Goal: Task Accomplishment & Management: Use online tool/utility

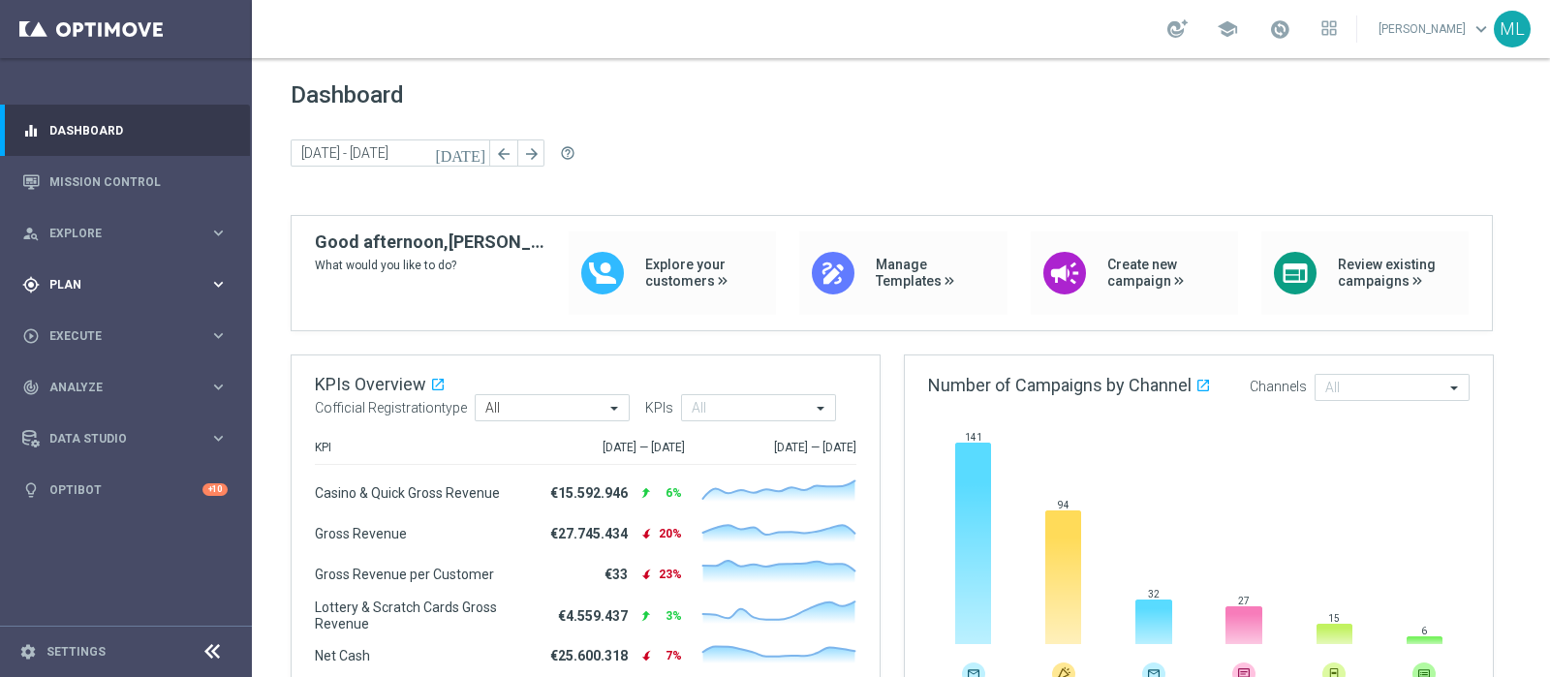
click at [60, 266] on div "gps_fixed Plan keyboard_arrow_right" at bounding box center [125, 284] width 250 height 51
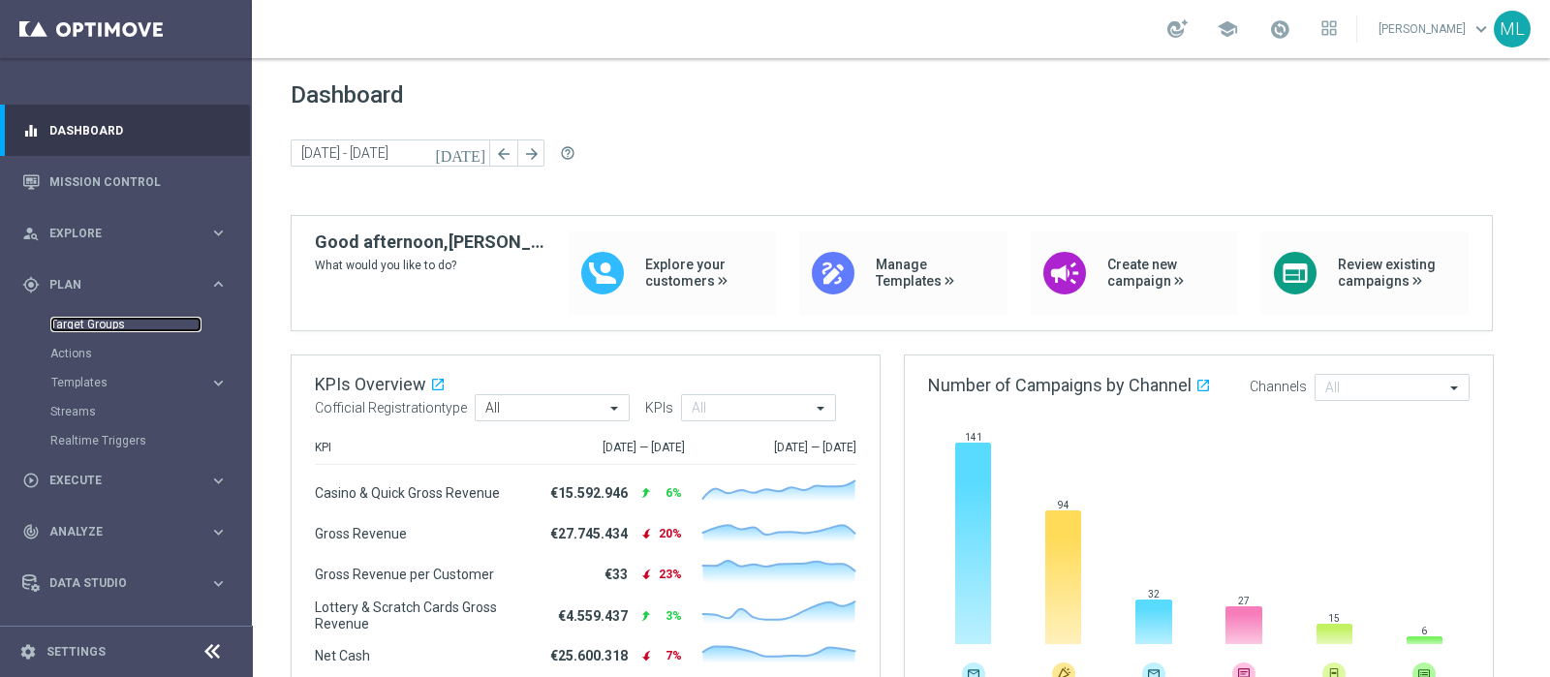
click at [87, 322] on link "Target Groups" at bounding box center [125, 324] width 151 height 15
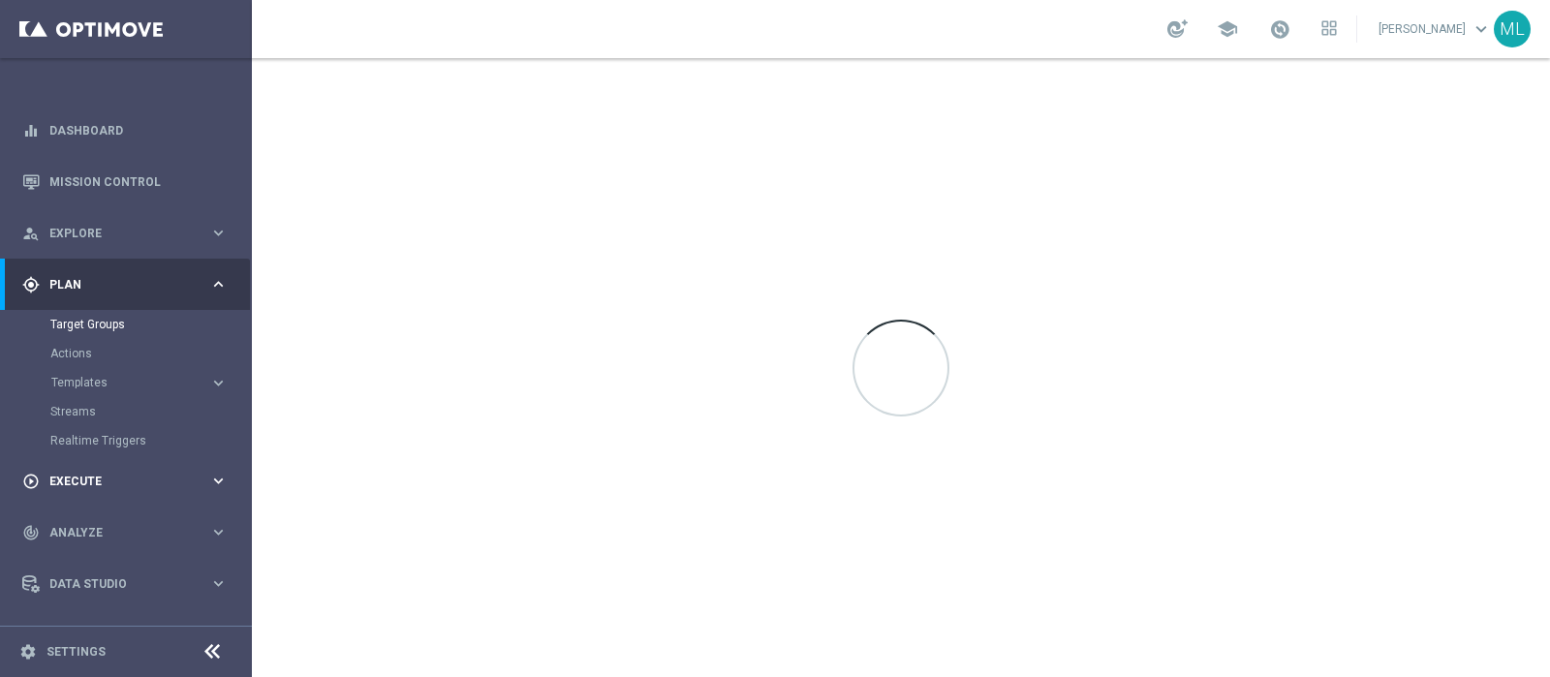
click at [84, 488] on div "play_circle_outline Execute" at bounding box center [115, 481] width 187 height 17
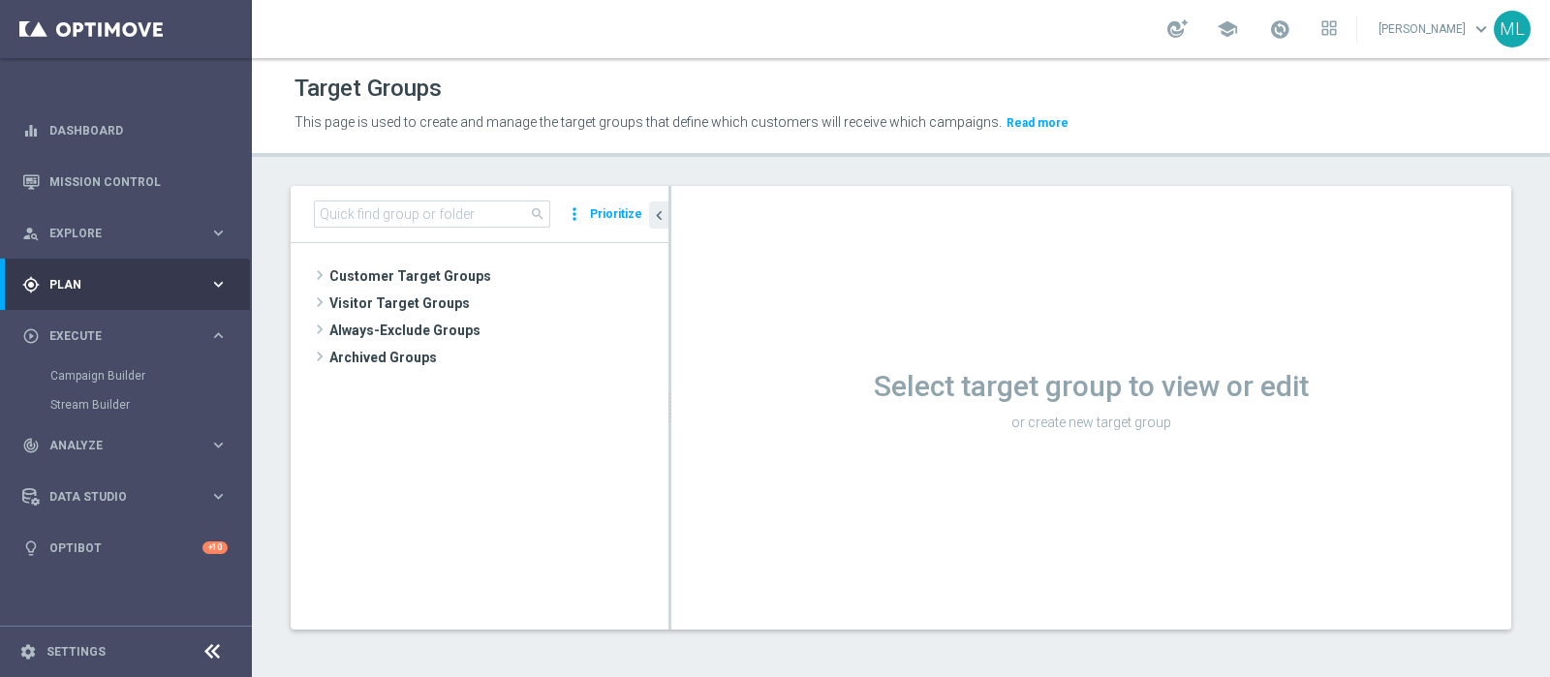
click at [71, 282] on span "Plan" at bounding box center [129, 285] width 160 height 12
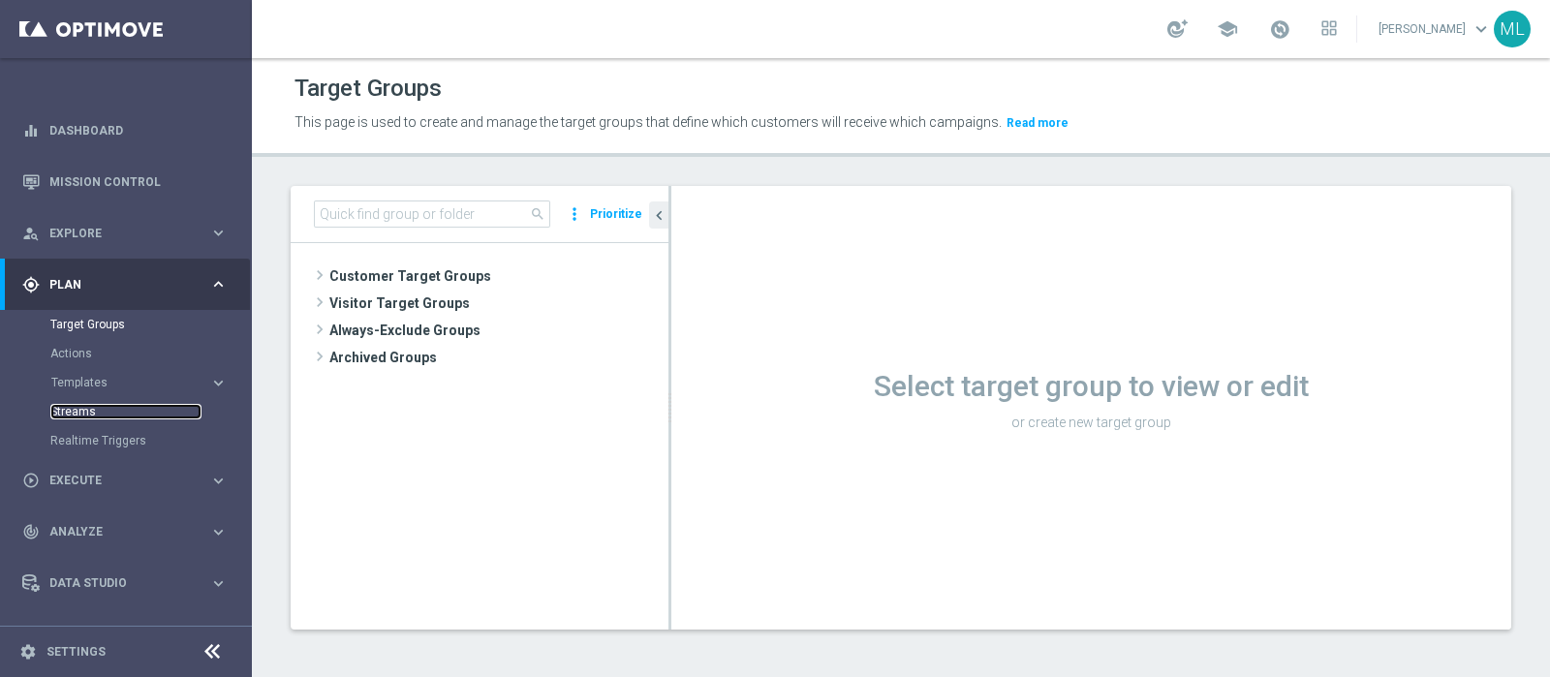
click at [70, 412] on link "Streams" at bounding box center [125, 411] width 151 height 15
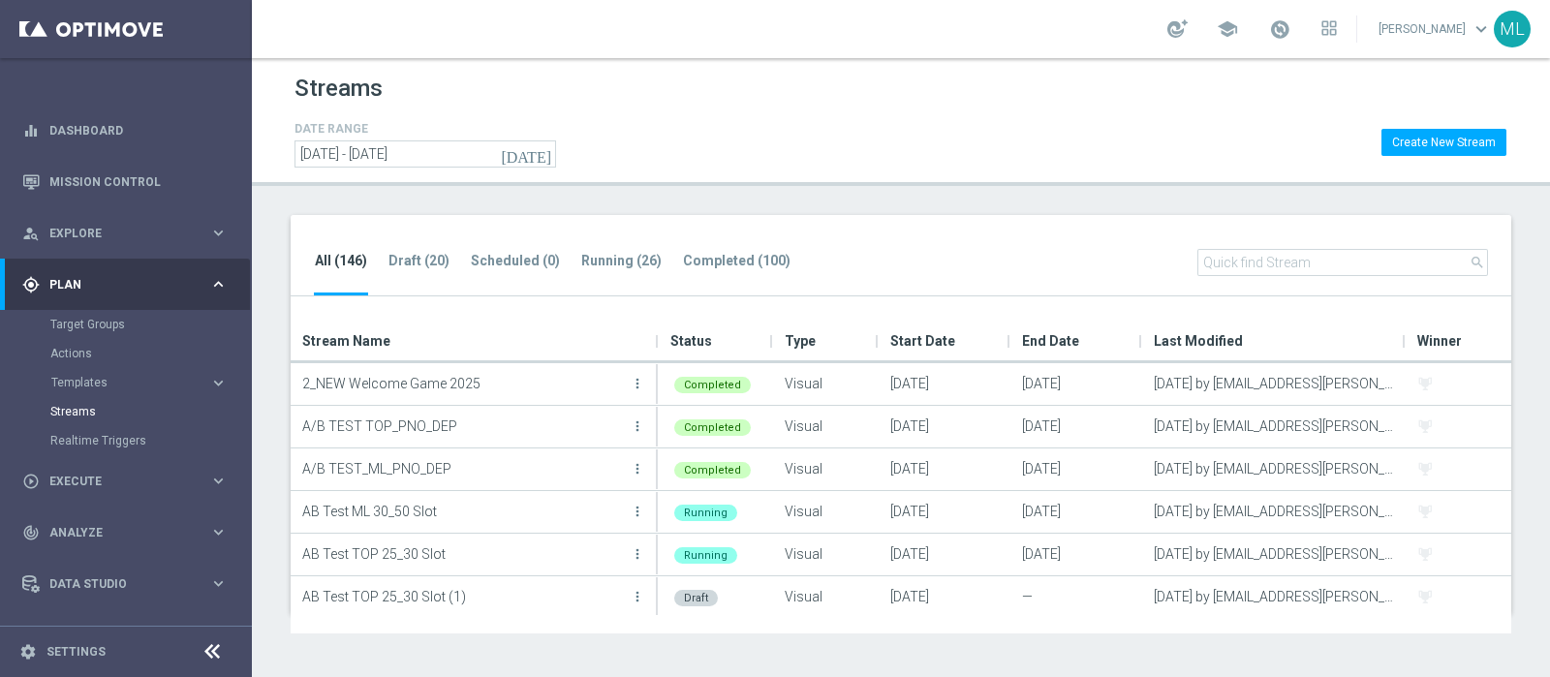
click at [1269, 259] on input "text" at bounding box center [1342, 262] width 291 height 27
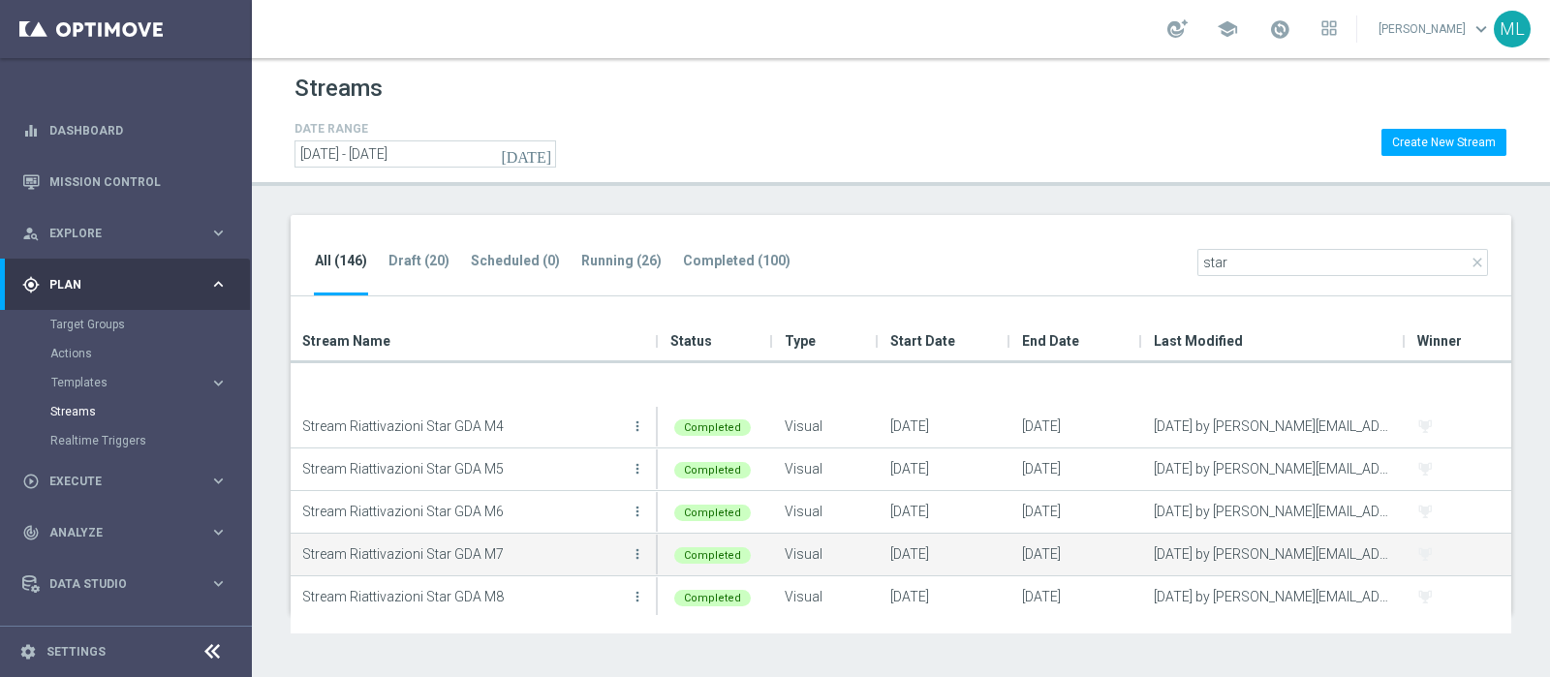
scroll to position [131, 0]
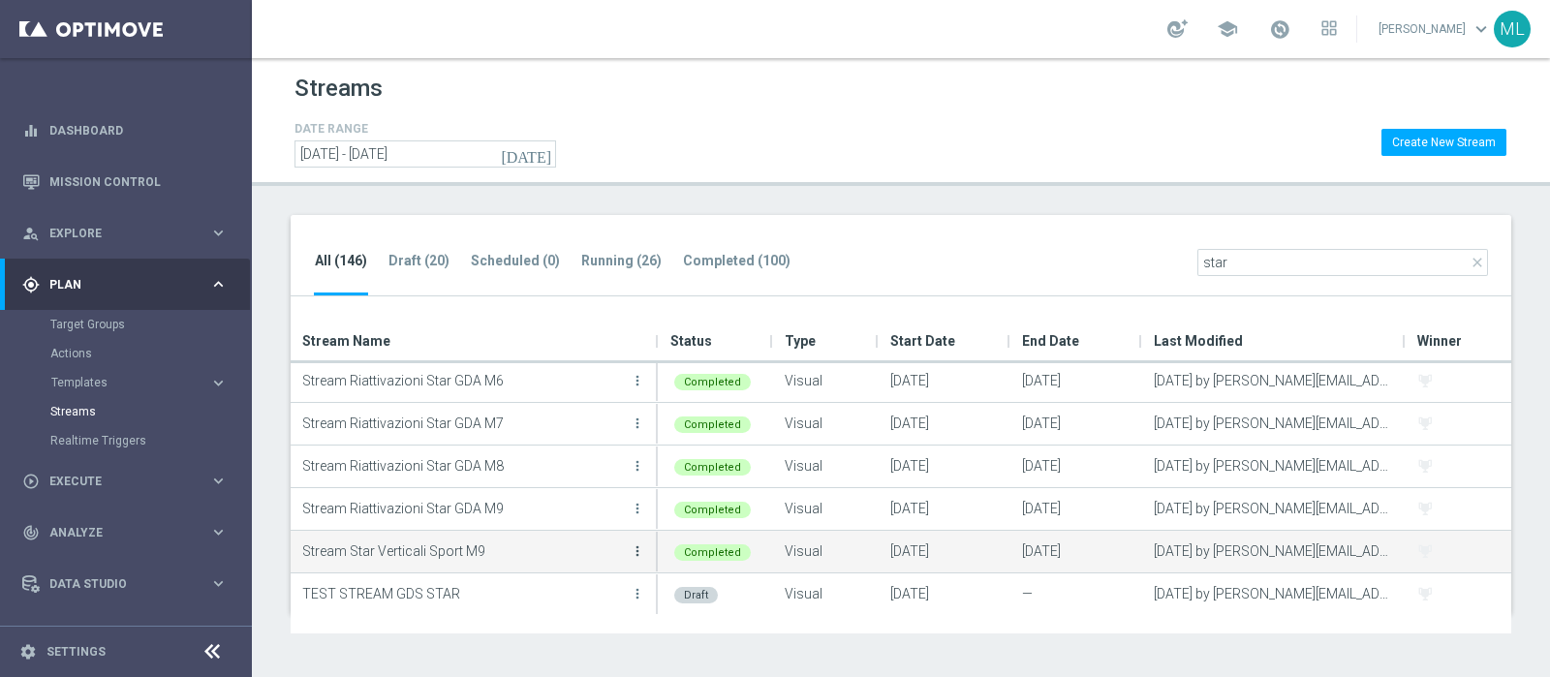
type input "star"
click at [638, 545] on icon "more_vert" at bounding box center [637, 550] width 15 height 15
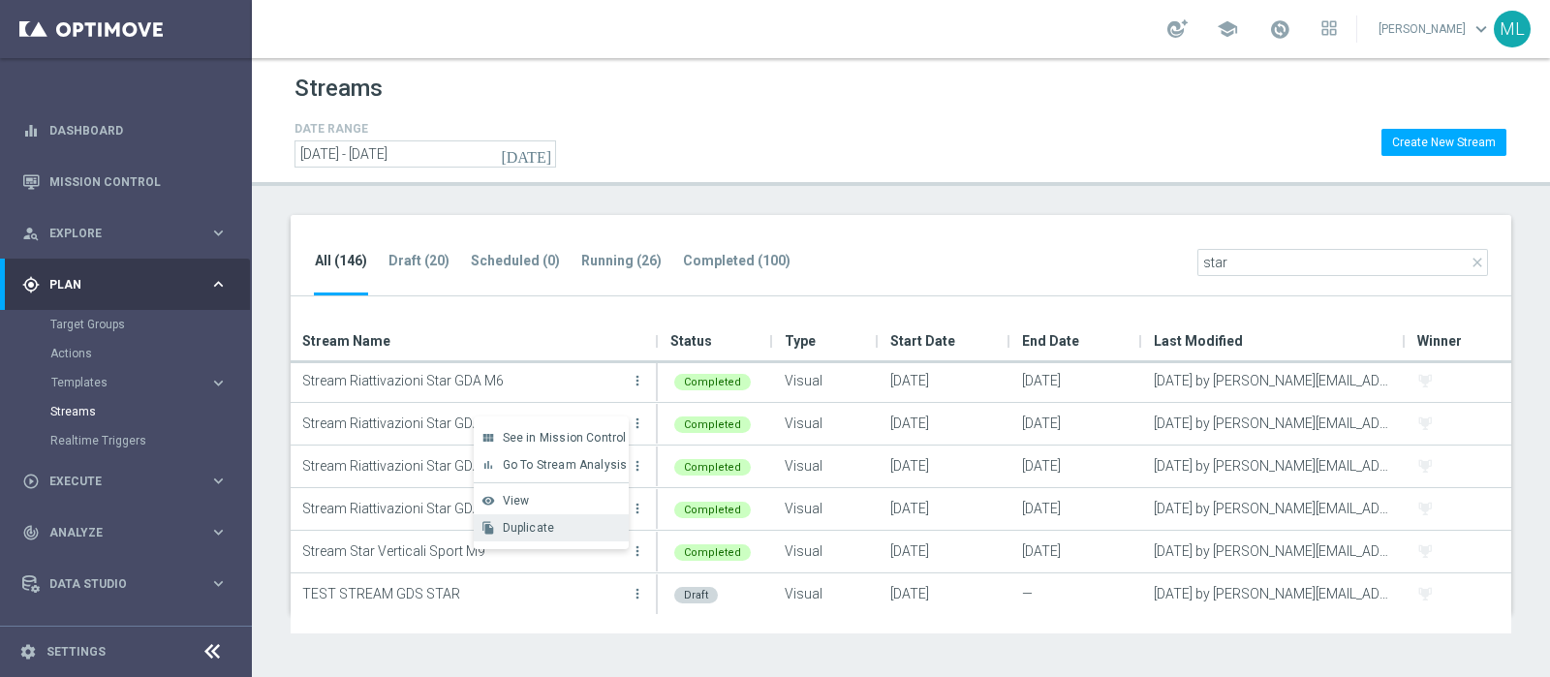
click at [543, 535] on div "file_copy Duplicate" at bounding box center [551, 527] width 155 height 27
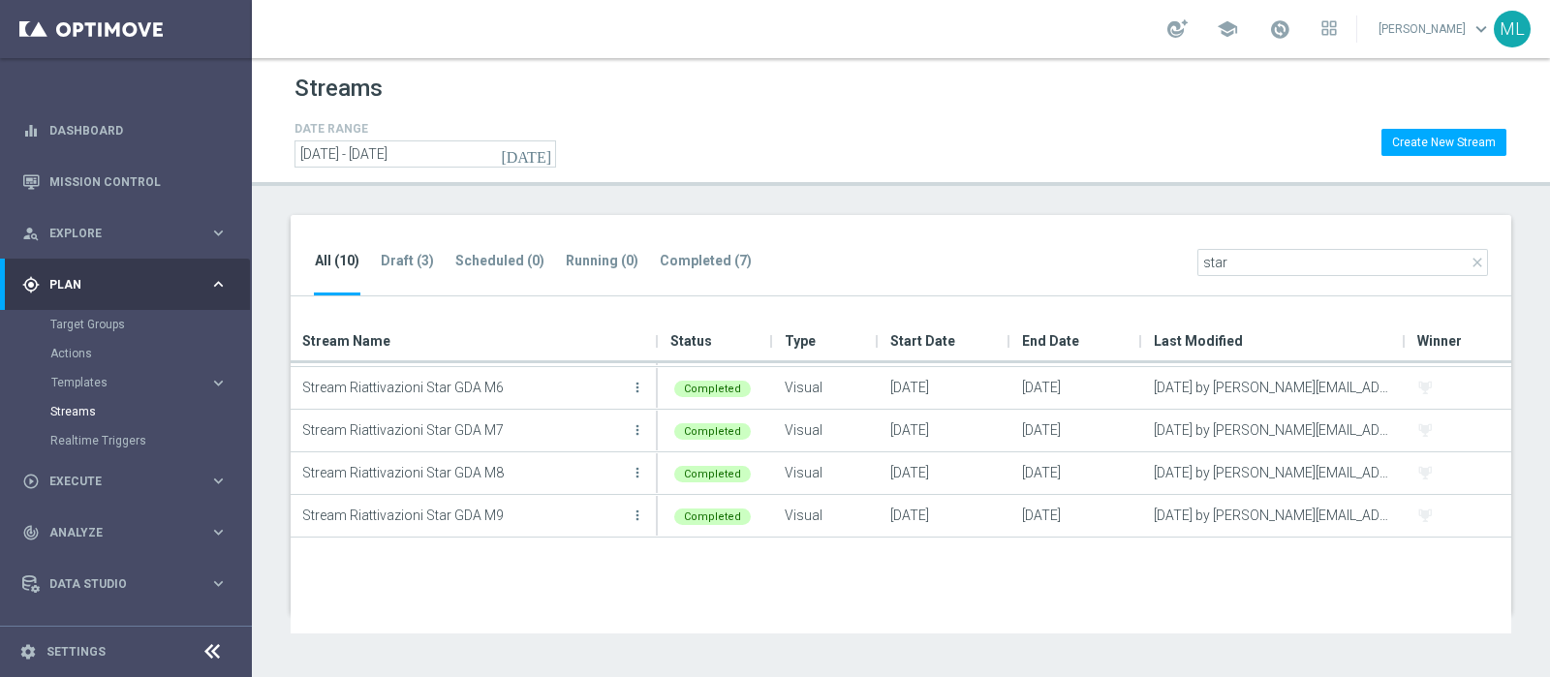
scroll to position [174, 0]
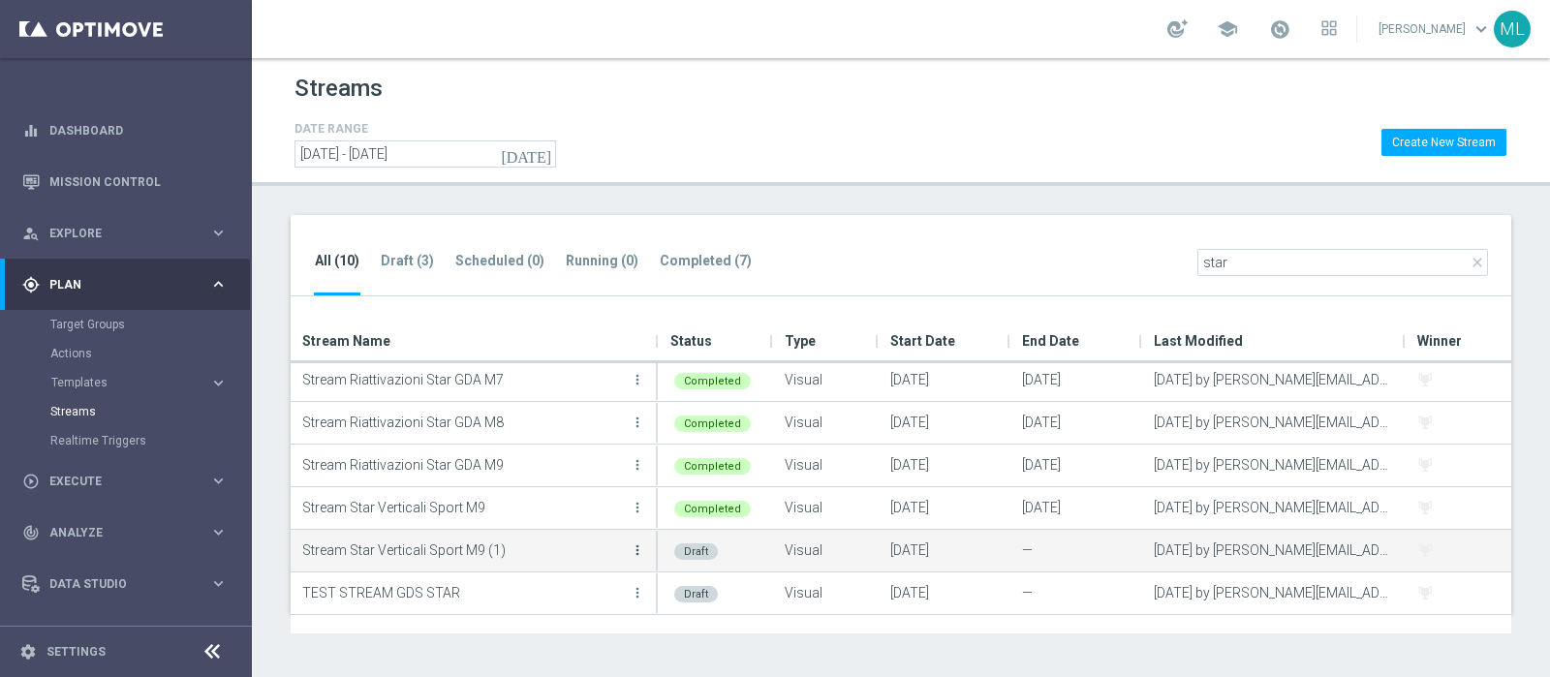
click at [637, 548] on icon "more_vert" at bounding box center [637, 549] width 15 height 15
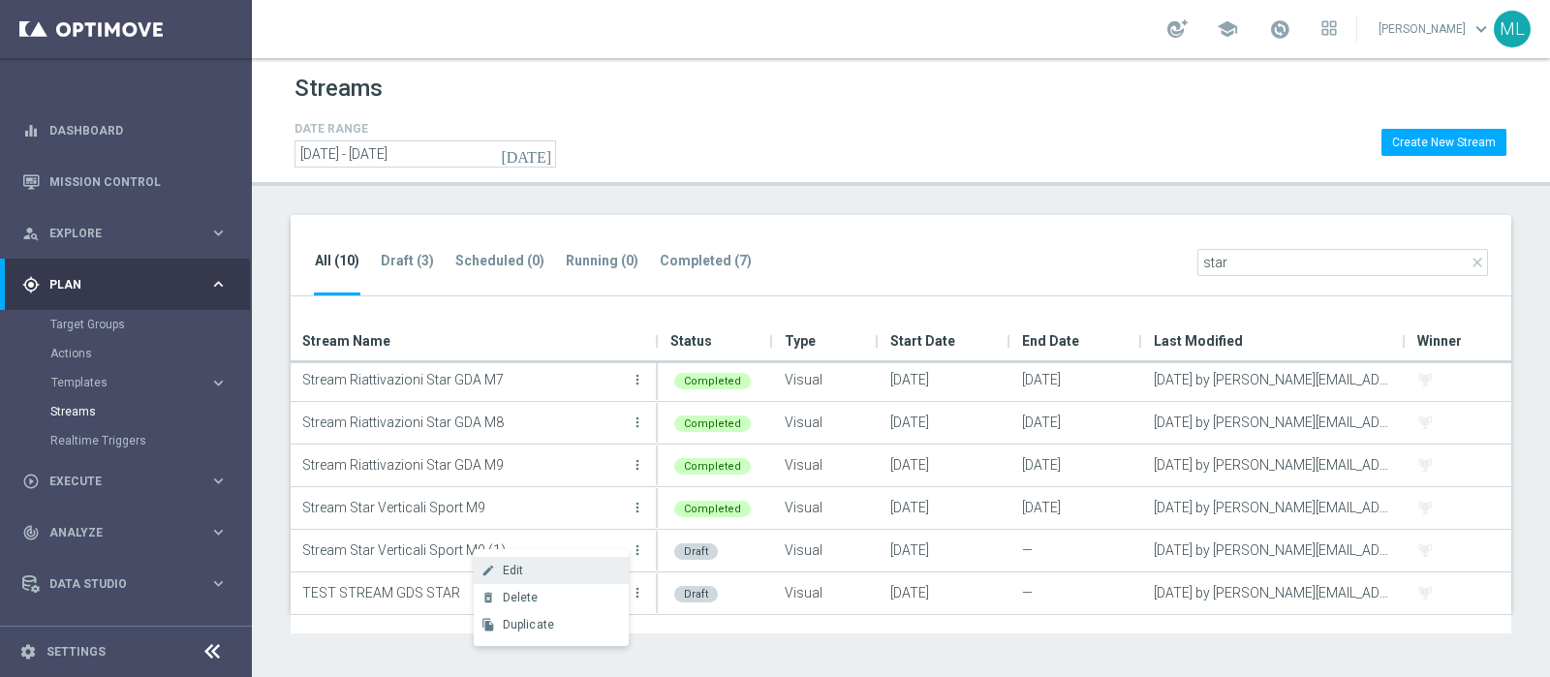
click at [514, 565] on span "Edit" at bounding box center [513, 571] width 21 height 14
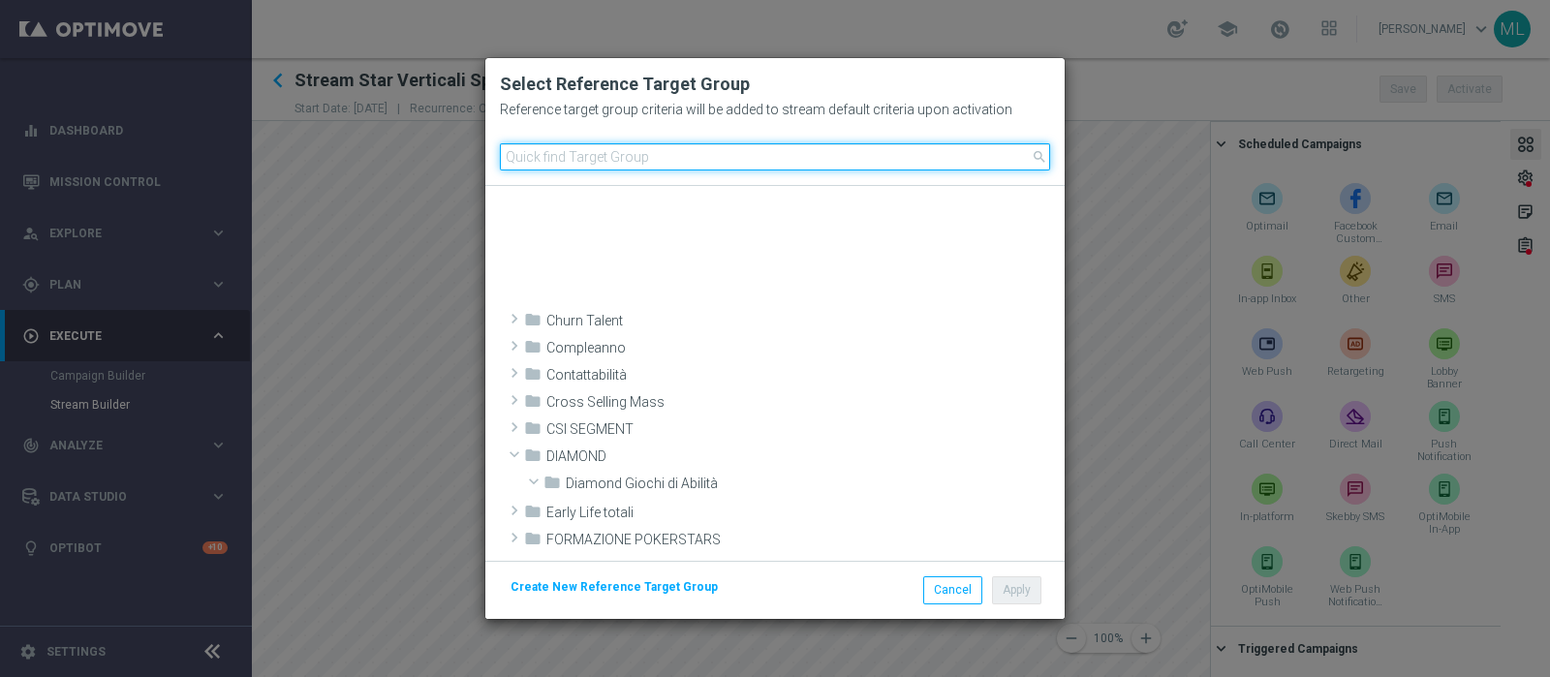
scroll to position [617, 0]
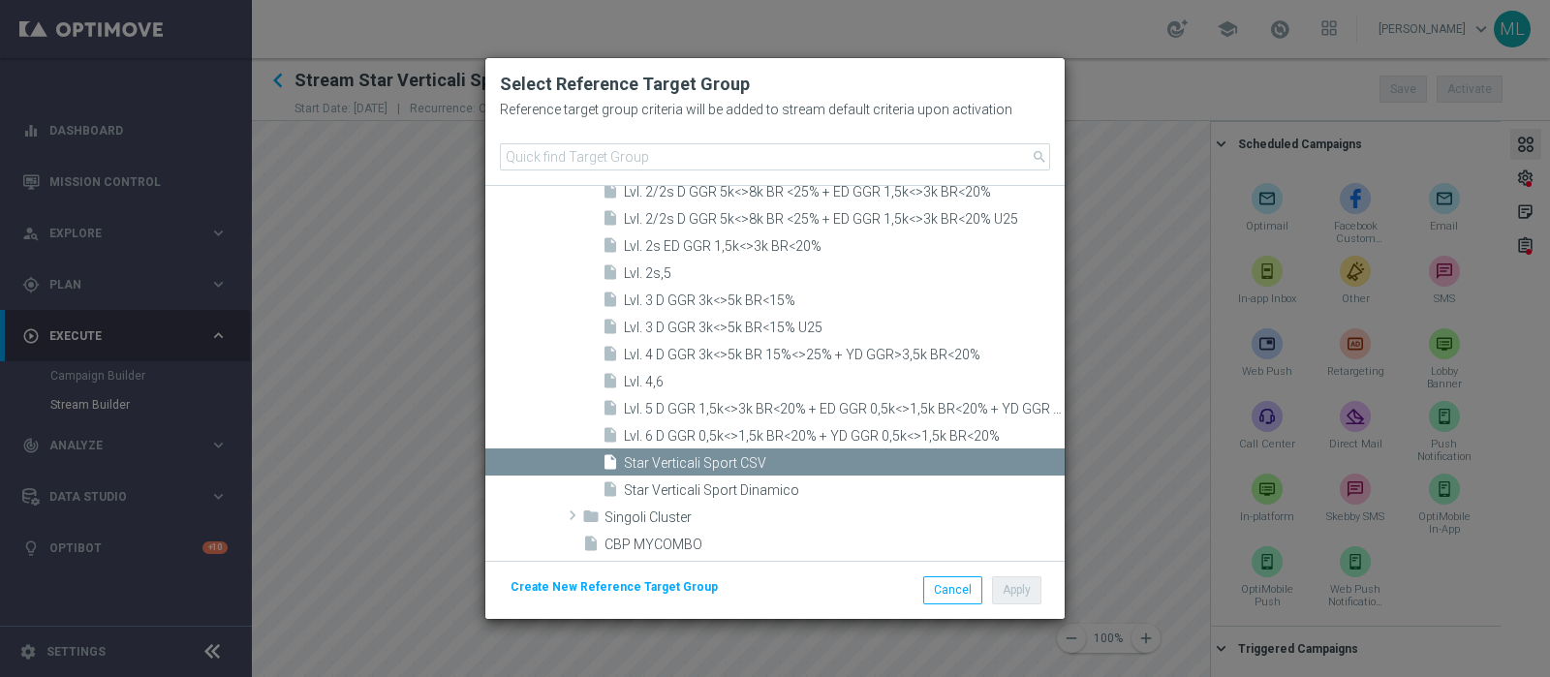
click at [345, 417] on modal-container "Select Reference Target Group Reference target group criteria will be added to …" at bounding box center [775, 338] width 1550 height 677
click at [951, 588] on button "Cancel" at bounding box center [952, 589] width 59 height 27
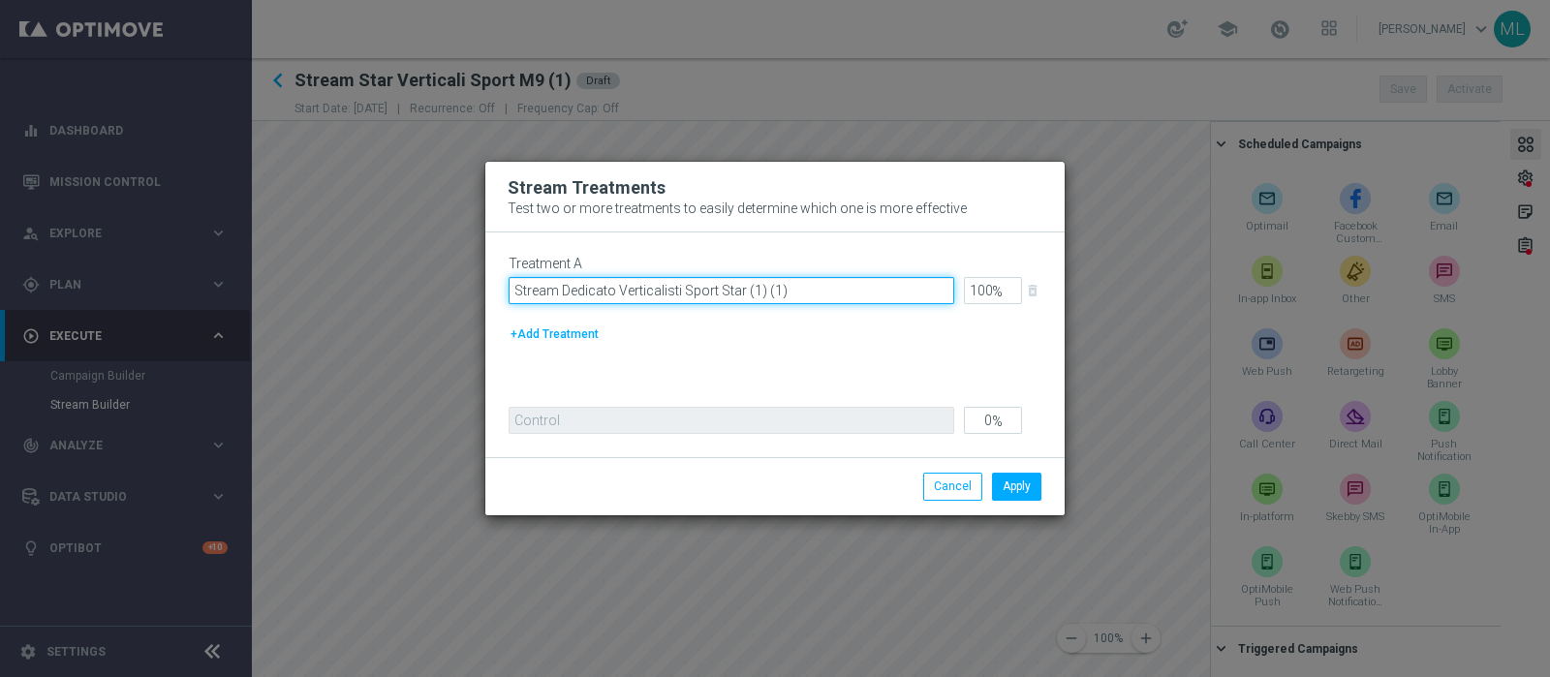
drag, startPoint x: 746, startPoint y: 293, endPoint x: 827, endPoint y: 297, distance: 81.5
click at [827, 297] on input "Stream Dedicato Verticalisti Sport Star (1) (1)" at bounding box center [731, 290] width 446 height 27
type input "Stream Dedicato Verticalisti Sport Star M10"
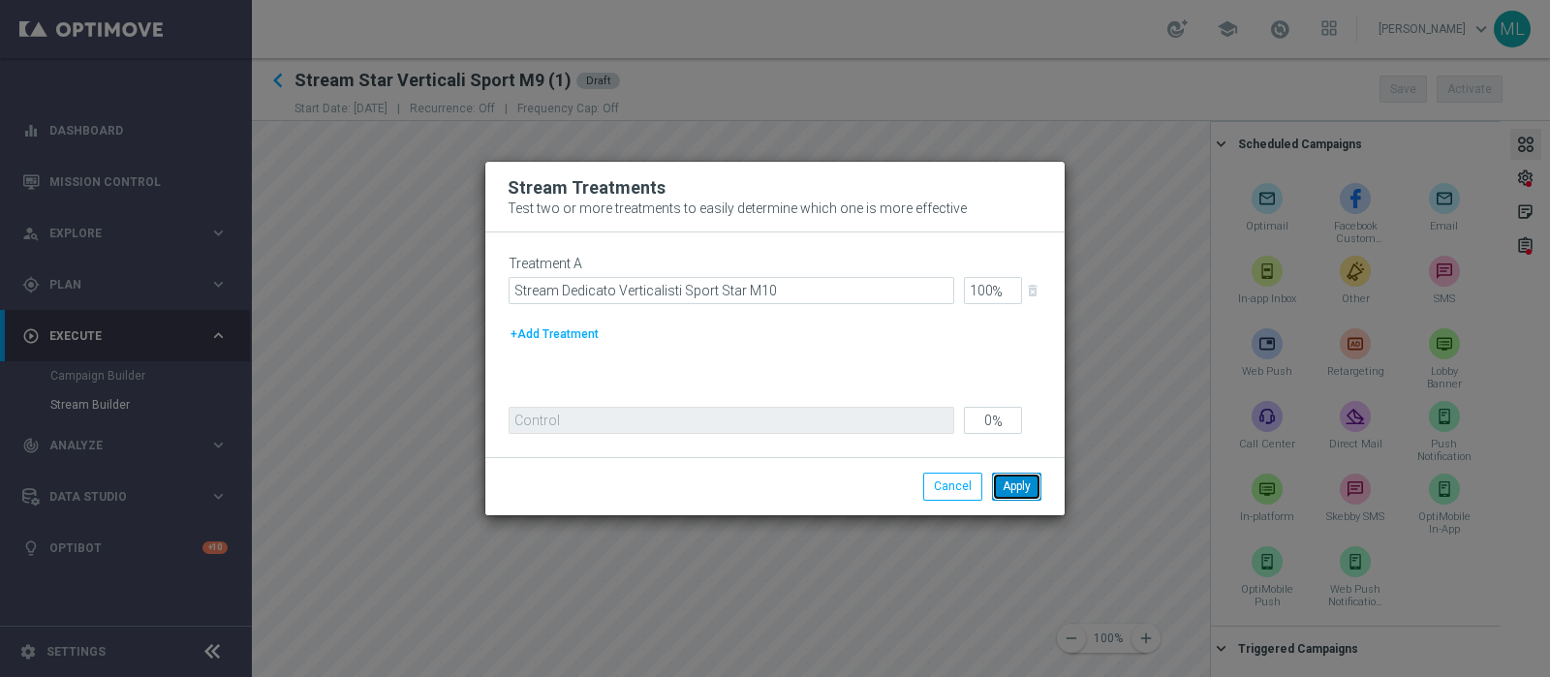
click at [1028, 487] on button "Apply" at bounding box center [1016, 486] width 49 height 27
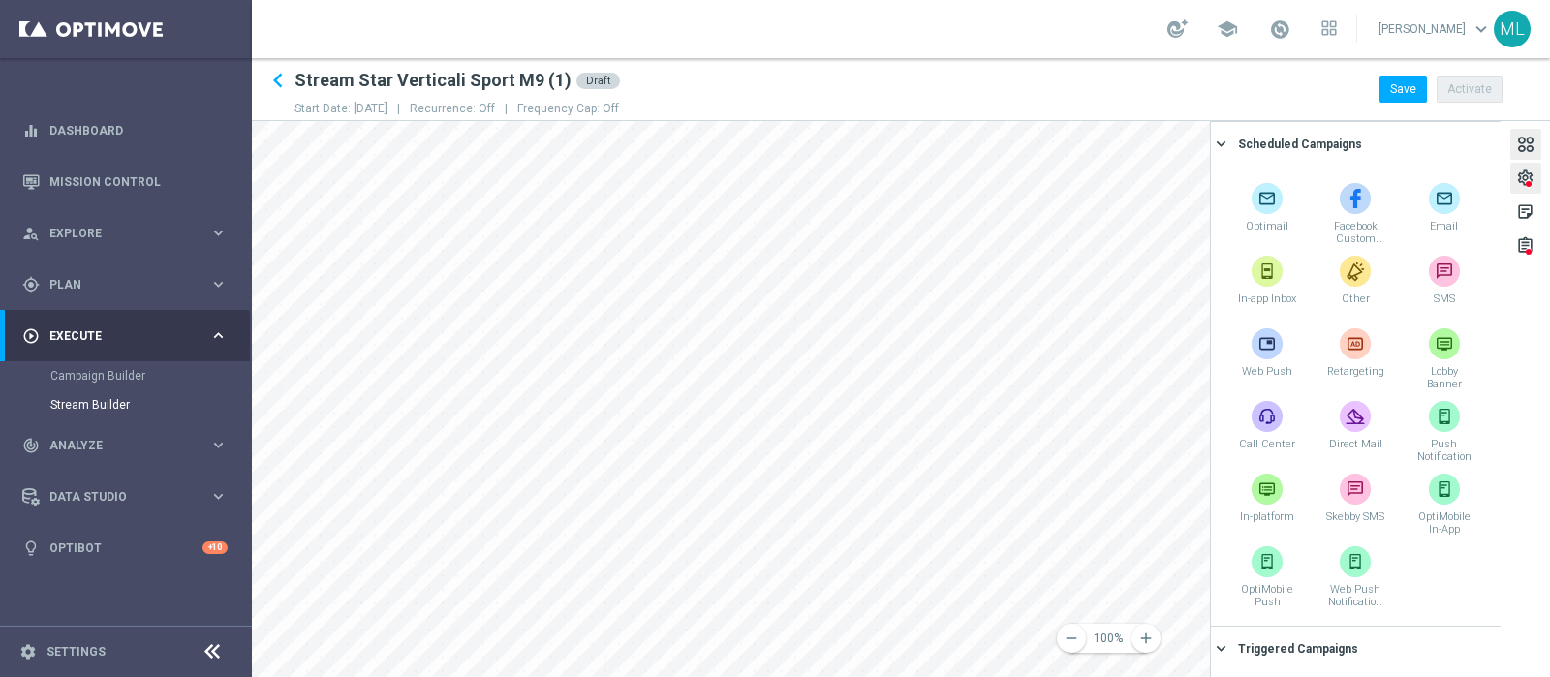
click at [1516, 169] on div "settings" at bounding box center [1525, 181] width 18 height 25
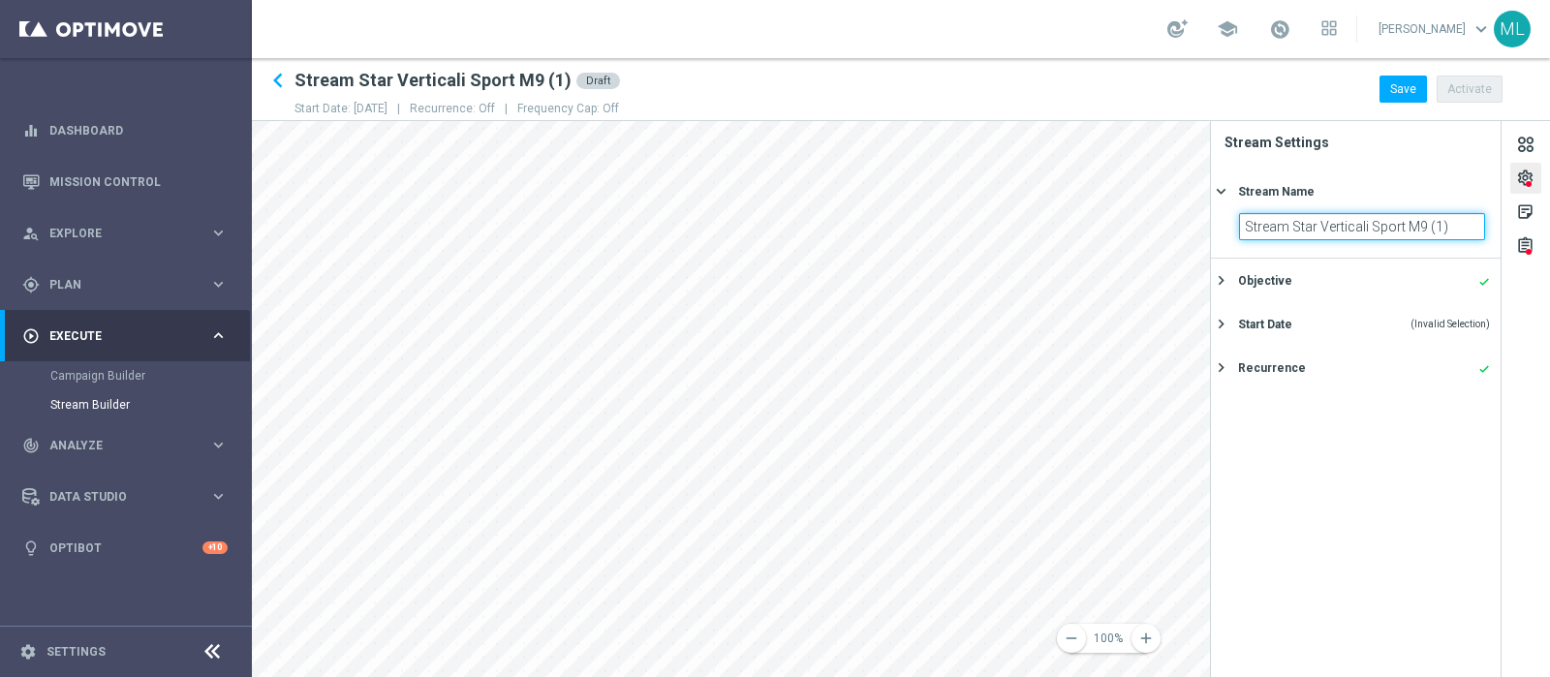
click at [1428, 223] on input "Stream Star Verticali Sport M9 (1)" at bounding box center [1362, 226] width 246 height 27
drag, startPoint x: 1419, startPoint y: 226, endPoint x: 1490, endPoint y: 228, distance: 70.7
click at [1490, 228] on section "Stream Star Verticali Sport M9 (1)" at bounding box center [1356, 235] width 290 height 45
type input "Stream Star Verticali Sport M10"
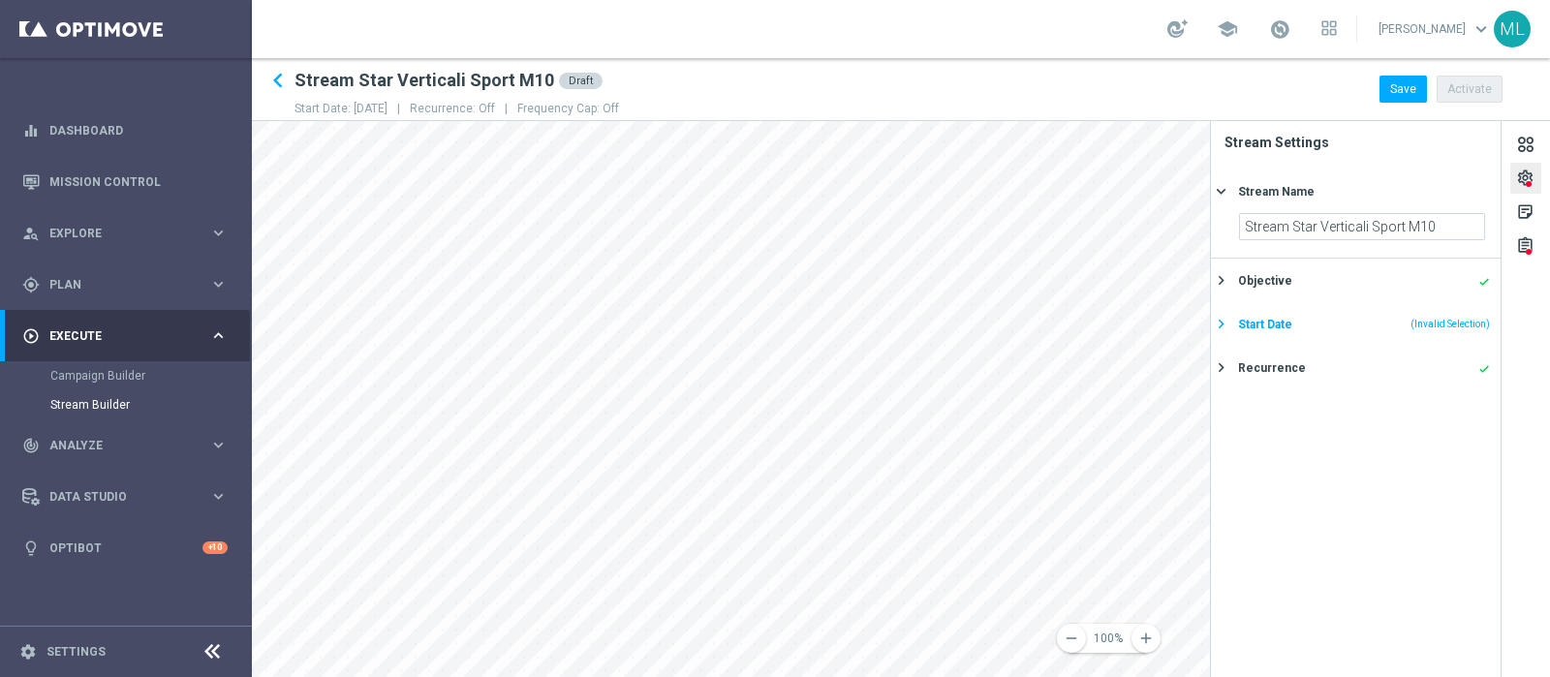
click at [1245, 326] on div "Start Date" at bounding box center [1265, 324] width 54 height 17
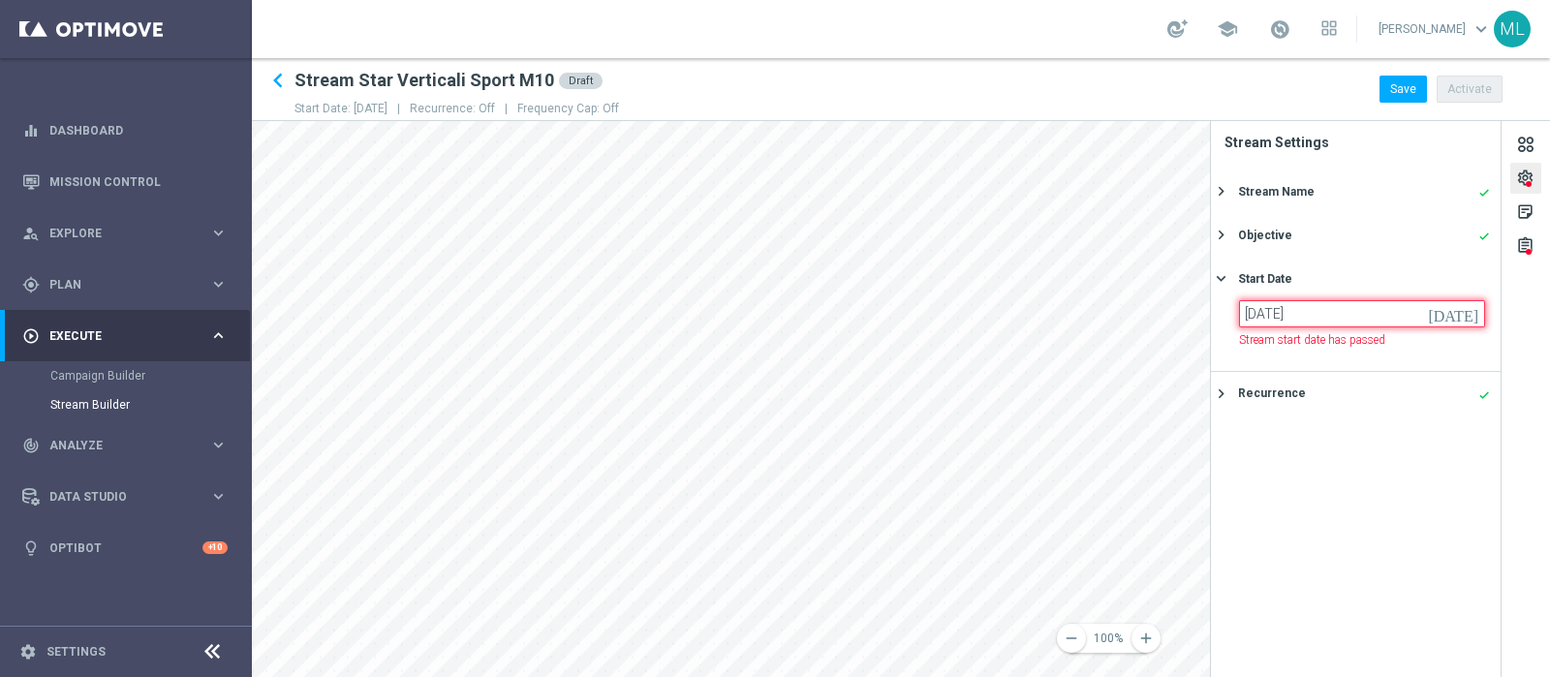
click at [1460, 313] on input "[DATE]" at bounding box center [1362, 313] width 246 height 27
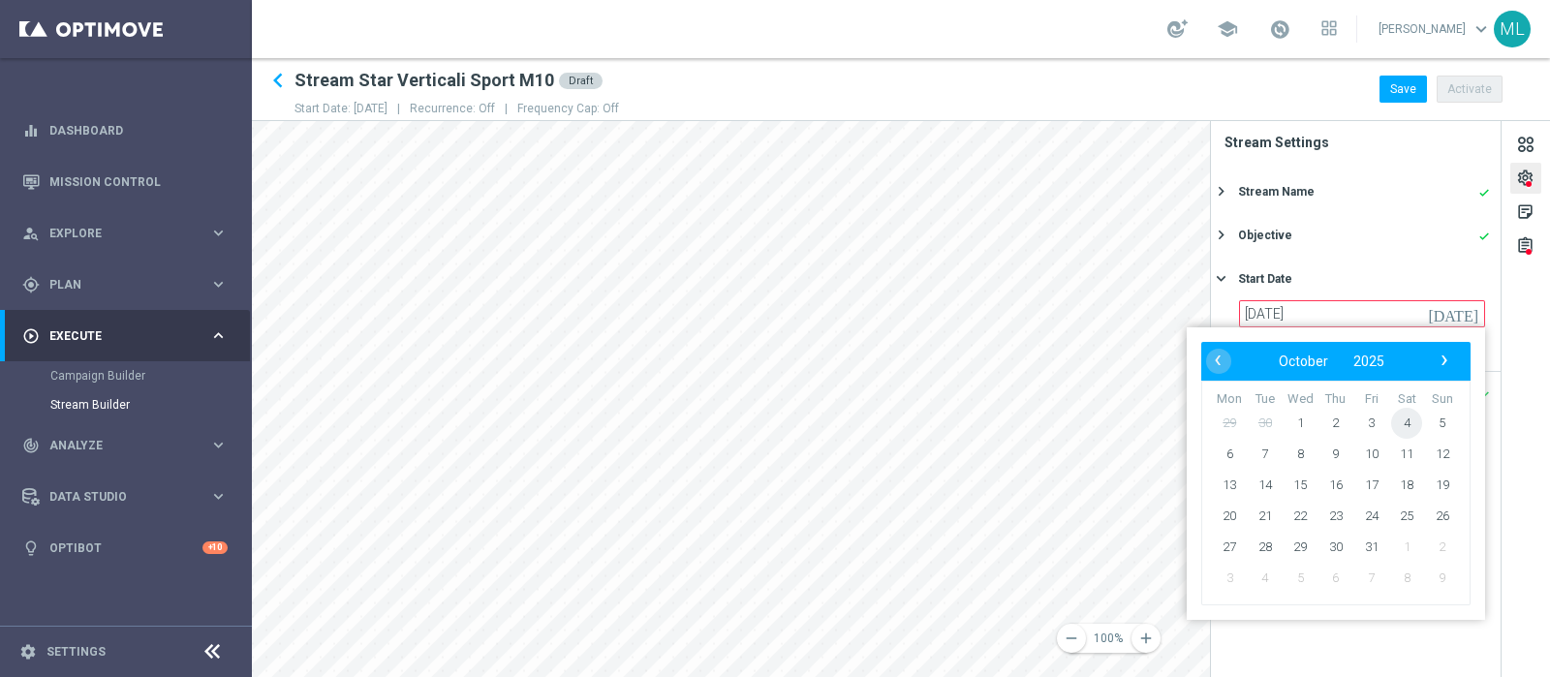
click at [1404, 420] on span "4" at bounding box center [1406, 423] width 31 height 31
type input "[DATE]"
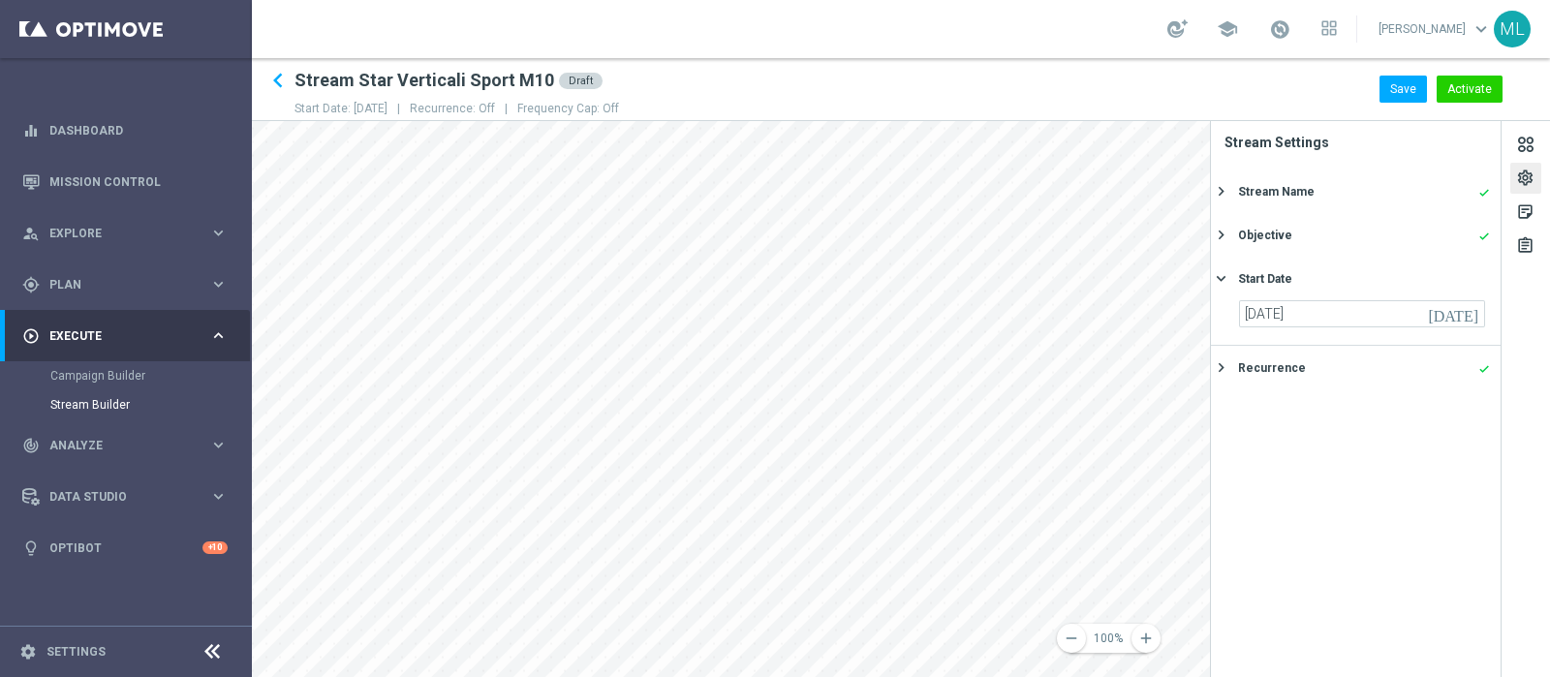
click at [1516, 172] on div "settings" at bounding box center [1525, 181] width 18 height 25
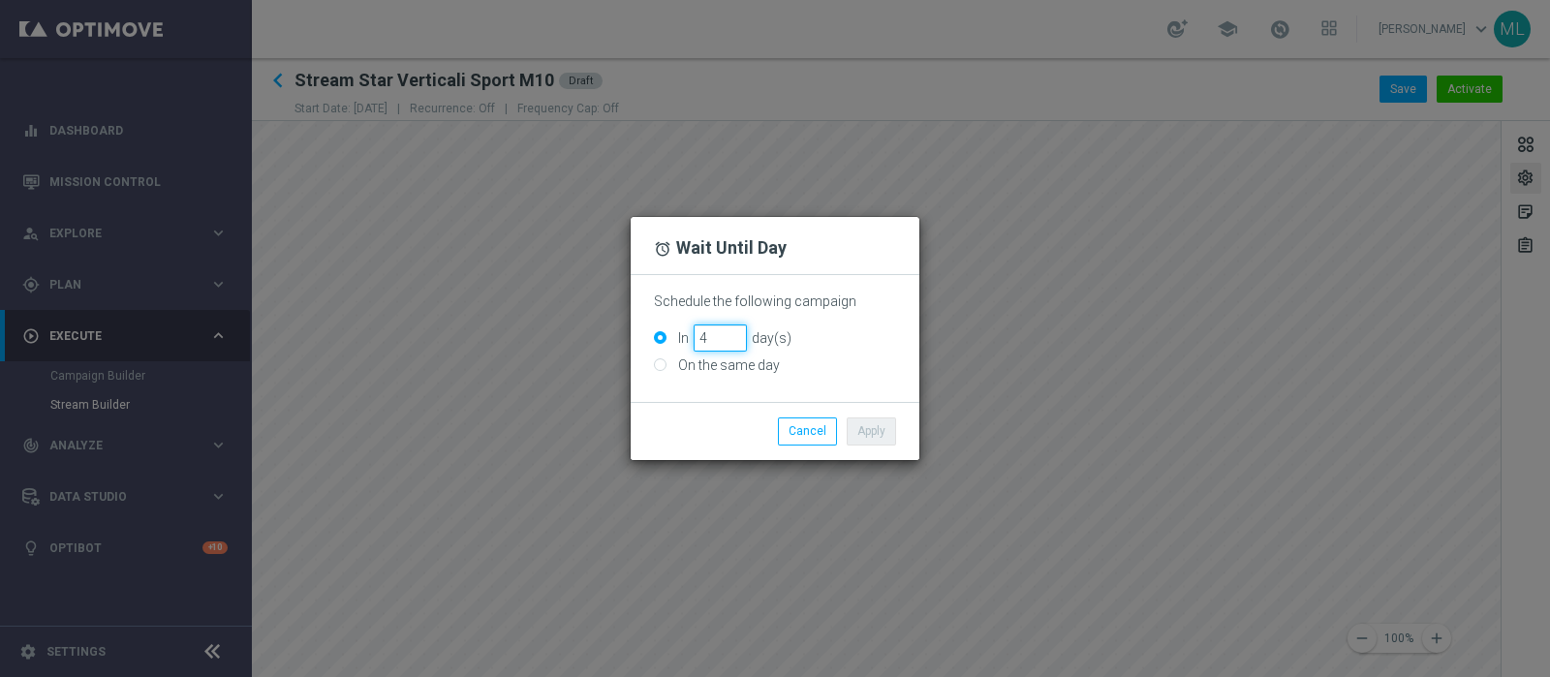
click at [732, 330] on input "4" at bounding box center [719, 337] width 53 height 27
click at [732, 330] on input "5" at bounding box center [719, 337] width 53 height 27
type input "6"
click at [732, 330] on input "6" at bounding box center [719, 337] width 53 height 27
click at [872, 429] on button "Apply" at bounding box center [871, 430] width 49 height 27
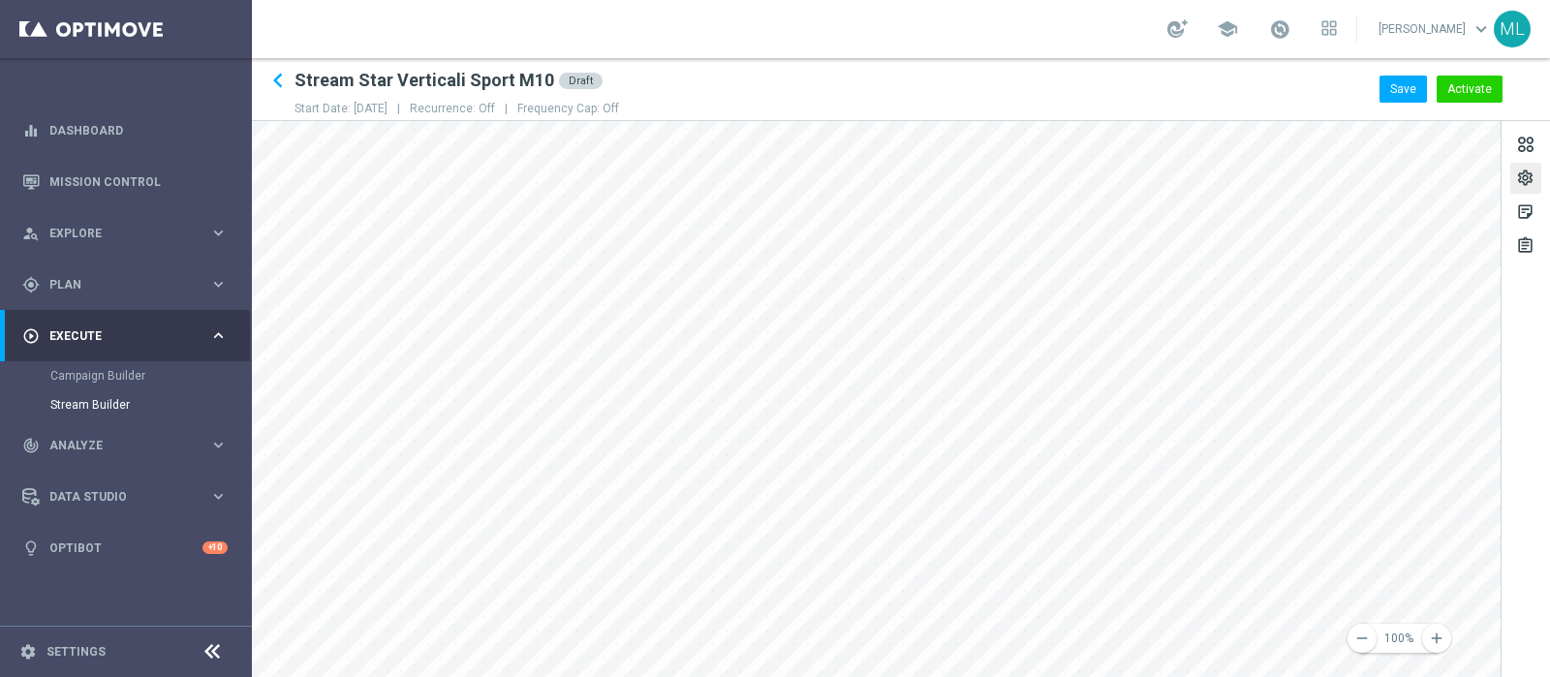
click at [1525, 555] on div "remove 100% add settings sticky_note_2 assignment" at bounding box center [901, 399] width 1298 height 556
click at [214, 551] on main "equalizer Dashboard Mission Control" at bounding box center [775, 338] width 1550 height 677
click at [1549, 497] on div "remove 100% add settings sticky_note_2 assignment" at bounding box center [901, 399] width 1298 height 556
click at [1356, 639] on icon "remove" at bounding box center [1361, 638] width 17 height 17
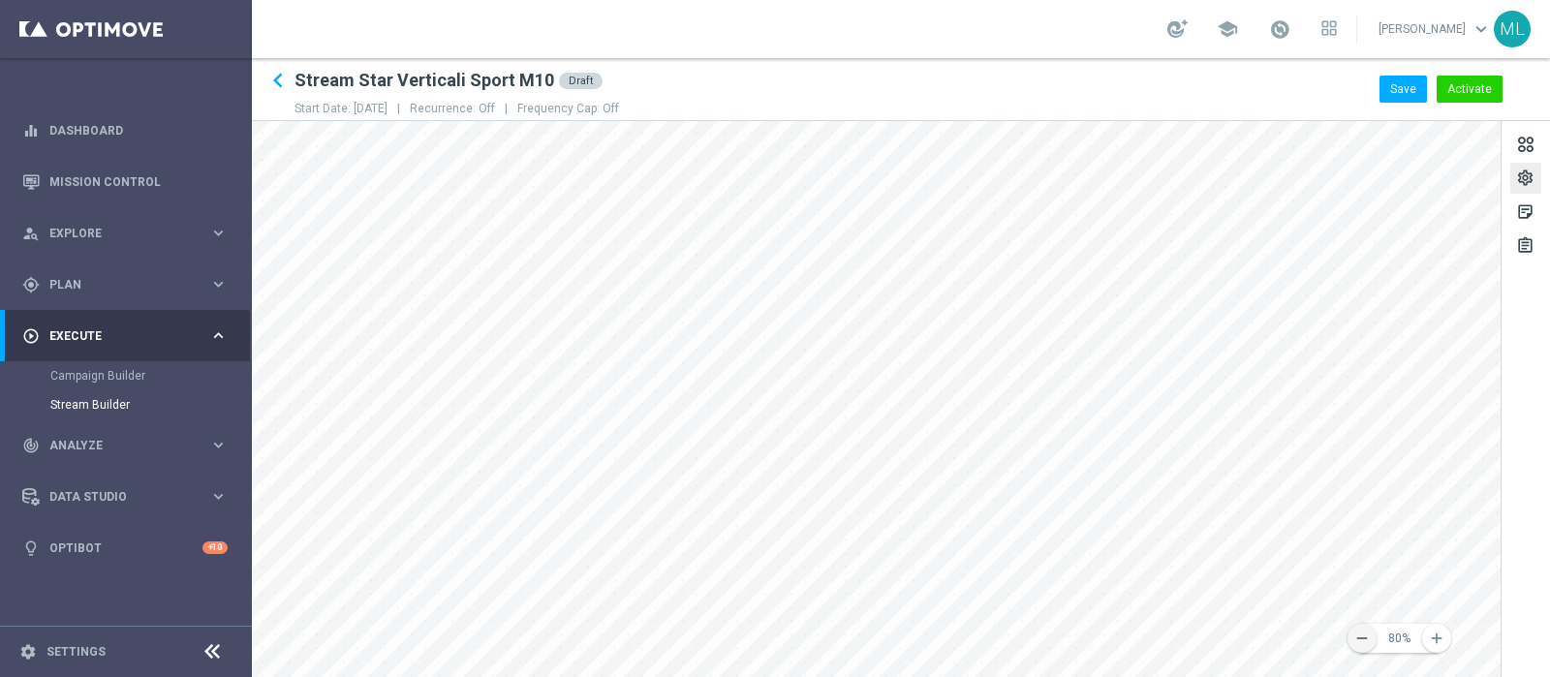
click at [1356, 639] on icon "remove" at bounding box center [1361, 638] width 17 height 17
click at [1361, 635] on icon "remove" at bounding box center [1361, 638] width 17 height 17
click at [1522, 218] on div "sticky_note_2" at bounding box center [1525, 214] width 18 height 25
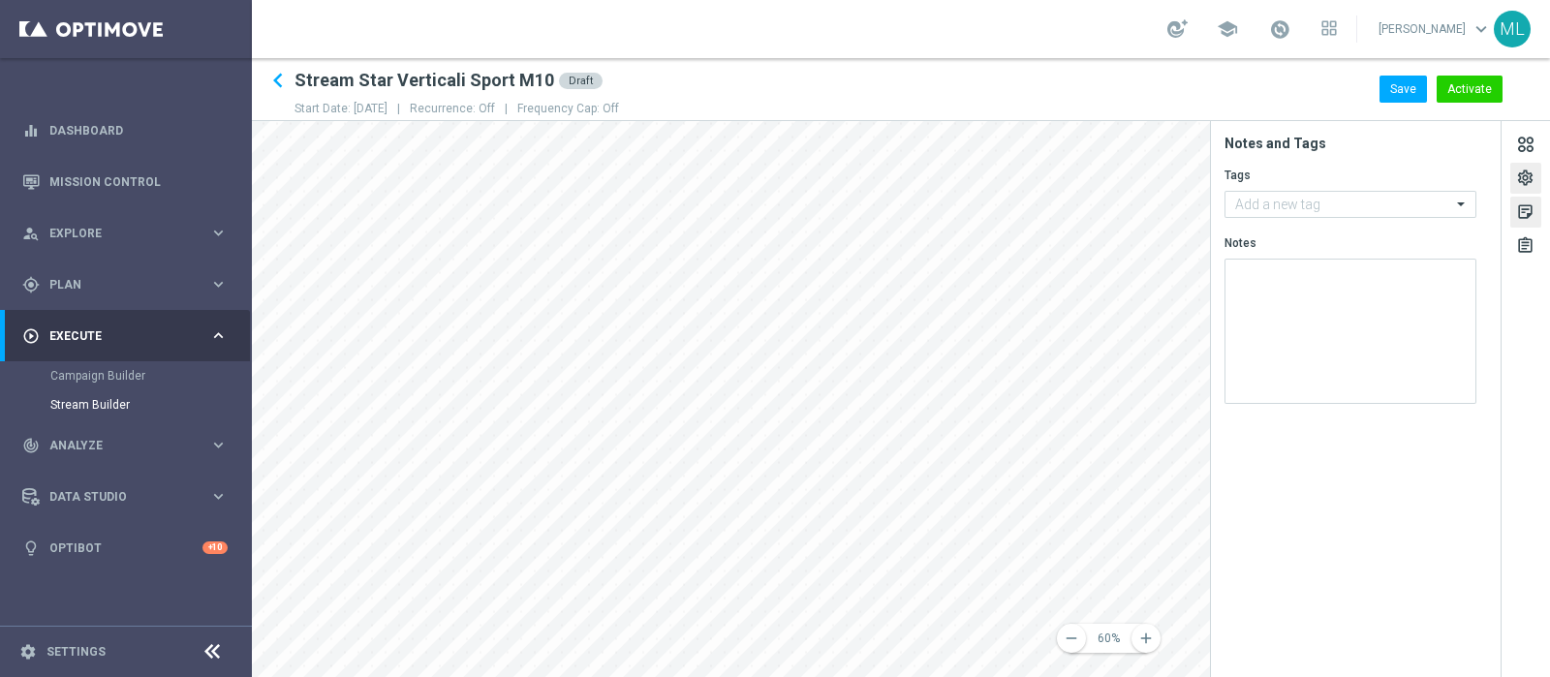
click at [1519, 186] on div "settings" at bounding box center [1525, 181] width 18 height 25
click at [1218, 275] on icon "keyboard_arrow_right" at bounding box center [1221, 278] width 18 height 18
click at [1527, 180] on div "settings" at bounding box center [1525, 181] width 18 height 25
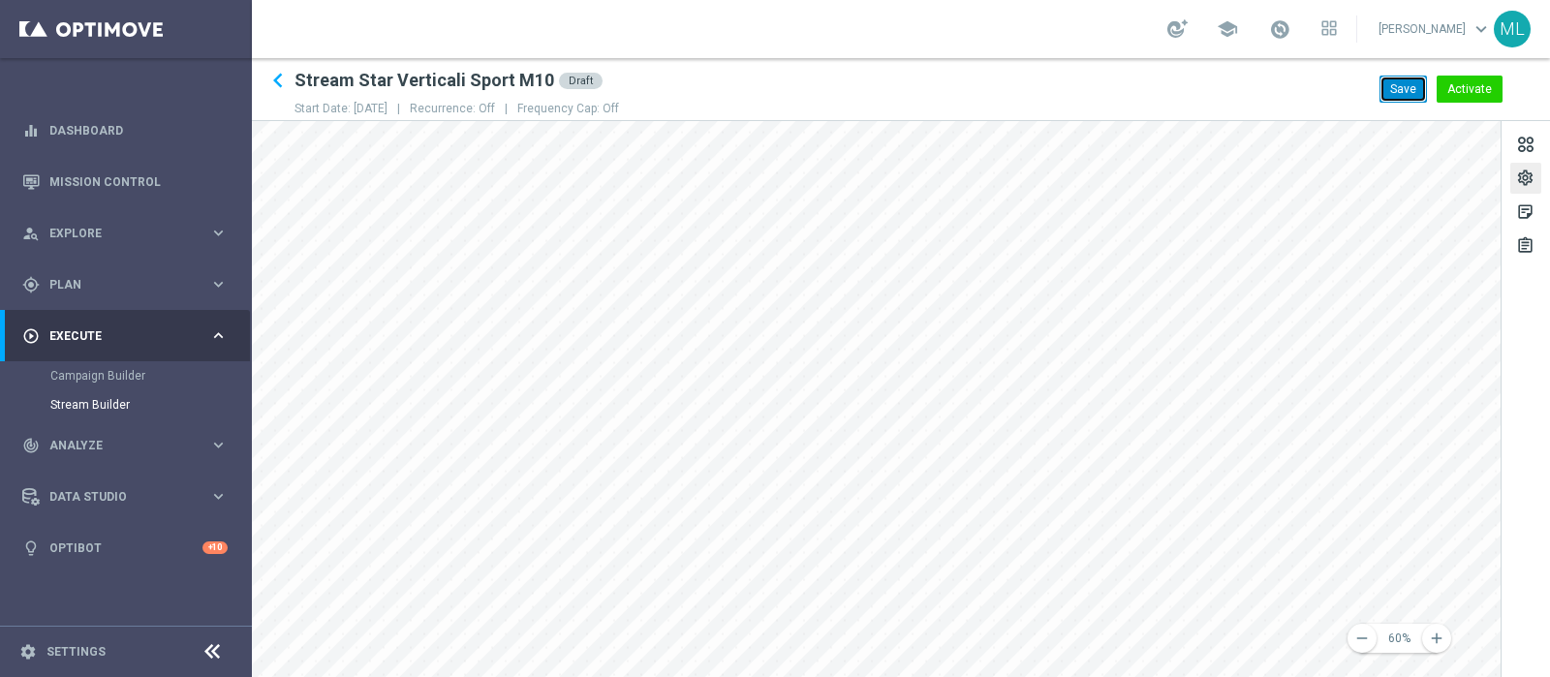
click at [1393, 91] on button "Save" at bounding box center [1402, 89] width 47 height 27
click at [68, 268] on div "gps_fixed Plan keyboard_arrow_right" at bounding box center [125, 284] width 250 height 51
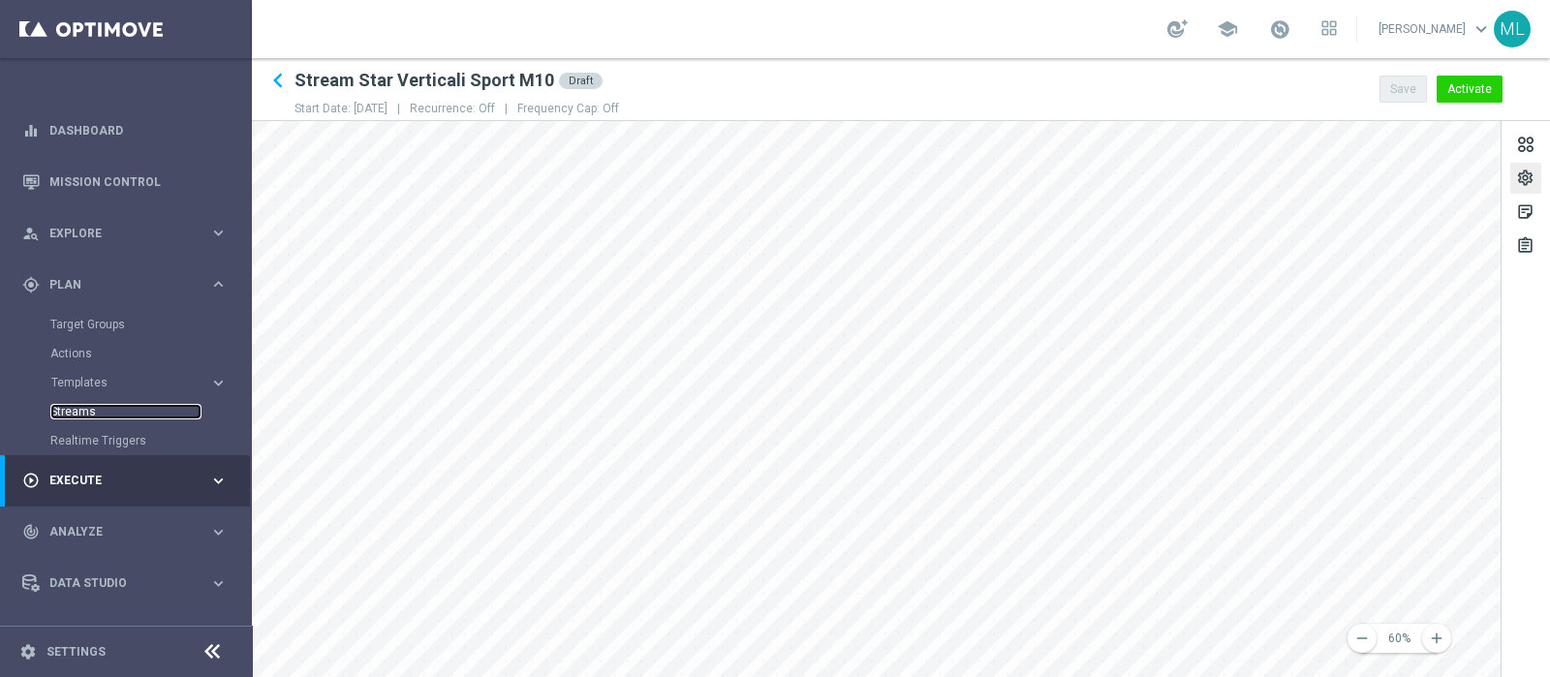
click at [77, 412] on link "Streams" at bounding box center [125, 411] width 151 height 15
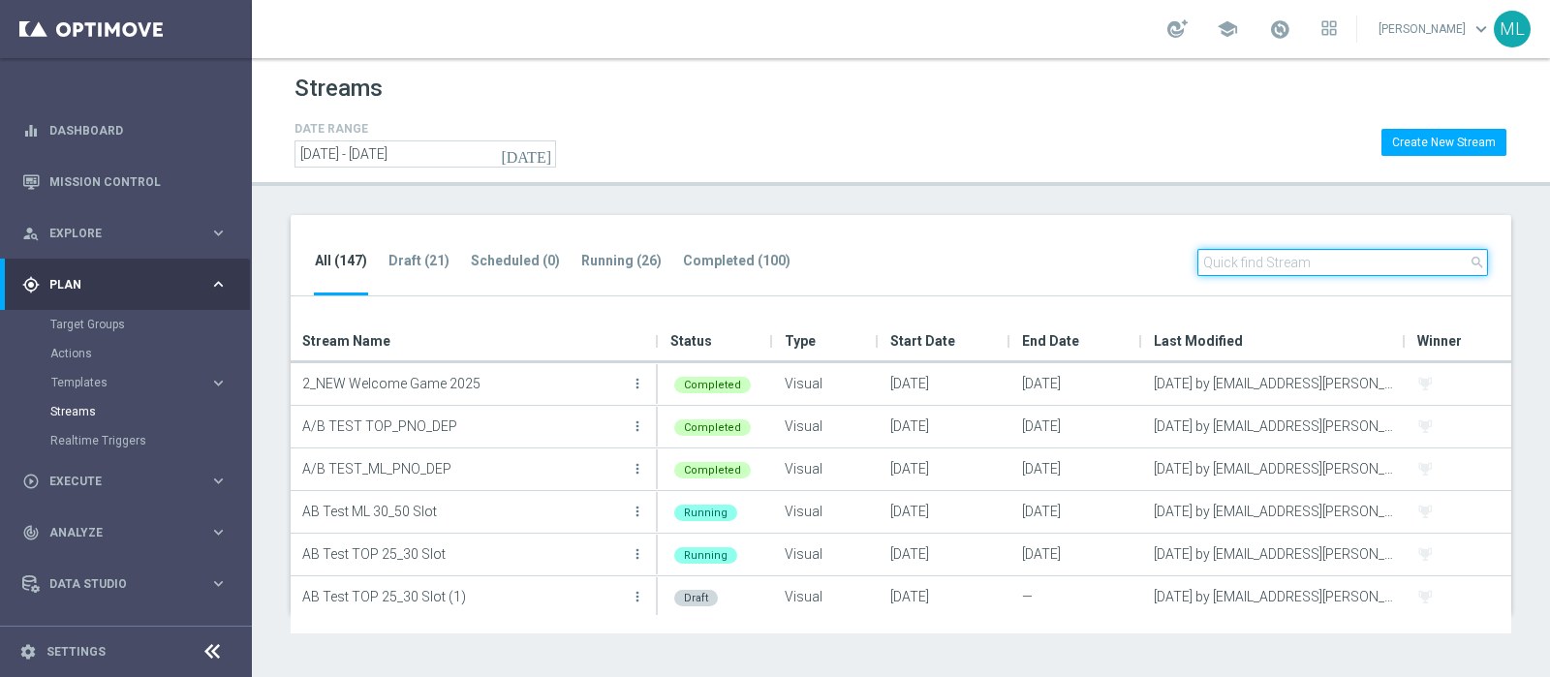
click at [1250, 268] on input "text" at bounding box center [1342, 262] width 291 height 27
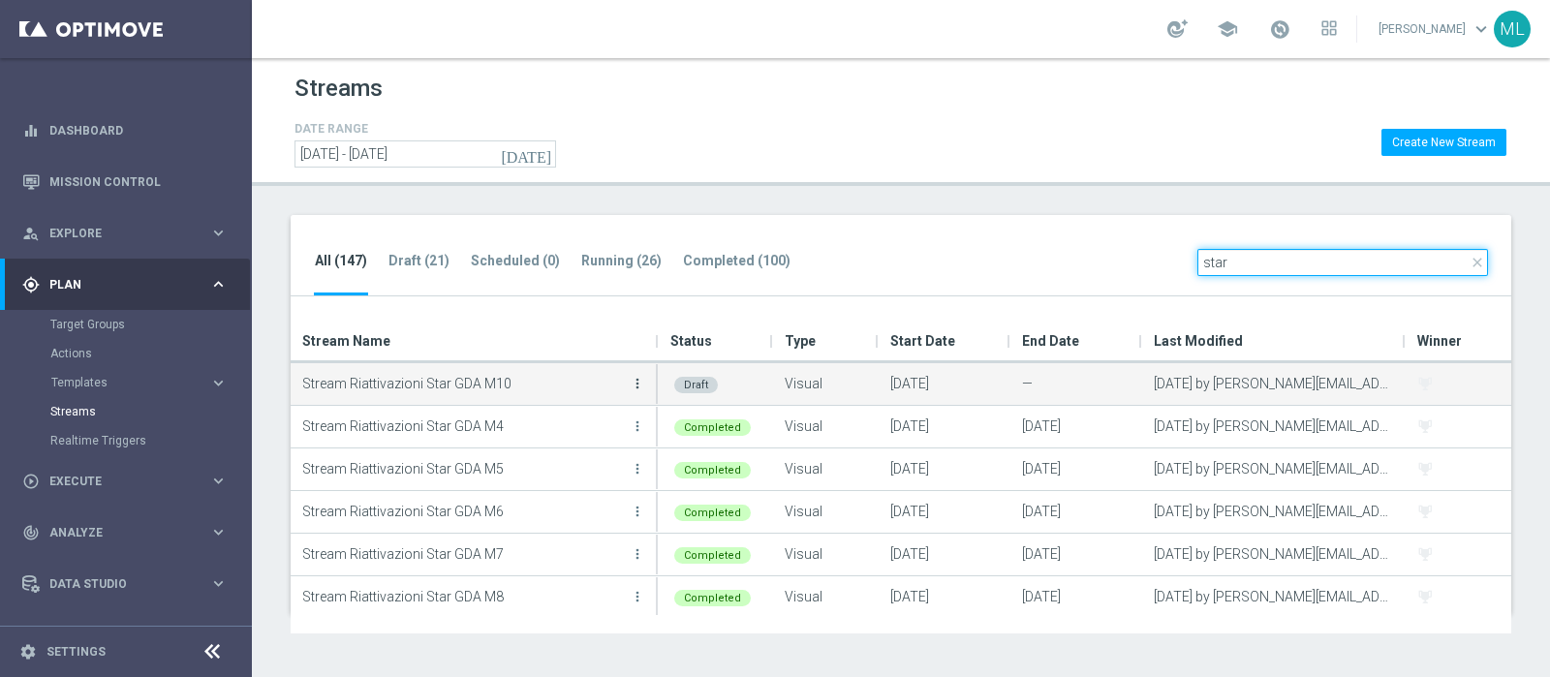
type input "star"
click at [634, 378] on icon "more_vert" at bounding box center [637, 383] width 15 height 15
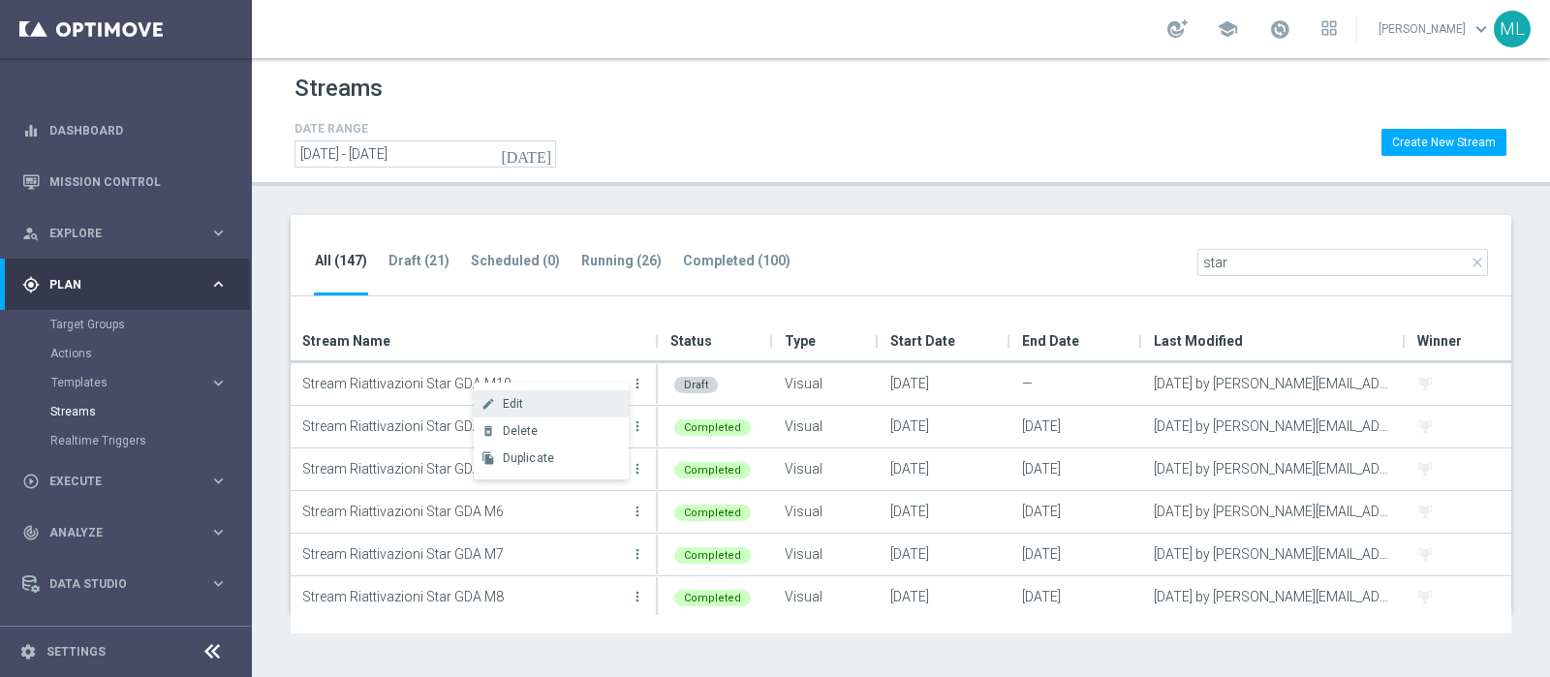
click at [513, 402] on span "Edit" at bounding box center [513, 404] width 21 height 14
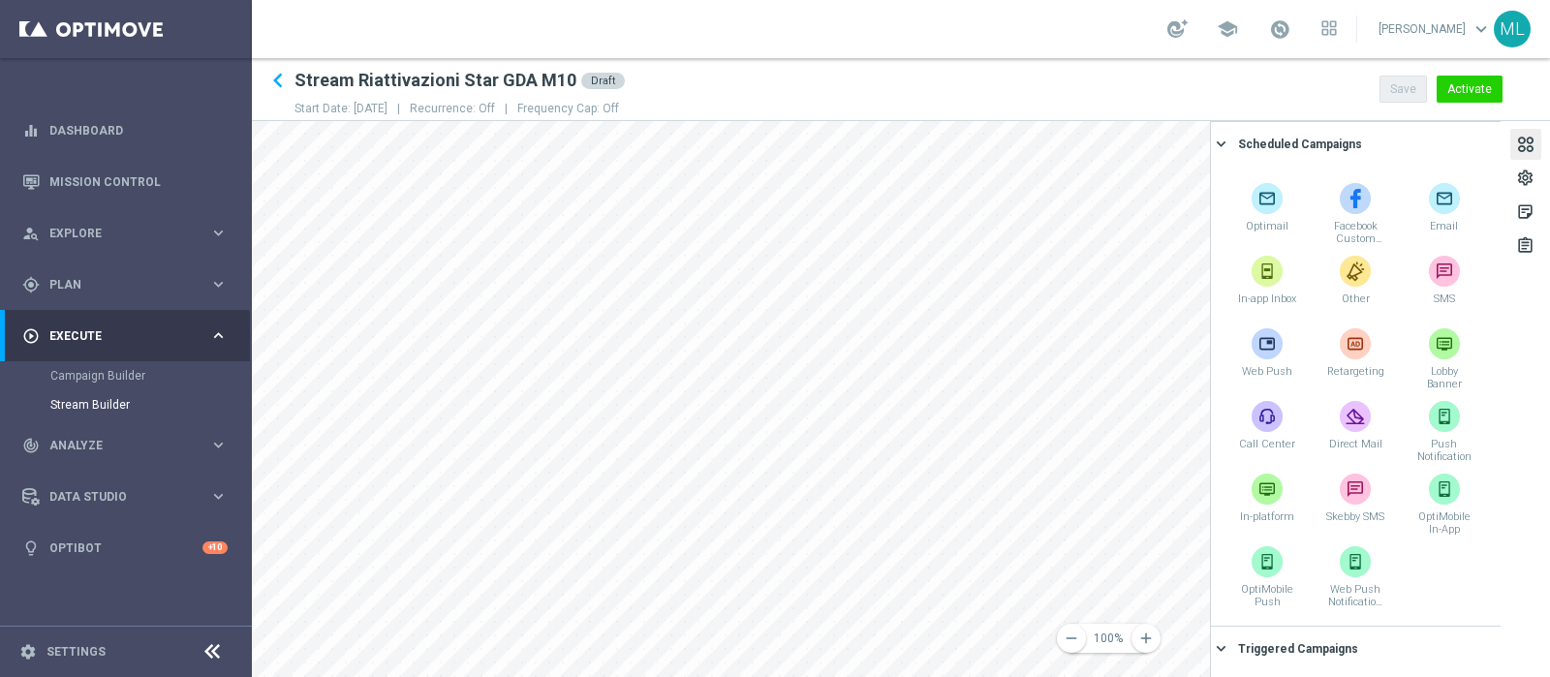
click at [1523, 140] on div at bounding box center [1525, 147] width 21 height 26
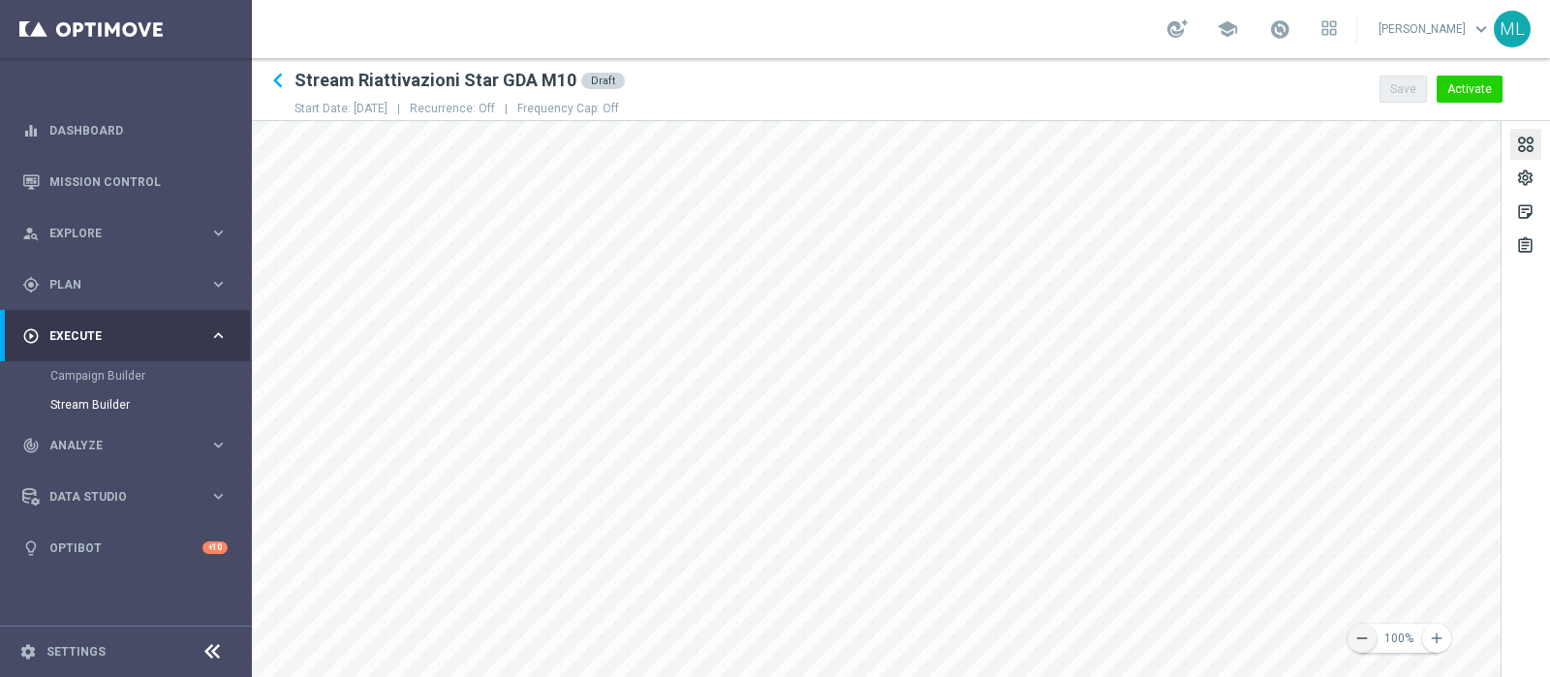
click at [1360, 634] on icon "remove" at bounding box center [1361, 638] width 17 height 17
click at [1522, 536] on div "remove 60% add settings sticky_note_2 assignment" at bounding box center [901, 399] width 1298 height 556
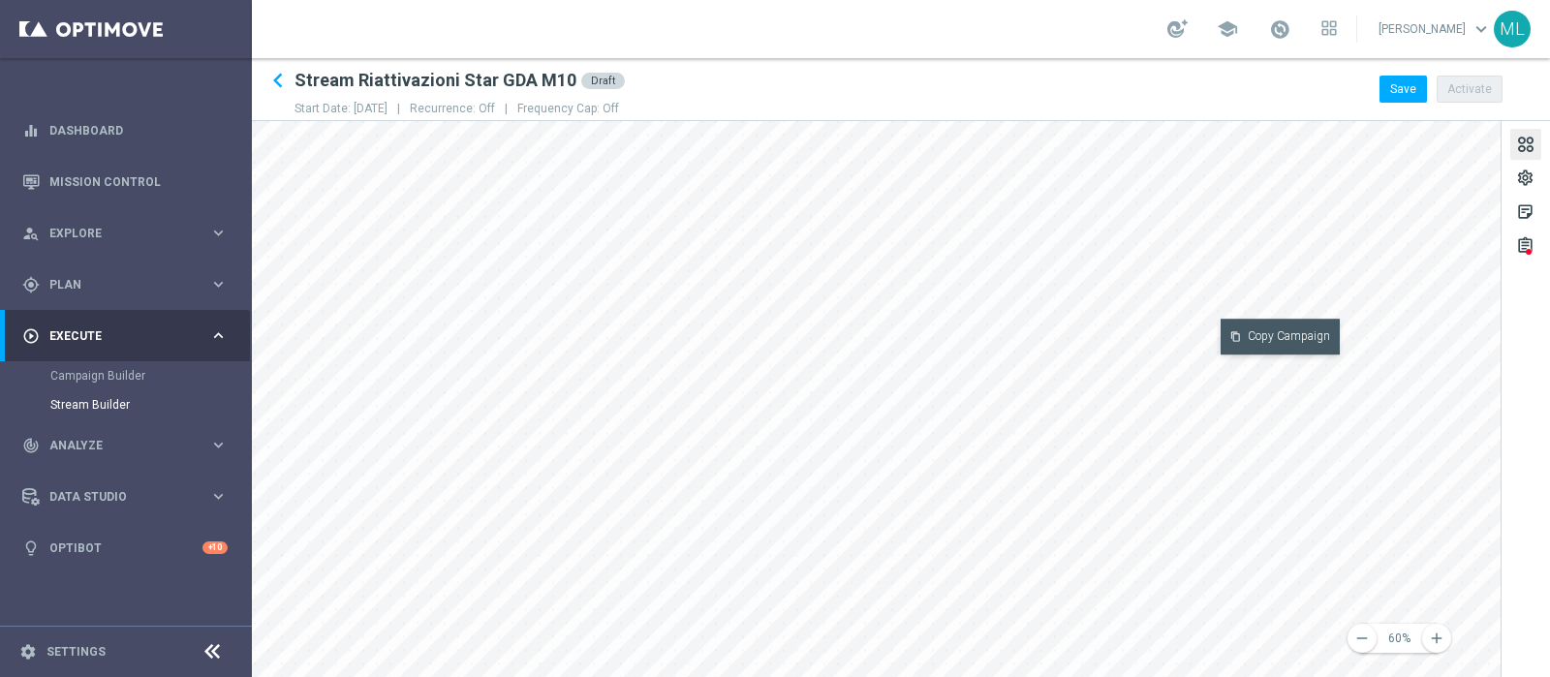
click at [1264, 333] on button "content_copy Copy Campaign" at bounding box center [1279, 337] width 119 height 36
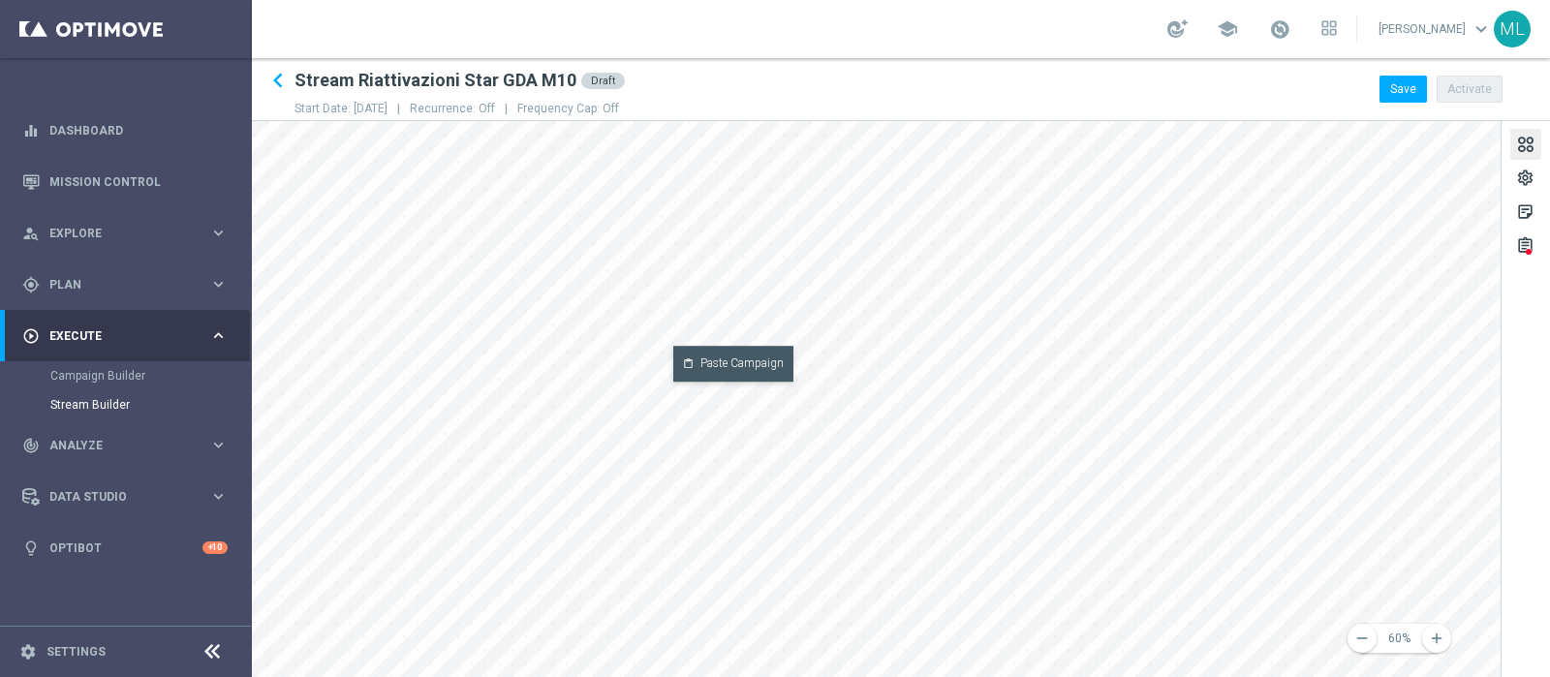
click at [728, 370] on button "content_paste Paste Campaign" at bounding box center [733, 364] width 120 height 36
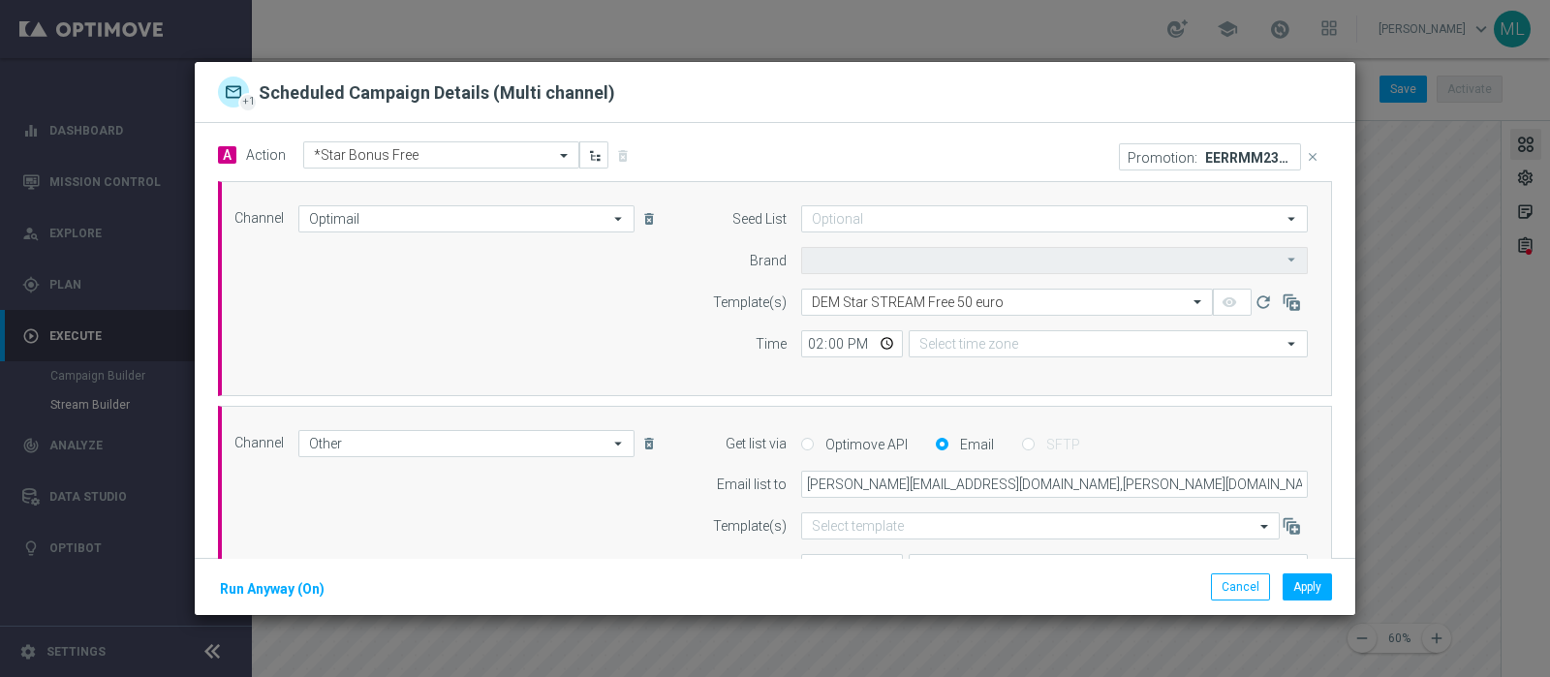
type input "Sisal Marketing"
type input "Central European Time ([GEOGRAPHIC_DATA]) (UTC +02:00)"
click at [641, 440] on icon "delete_forever" at bounding box center [648, 443] width 15 height 15
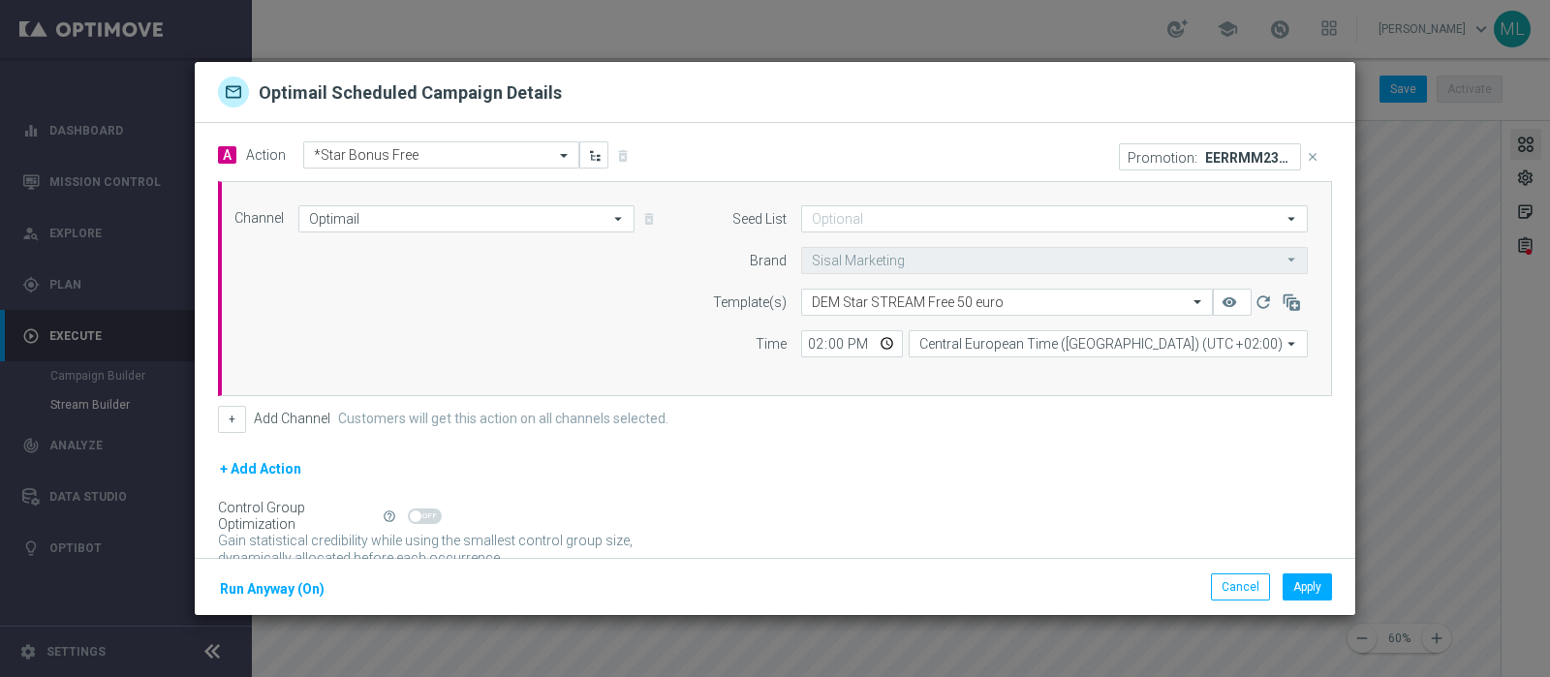
click at [1306, 151] on icon "close" at bounding box center [1313, 157] width 14 height 14
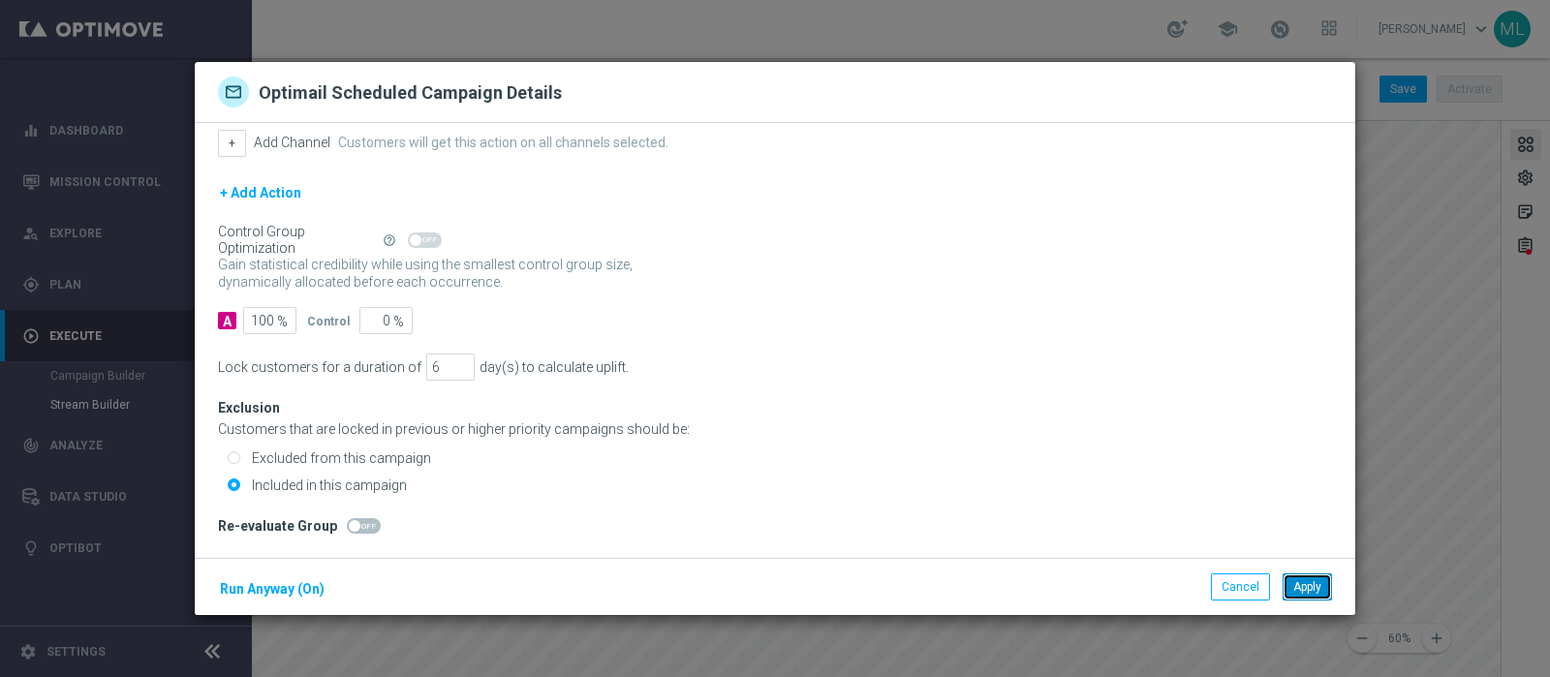
click at [1314, 586] on button "Apply" at bounding box center [1306, 586] width 49 height 27
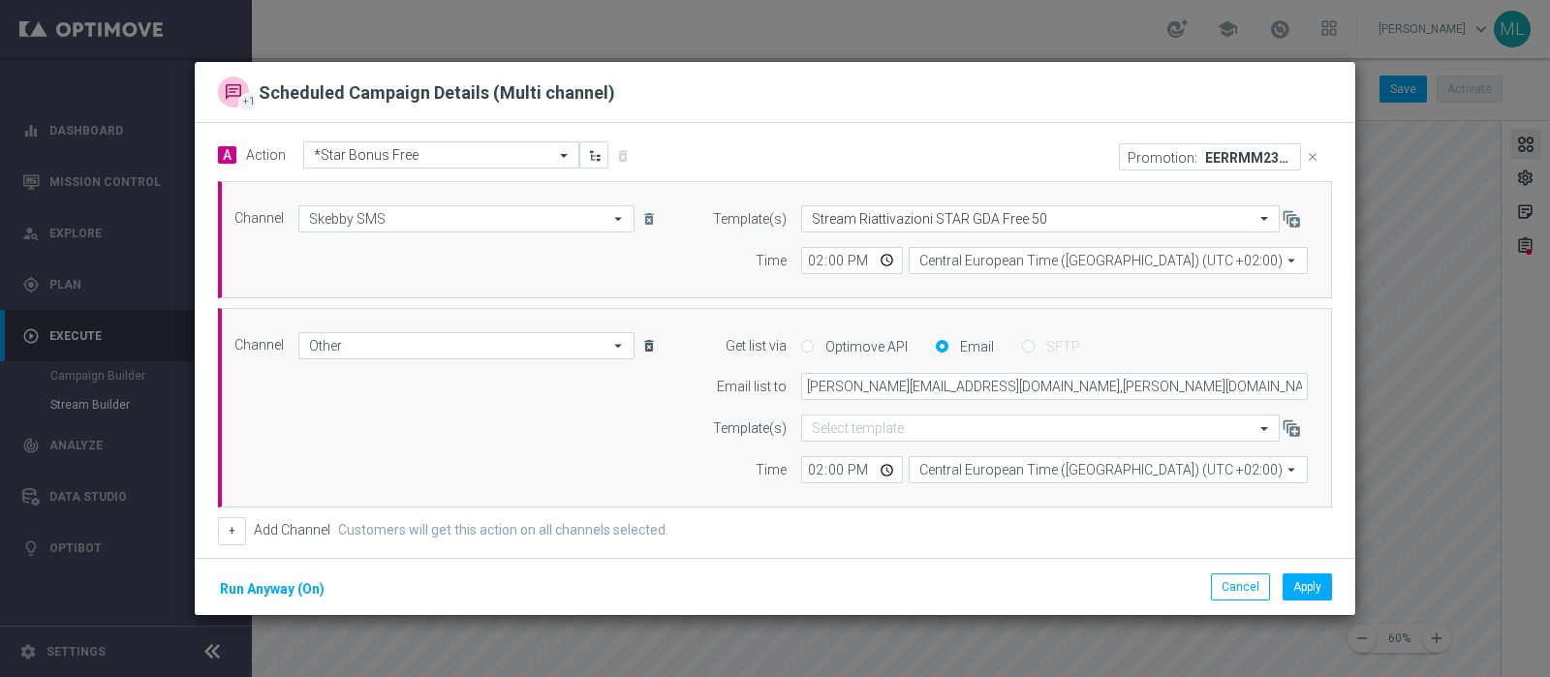
click at [643, 346] on icon "delete_forever" at bounding box center [648, 345] width 15 height 15
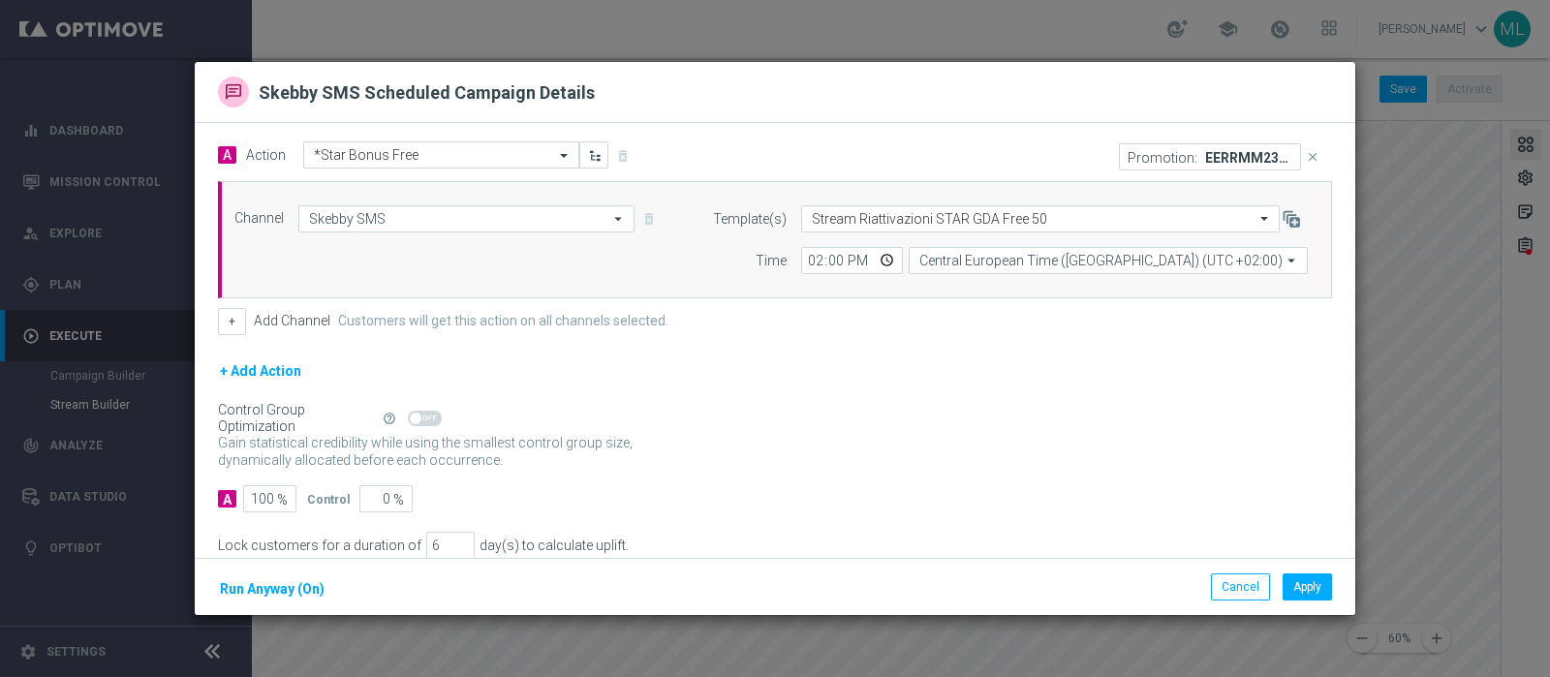
click at [1306, 153] on icon "close" at bounding box center [1313, 157] width 14 height 14
click at [1299, 595] on button "Apply" at bounding box center [1306, 586] width 49 height 27
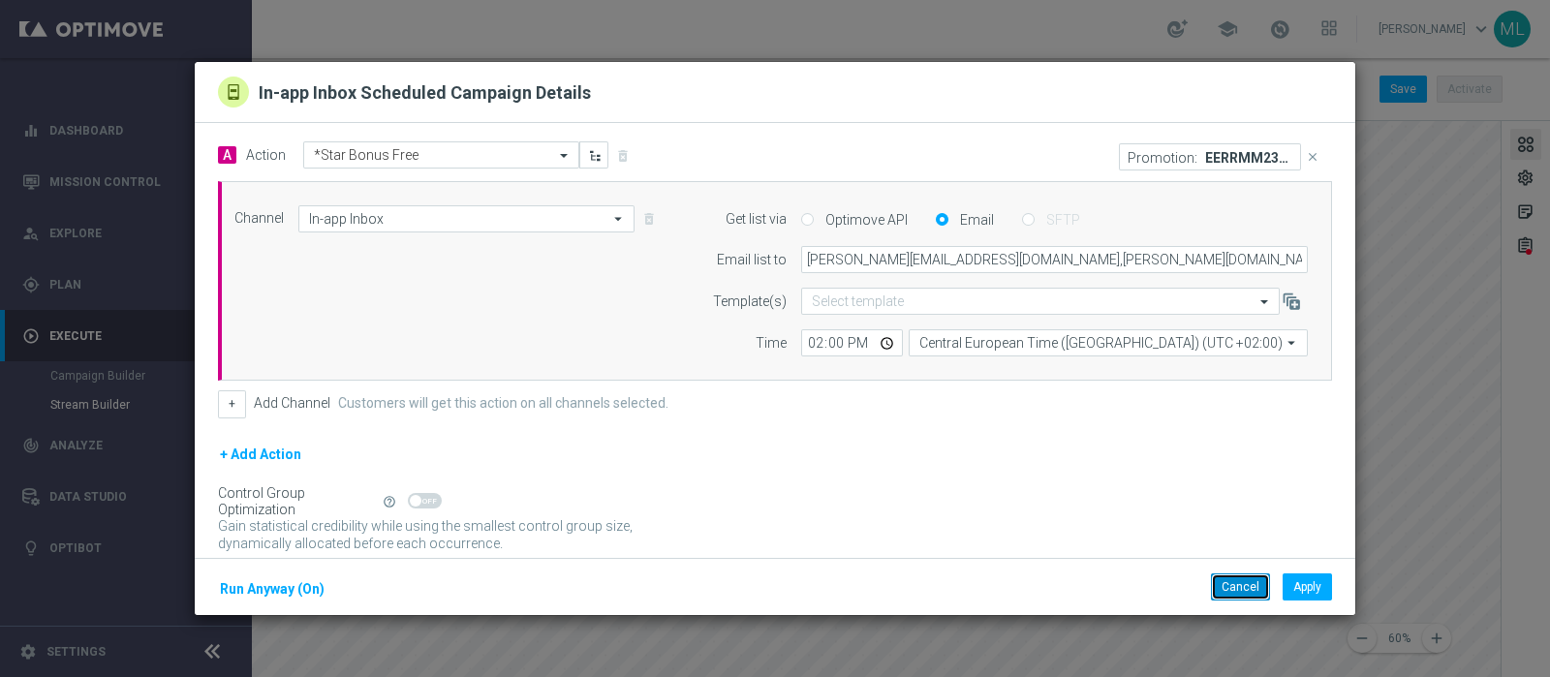
click at [1247, 590] on button "Cancel" at bounding box center [1240, 586] width 59 height 27
click at [1306, 155] on icon "close" at bounding box center [1313, 157] width 14 height 14
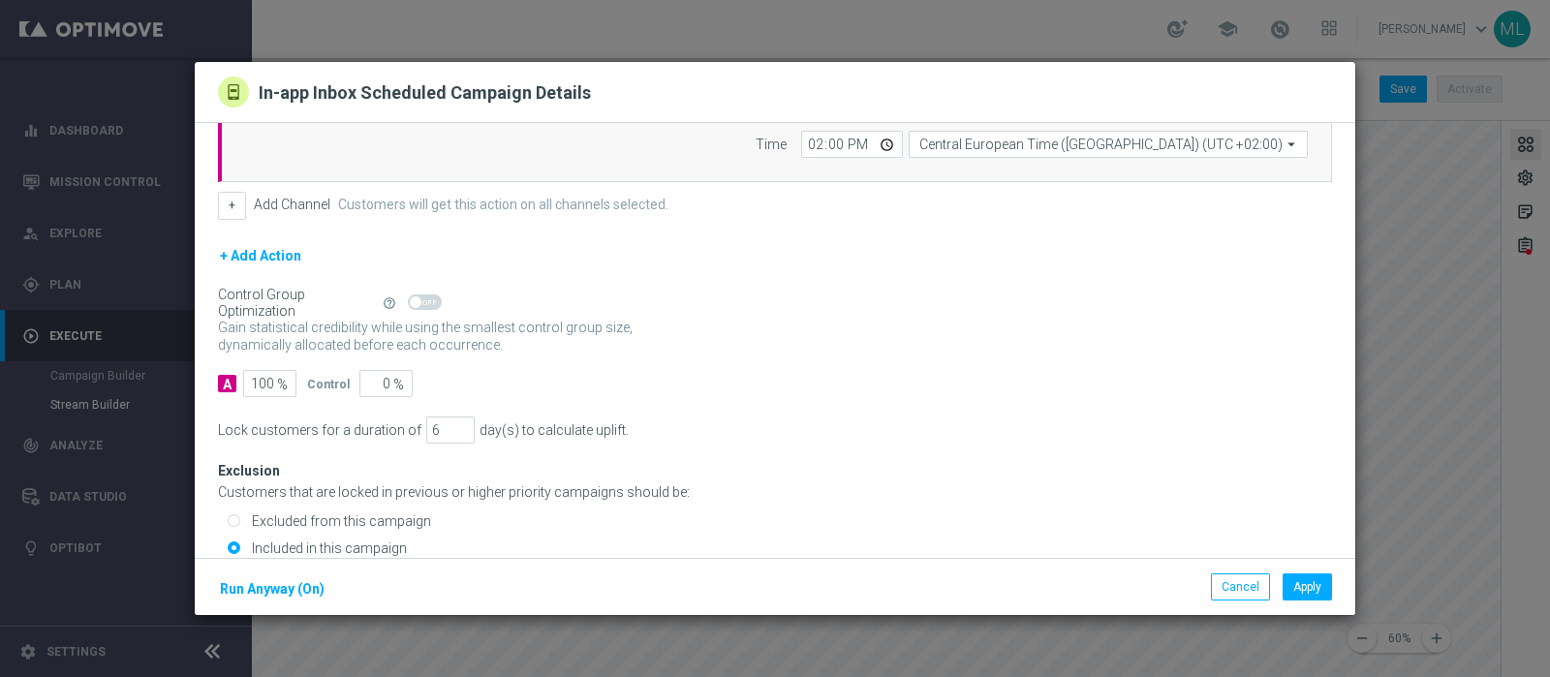
scroll to position [261, 0]
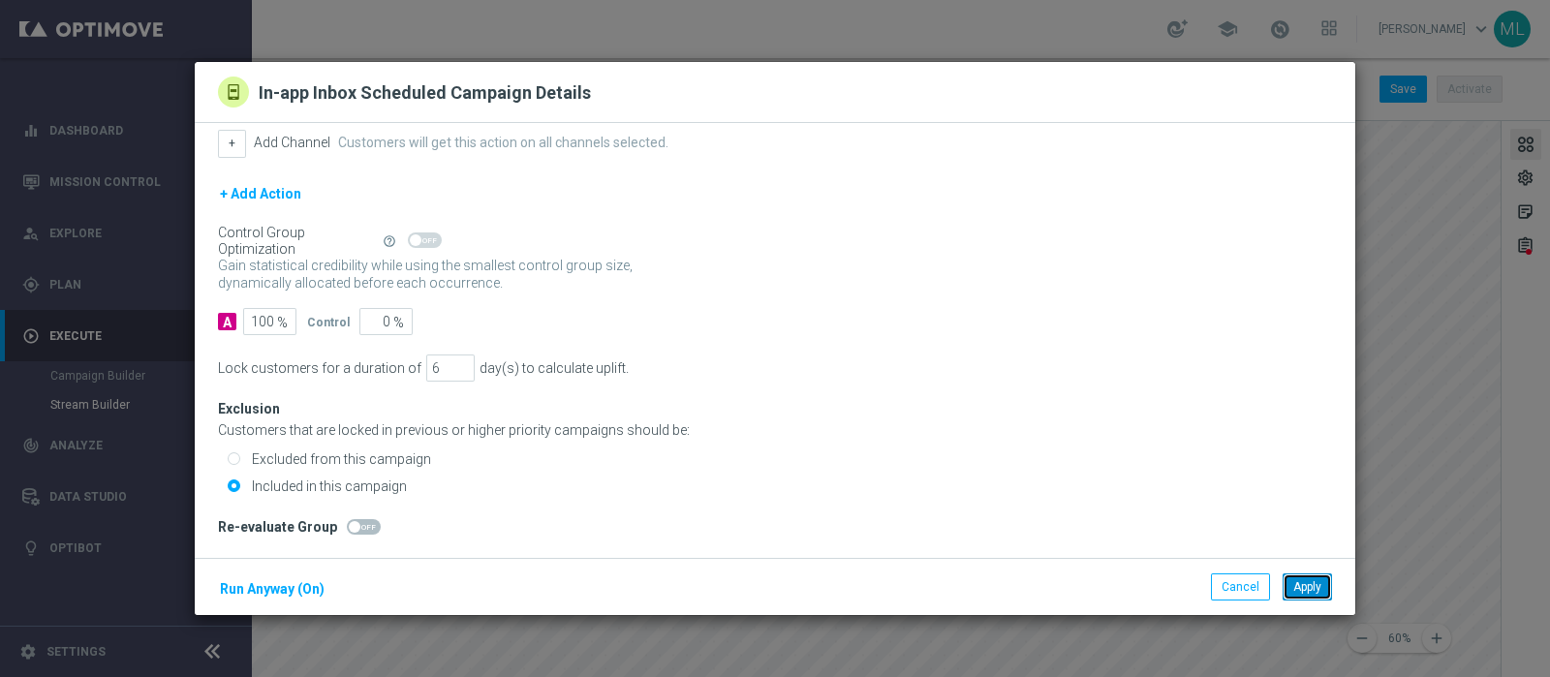
click at [1308, 589] on button "Apply" at bounding box center [1306, 586] width 49 height 27
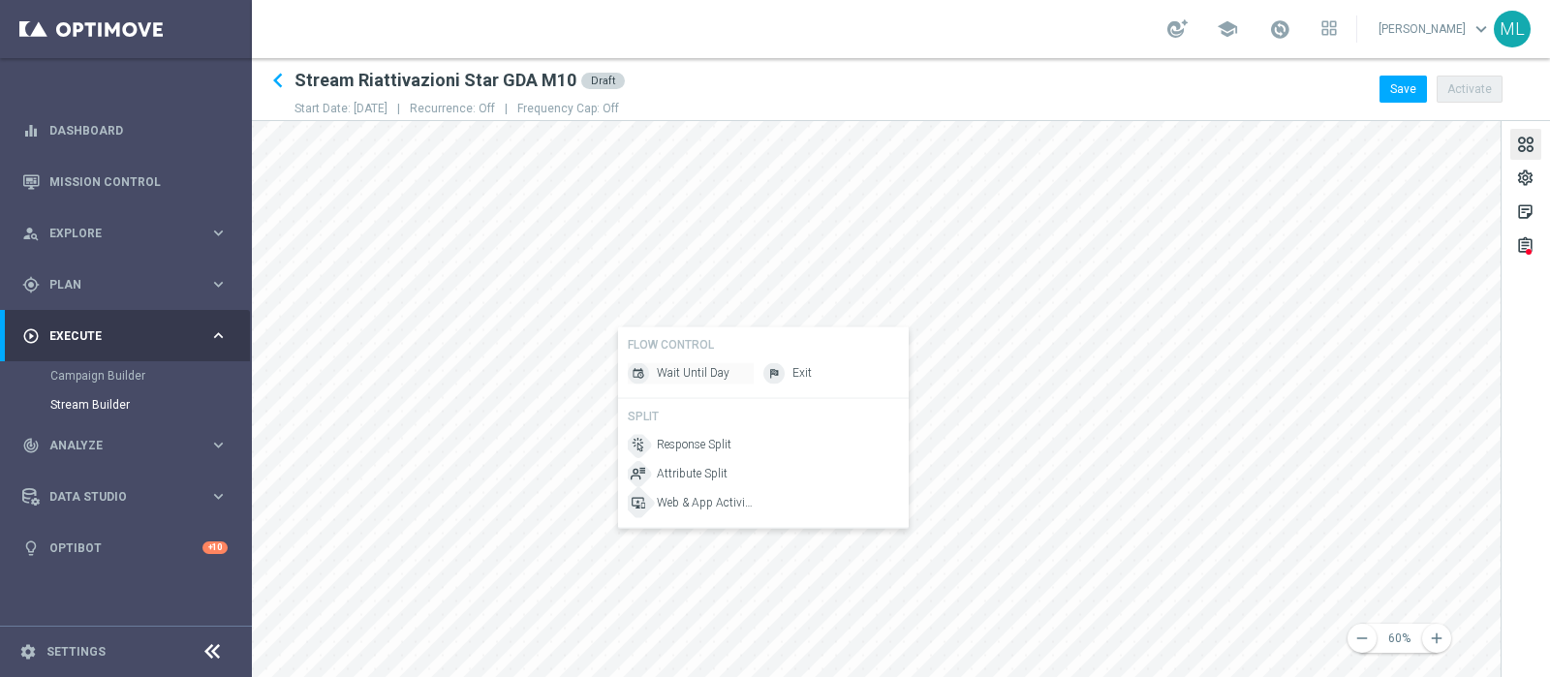
click at [713, 375] on span "Wait Until Day" at bounding box center [693, 373] width 73 height 16
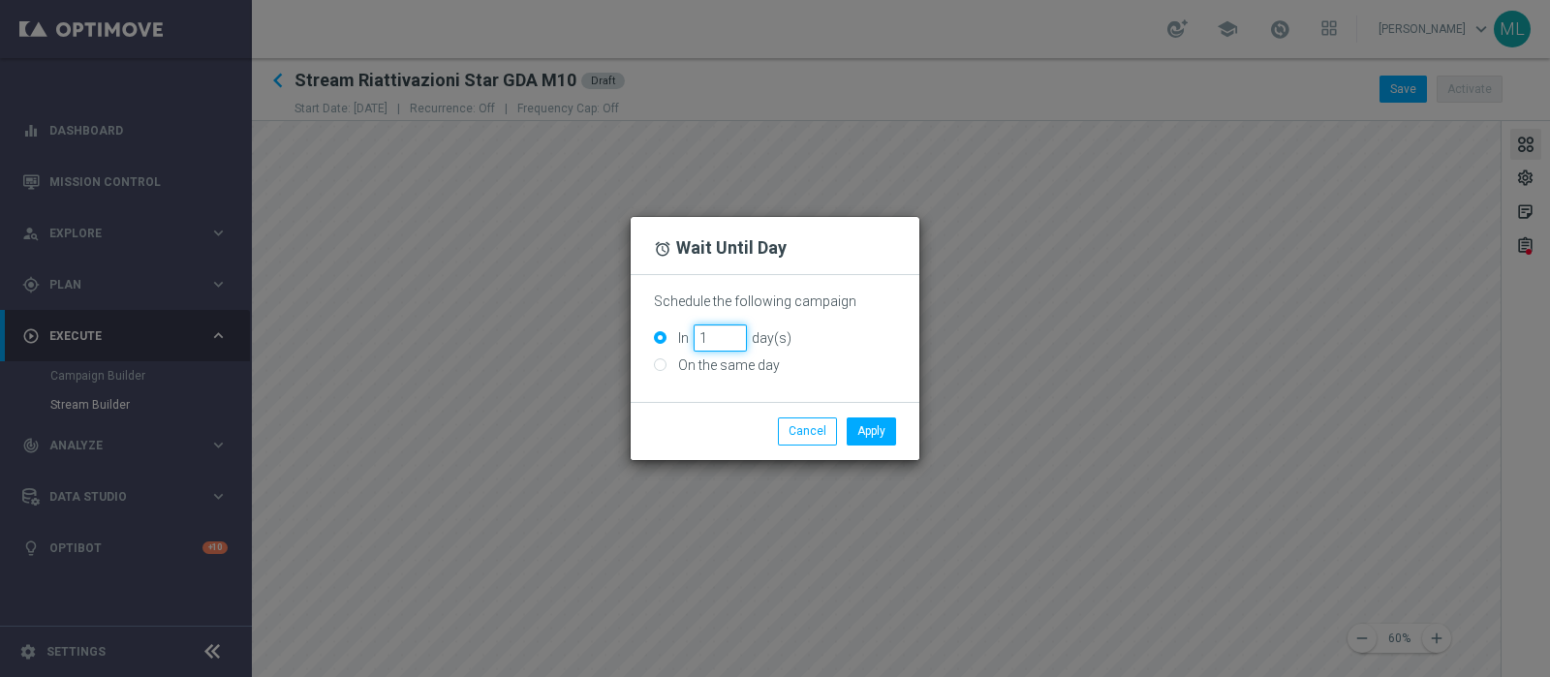
type input "1"
click at [731, 331] on input "1" at bounding box center [719, 337] width 53 height 27
click at [877, 431] on button "Apply" at bounding box center [871, 430] width 49 height 27
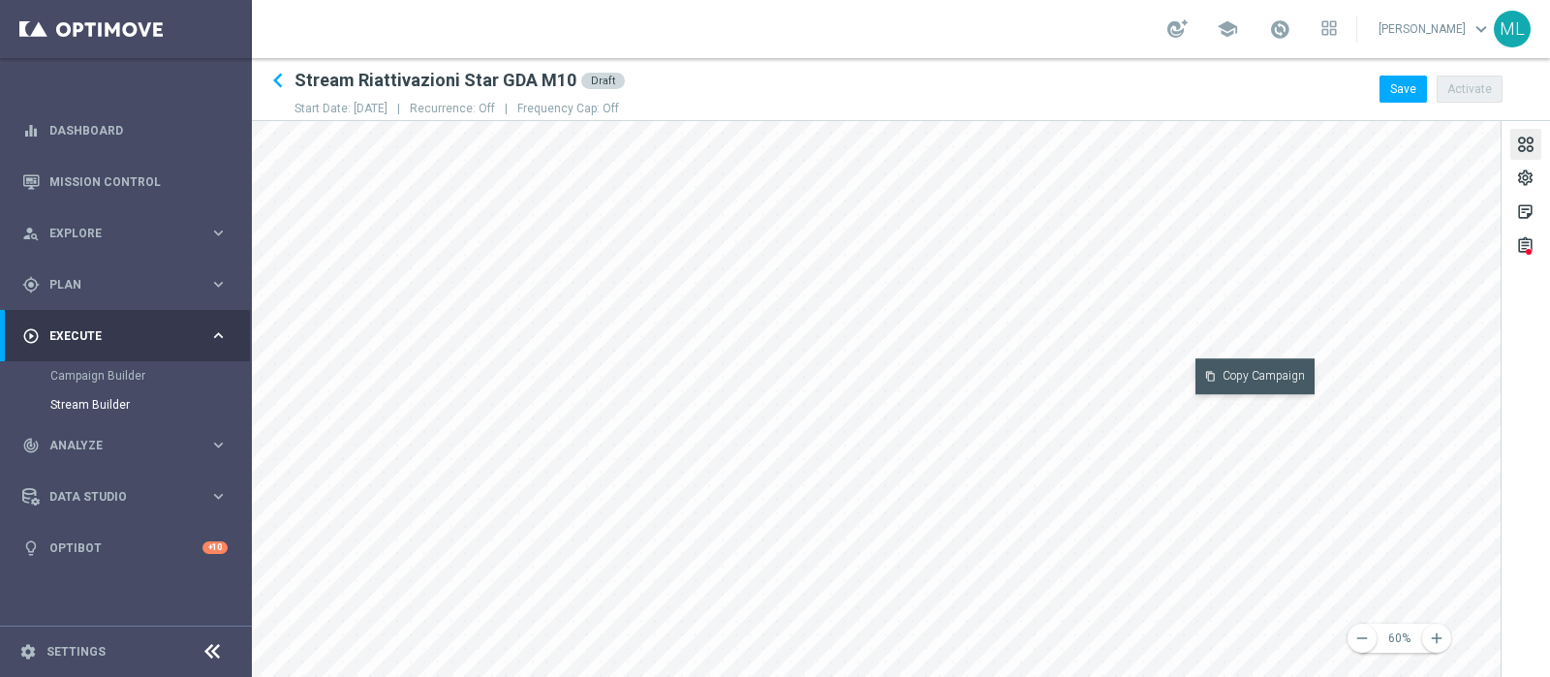
click at [1237, 380] on button "content_copy Copy Campaign" at bounding box center [1254, 376] width 119 height 36
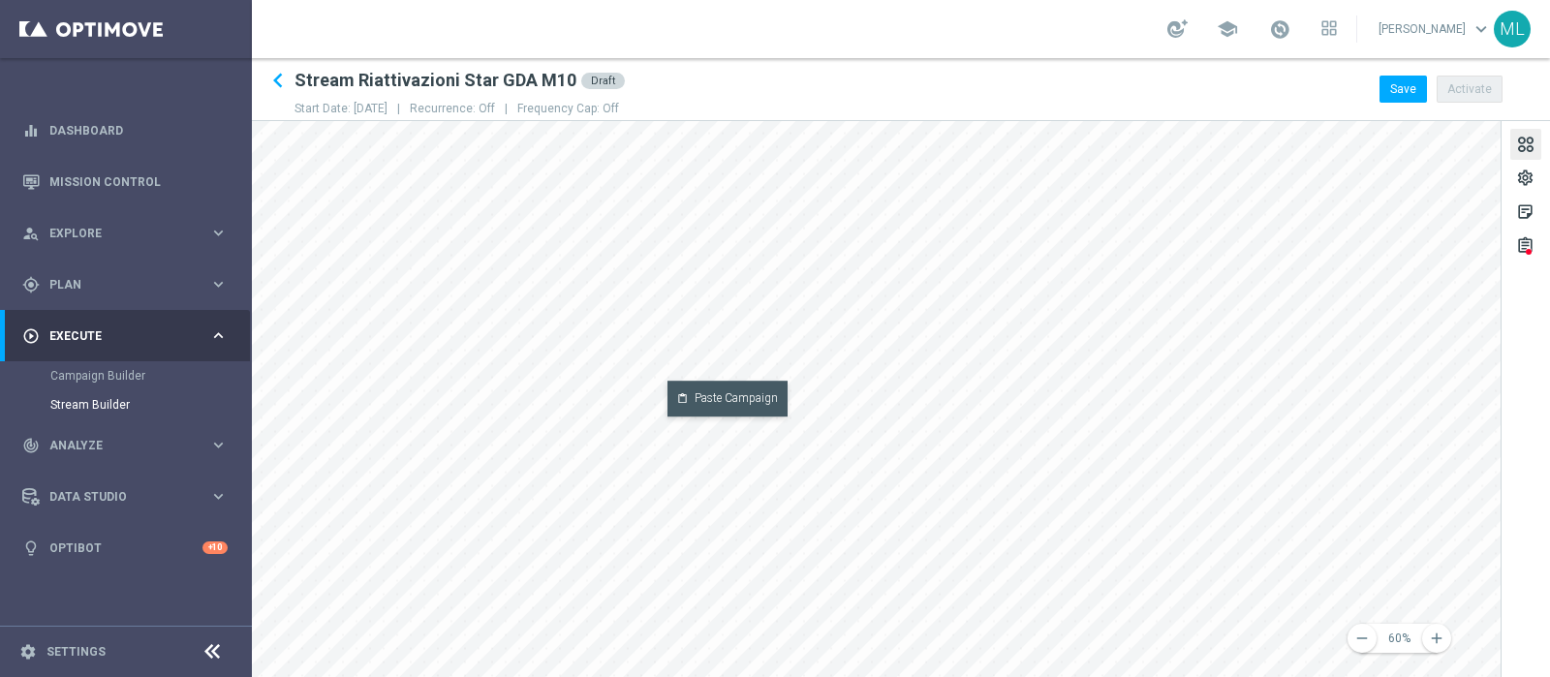
click at [708, 398] on button "content_paste Paste Campaign" at bounding box center [727, 399] width 120 height 36
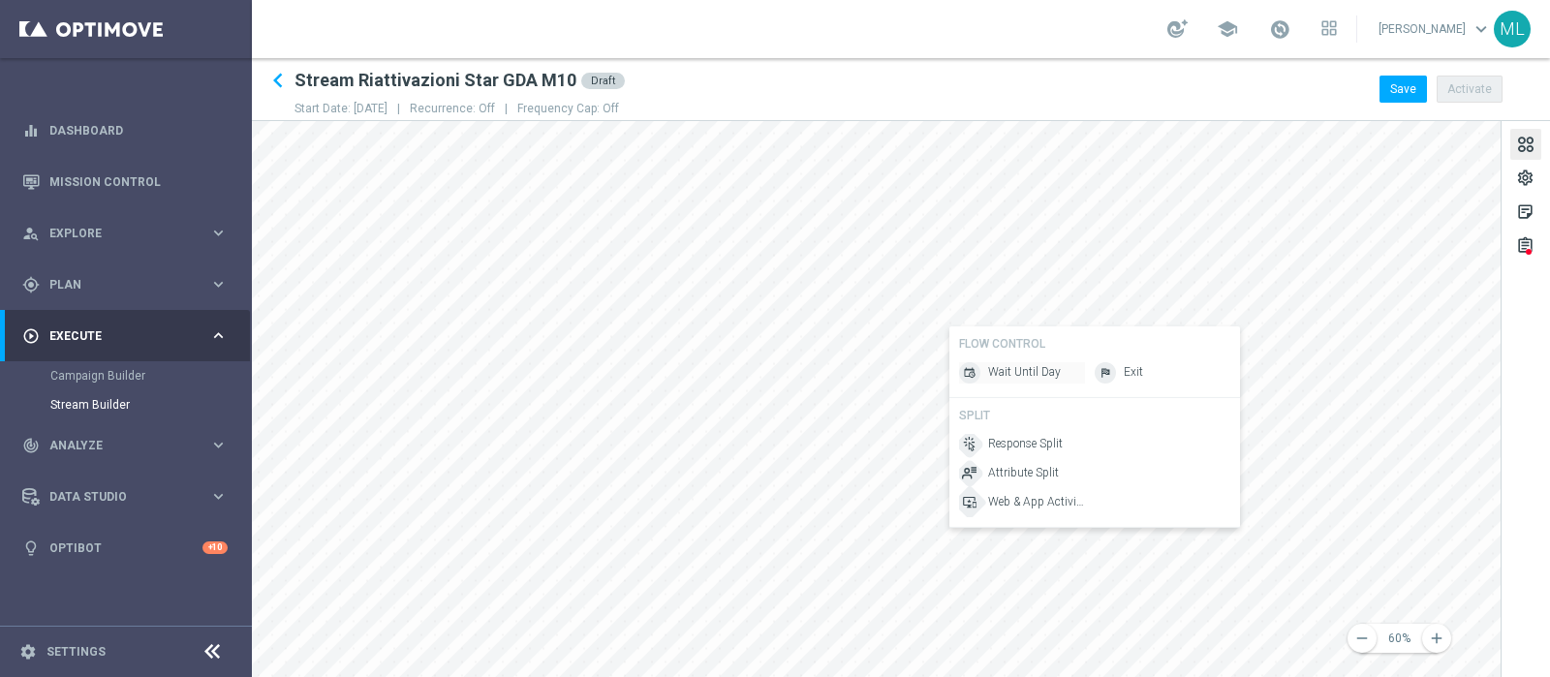
click at [1013, 380] on span "Wait Until Day" at bounding box center [1024, 372] width 73 height 16
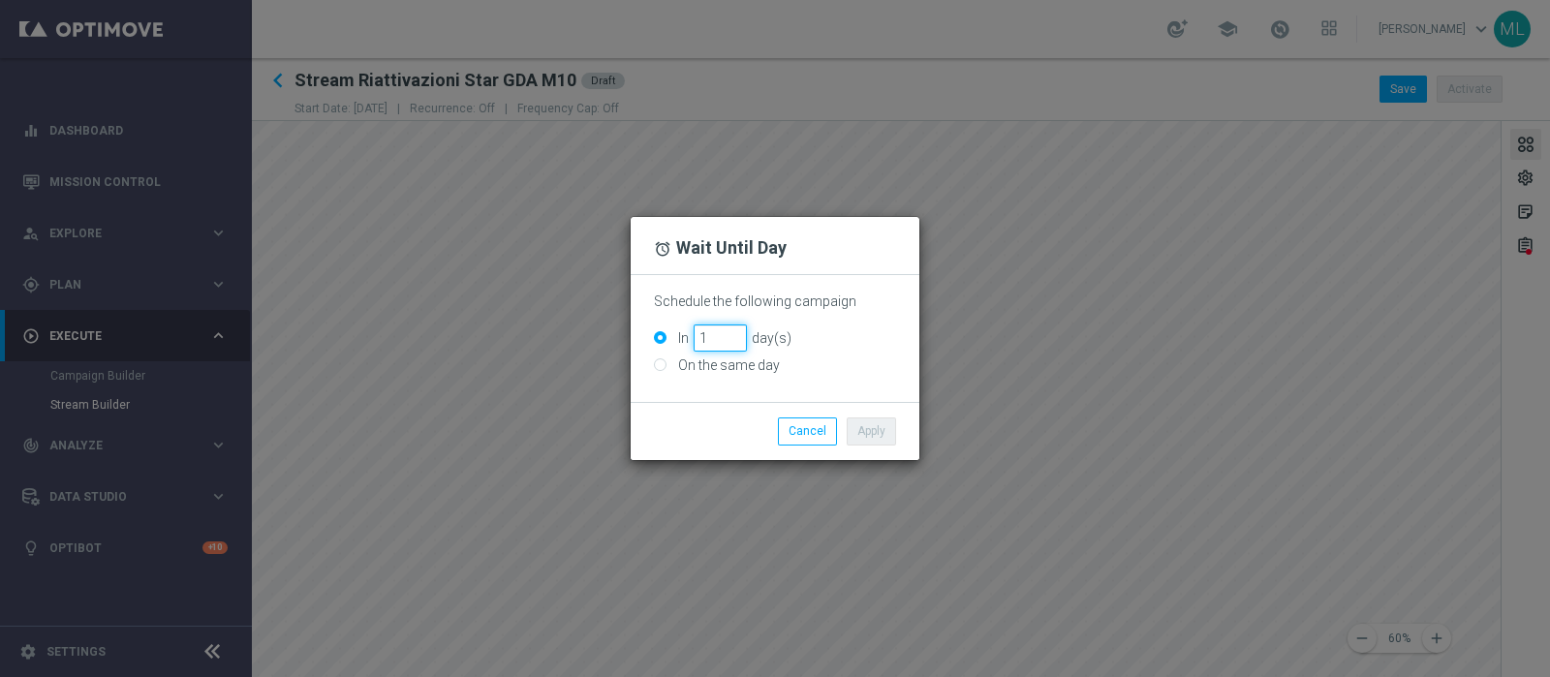
type input "1"
click at [736, 335] on input "1" at bounding box center [719, 337] width 53 height 27
click at [867, 432] on button "Apply" at bounding box center [871, 430] width 49 height 27
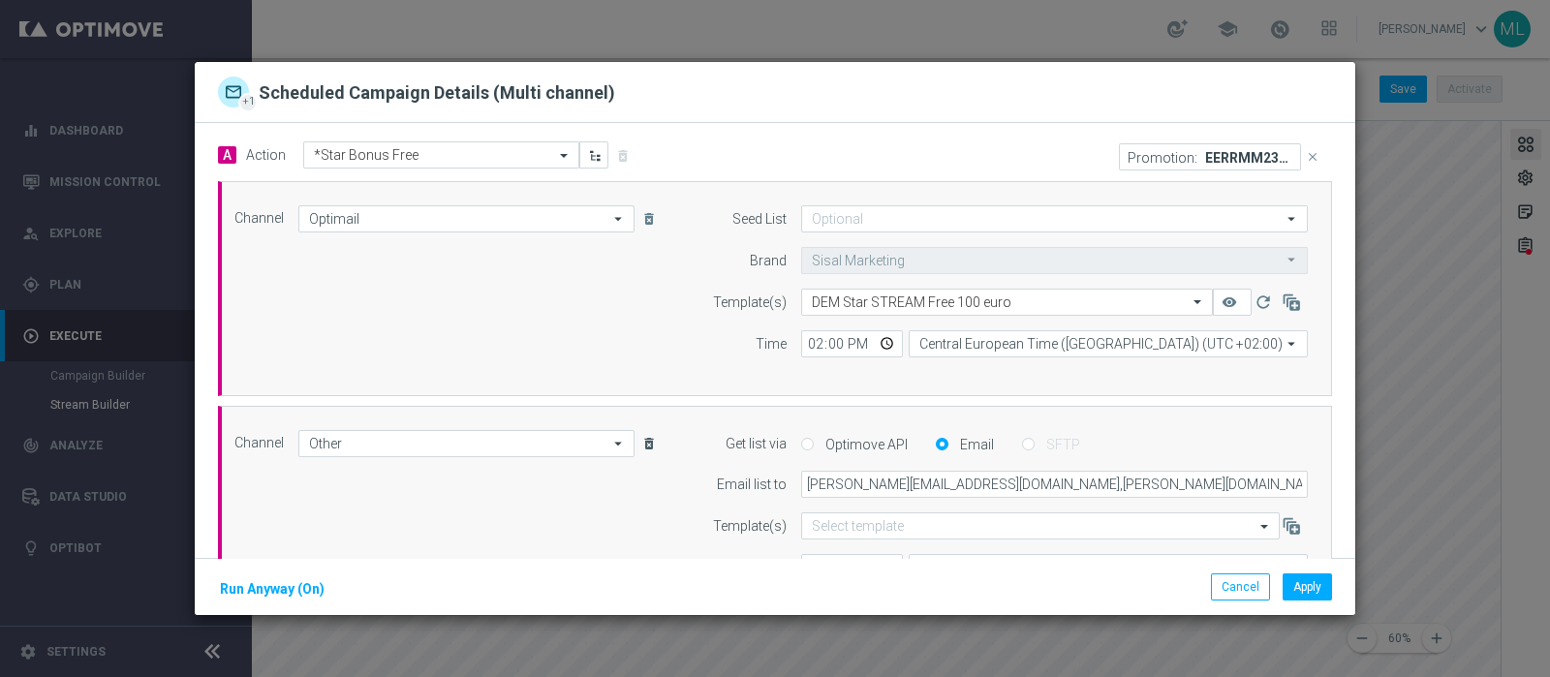
click at [644, 443] on icon "delete_forever" at bounding box center [648, 443] width 15 height 15
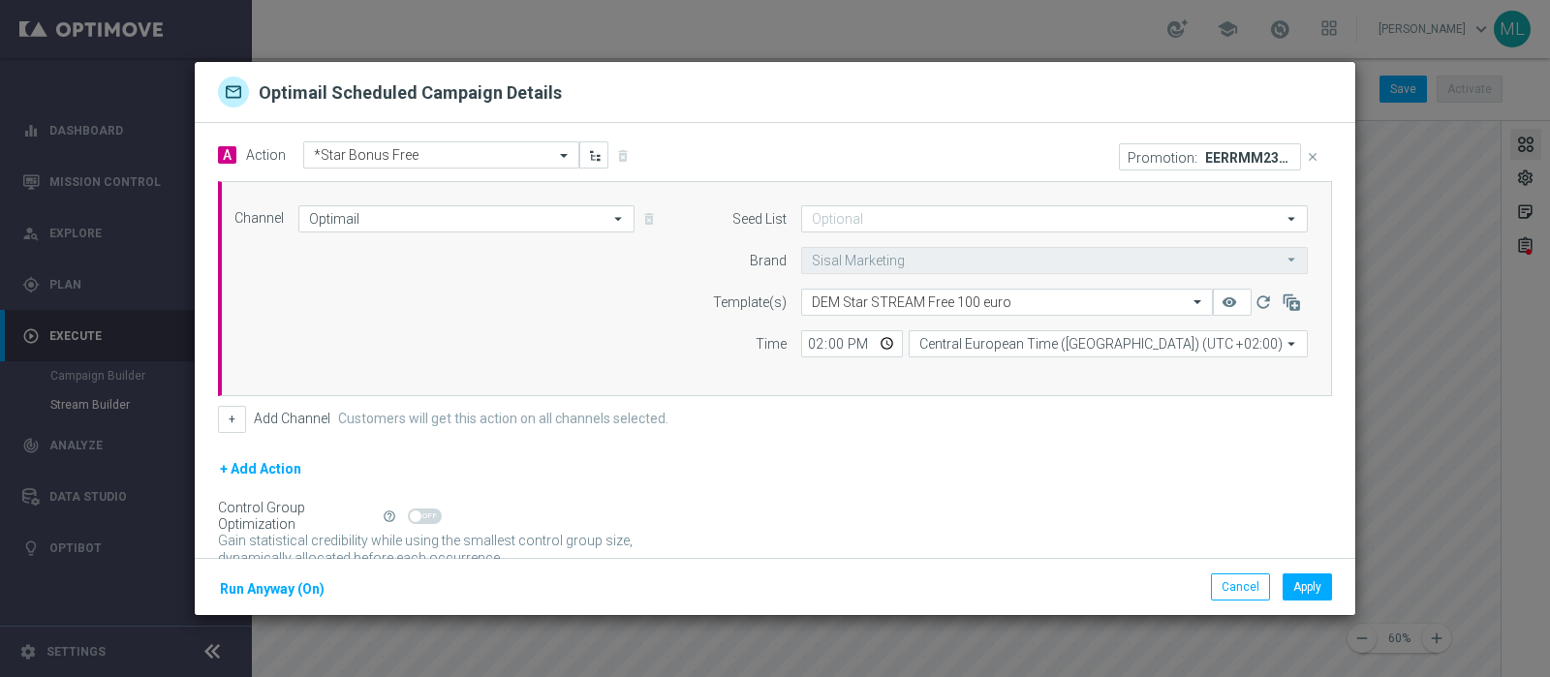
click at [1306, 152] on icon "close" at bounding box center [1313, 157] width 14 height 14
click at [1309, 588] on button "Apply" at bounding box center [1306, 586] width 49 height 27
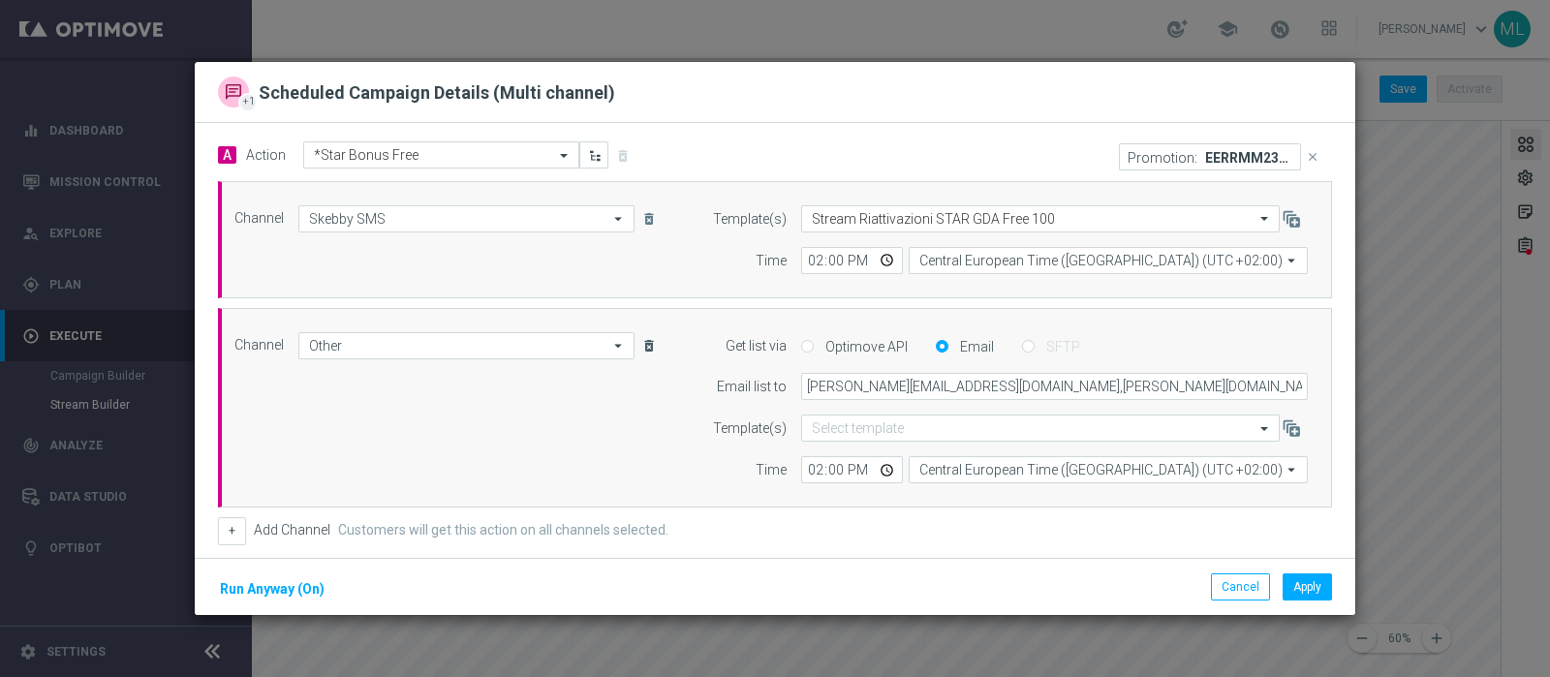
click at [641, 346] on icon "delete_forever" at bounding box center [648, 345] width 15 height 15
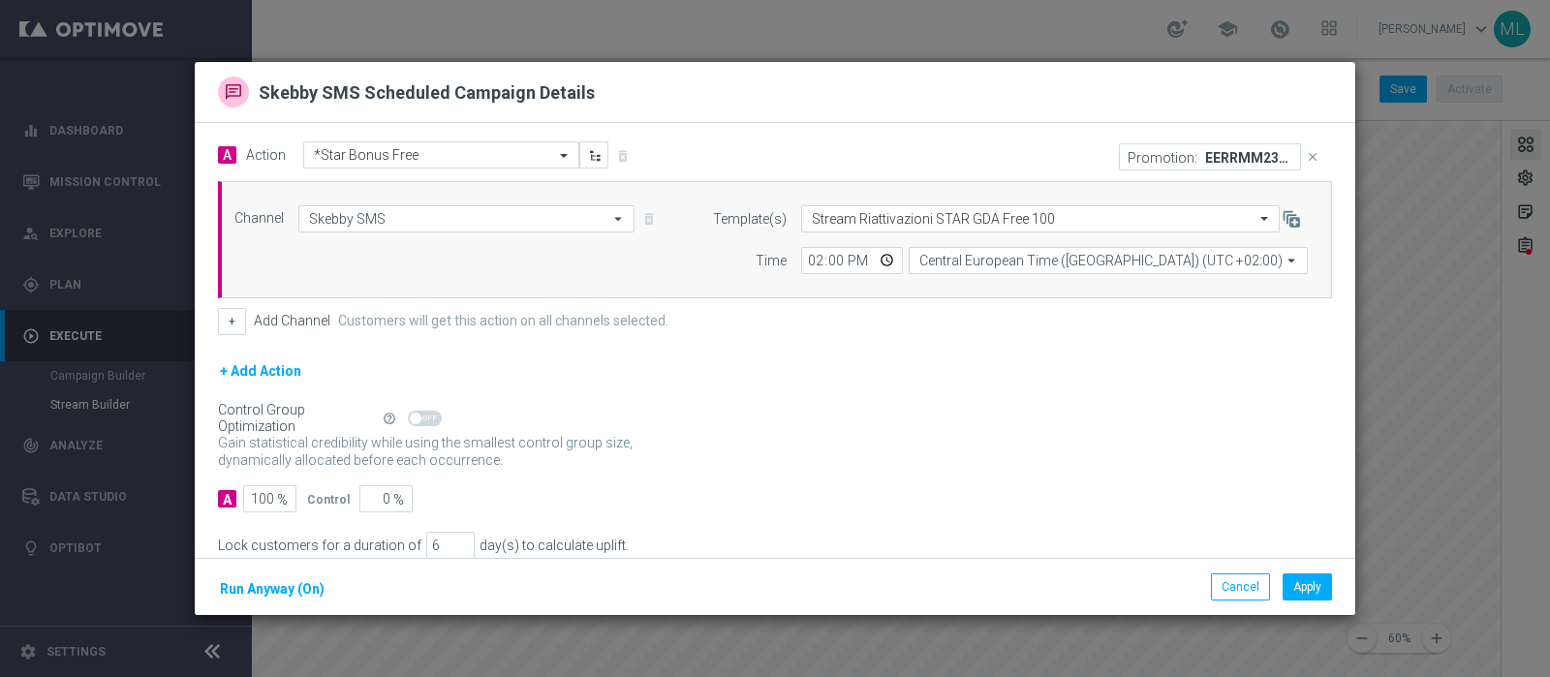
click at [1306, 155] on icon "close" at bounding box center [1313, 157] width 14 height 14
click at [1302, 590] on button "Apply" at bounding box center [1306, 586] width 49 height 27
click at [1217, 594] on button "Cancel" at bounding box center [1240, 586] width 59 height 27
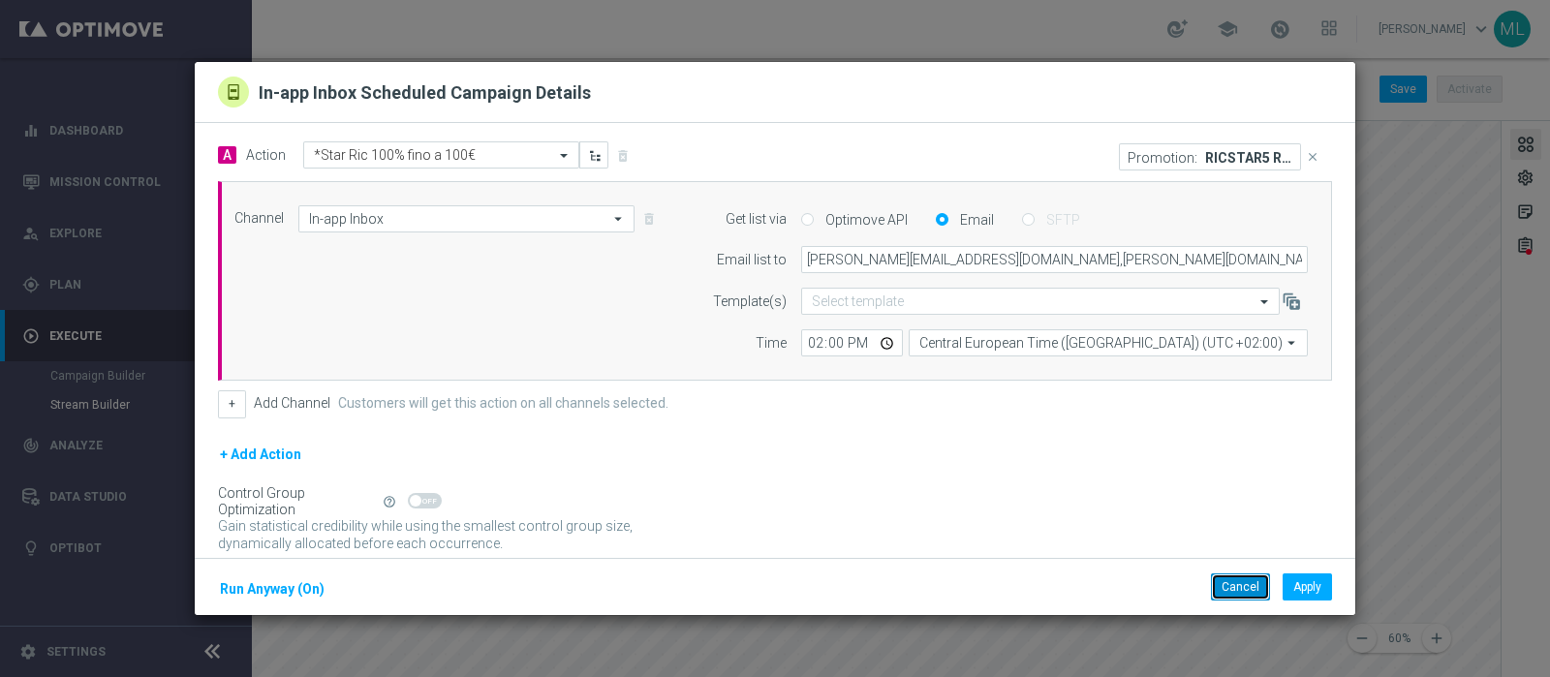
click at [1248, 592] on button "Cancel" at bounding box center [1240, 586] width 59 height 27
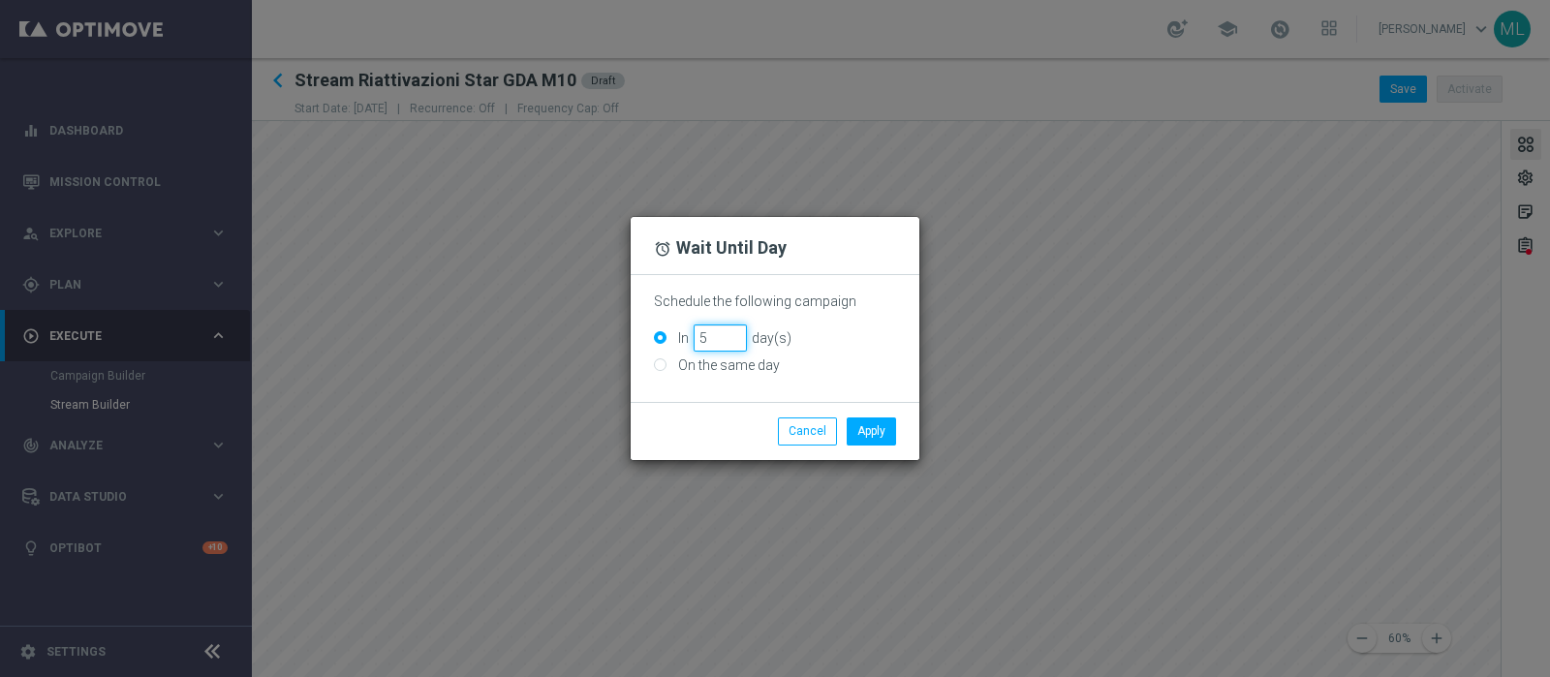
type input "5"
click at [733, 344] on input "5" at bounding box center [719, 337] width 53 height 27
click at [893, 438] on button "Apply" at bounding box center [871, 430] width 49 height 27
type input "5"
click at [734, 341] on input "5" at bounding box center [719, 337] width 53 height 27
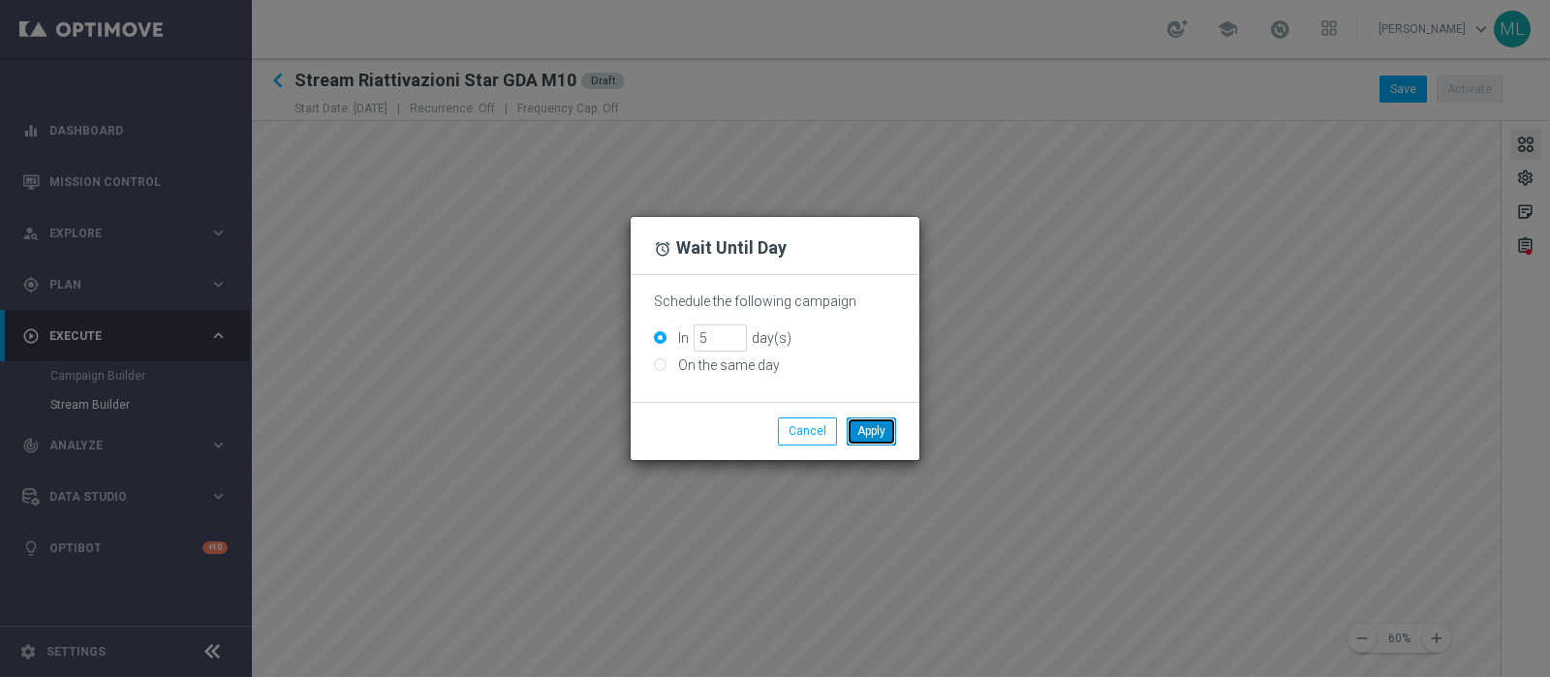
click at [857, 429] on button "Apply" at bounding box center [871, 430] width 49 height 27
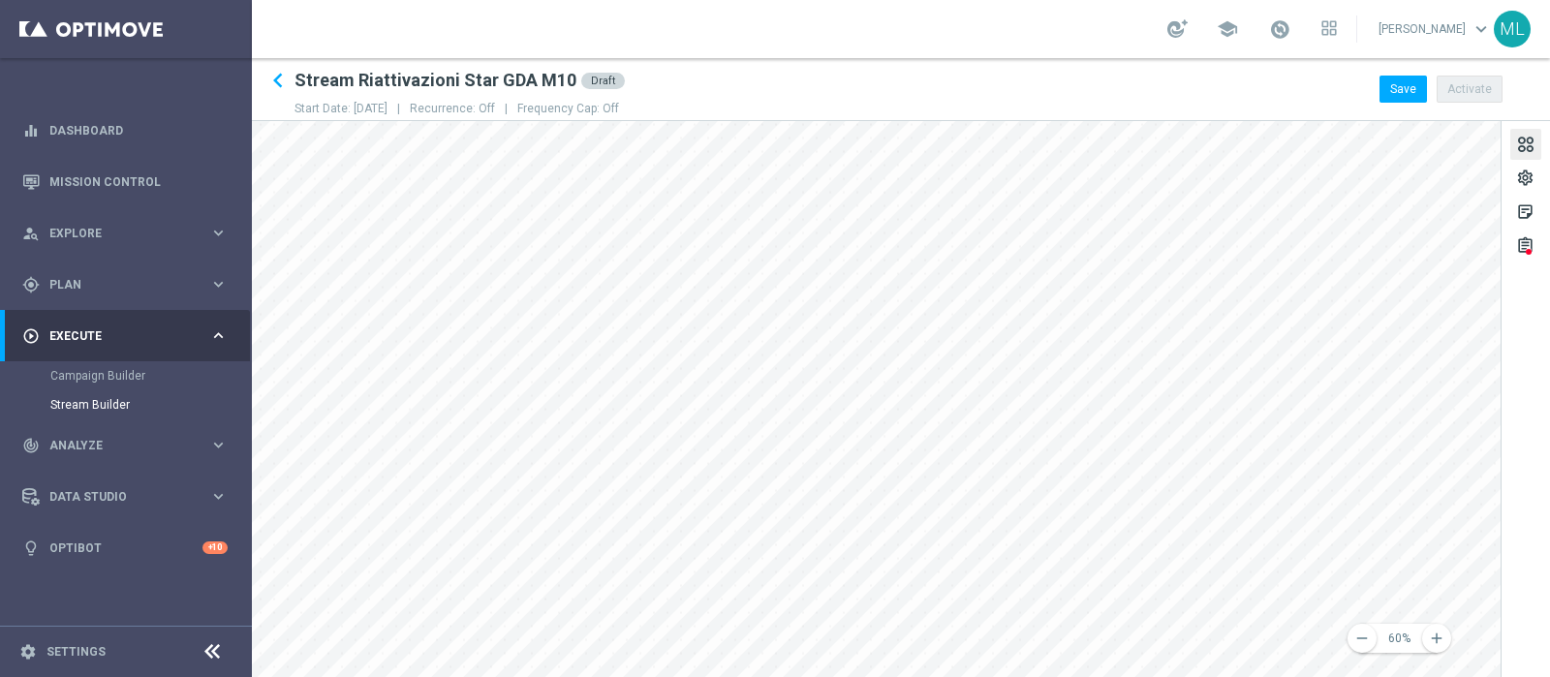
click at [1549, 631] on div "remove 60% add settings sticky_note_2 assignment" at bounding box center [901, 399] width 1298 height 556
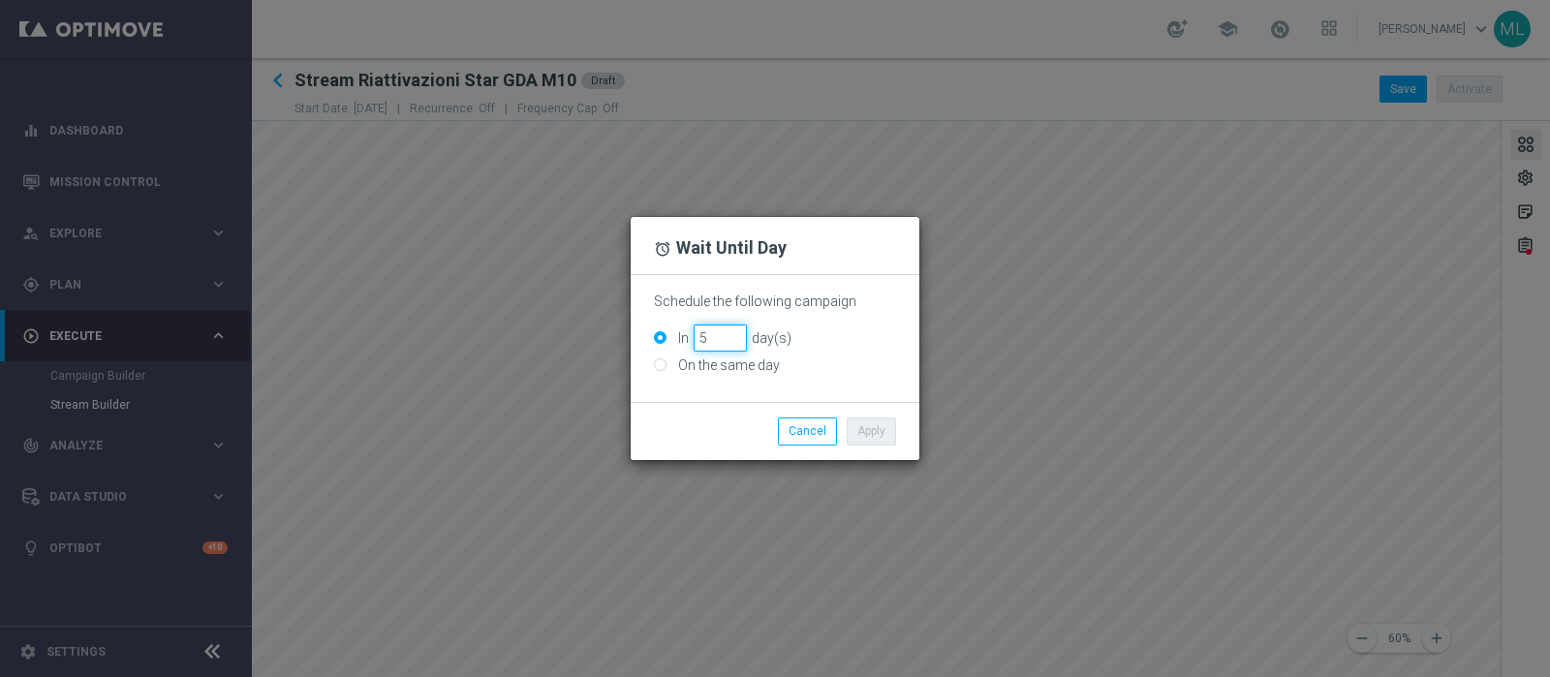
type input "5"
click at [733, 341] on input "5" at bounding box center [719, 337] width 53 height 27
click at [872, 431] on button "Apply" at bounding box center [871, 430] width 49 height 27
type input "5"
click at [736, 344] on input "5" at bounding box center [719, 337] width 53 height 27
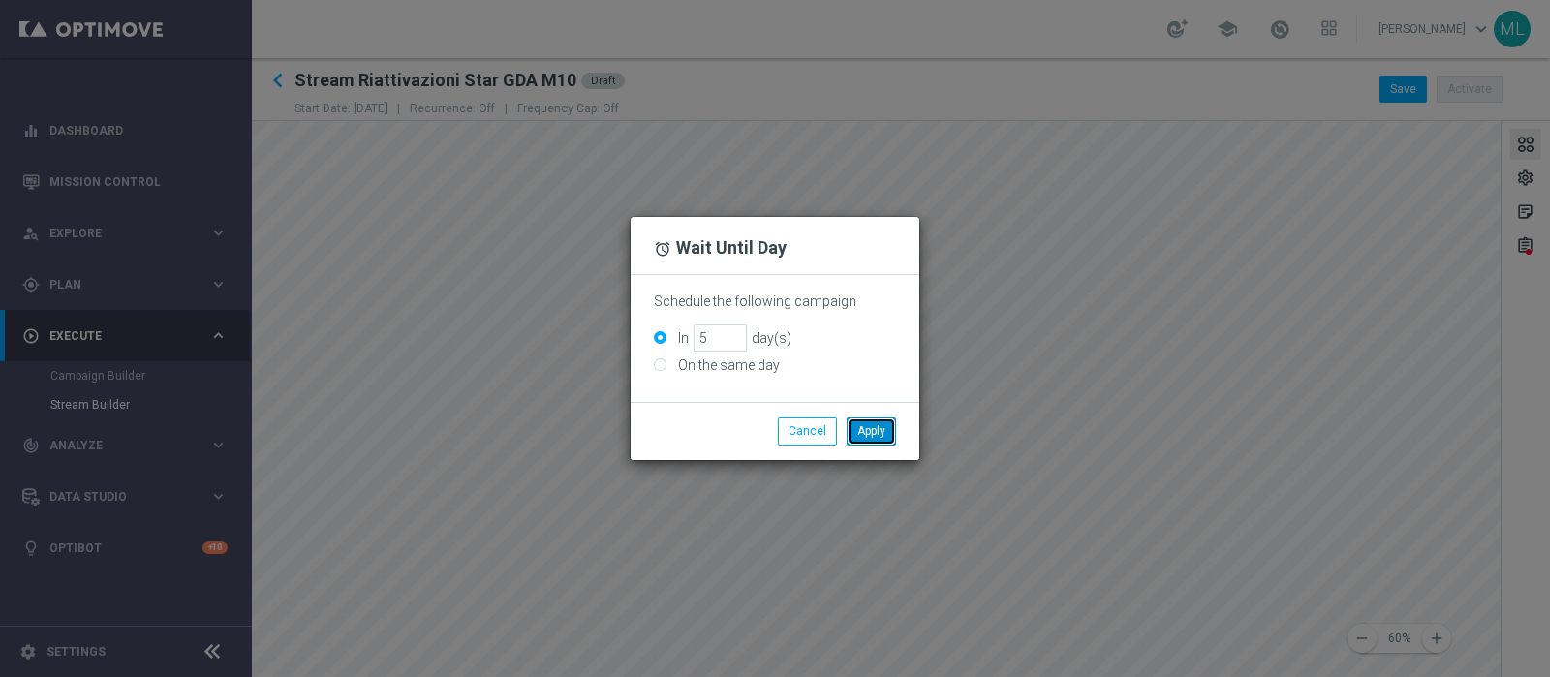
click at [875, 437] on button "Apply" at bounding box center [871, 430] width 49 height 27
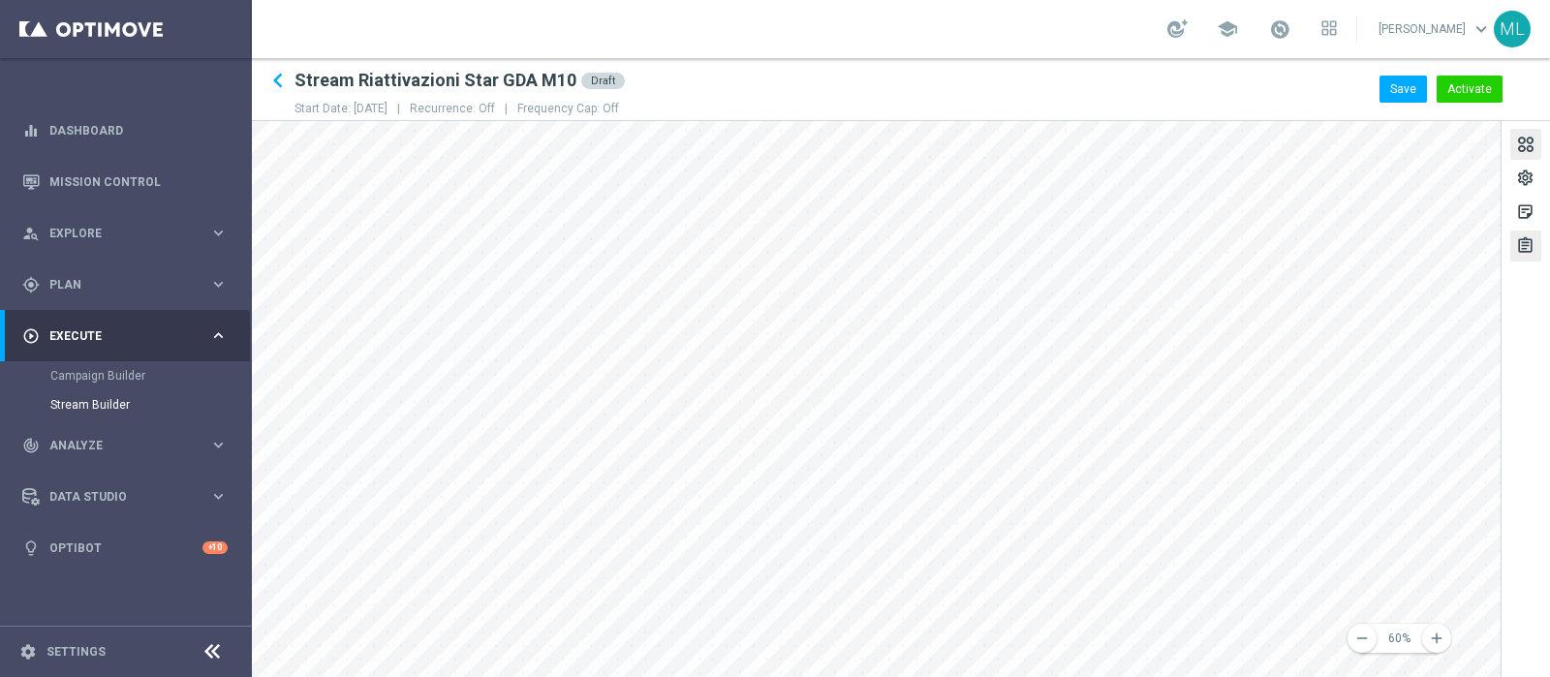
click at [1522, 244] on div "assignment" at bounding box center [1525, 248] width 18 height 25
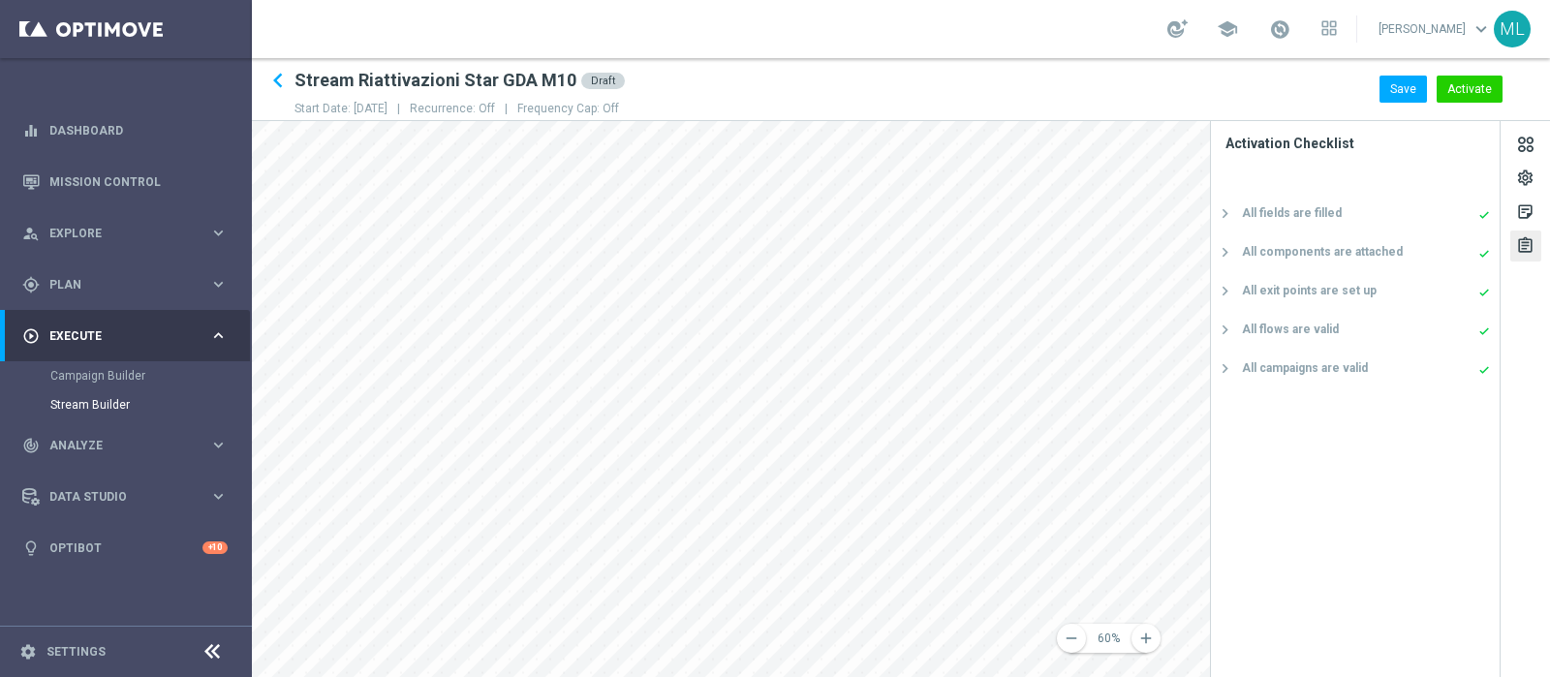
click at [1524, 244] on div "assignment" at bounding box center [1525, 248] width 18 height 25
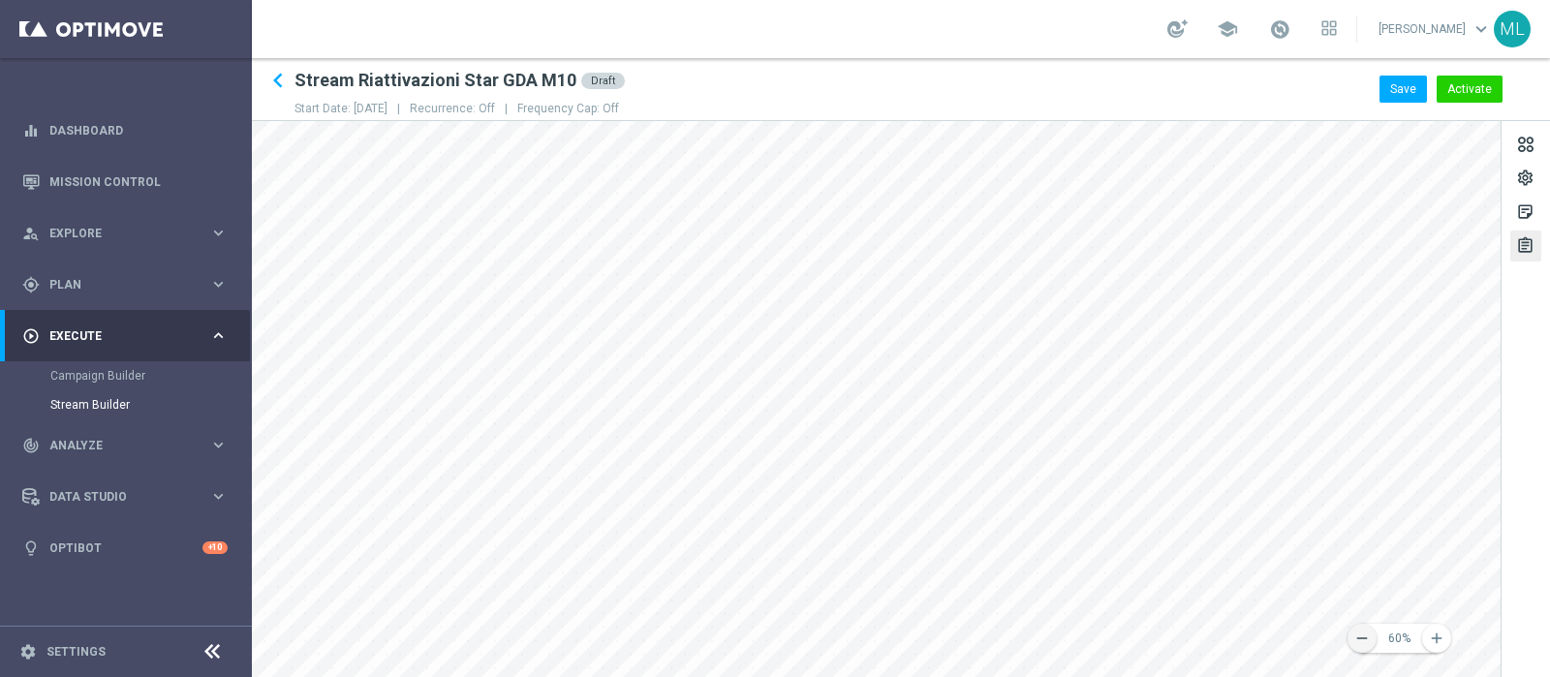
click at [1370, 644] on icon "remove" at bounding box center [1361, 638] width 17 height 17
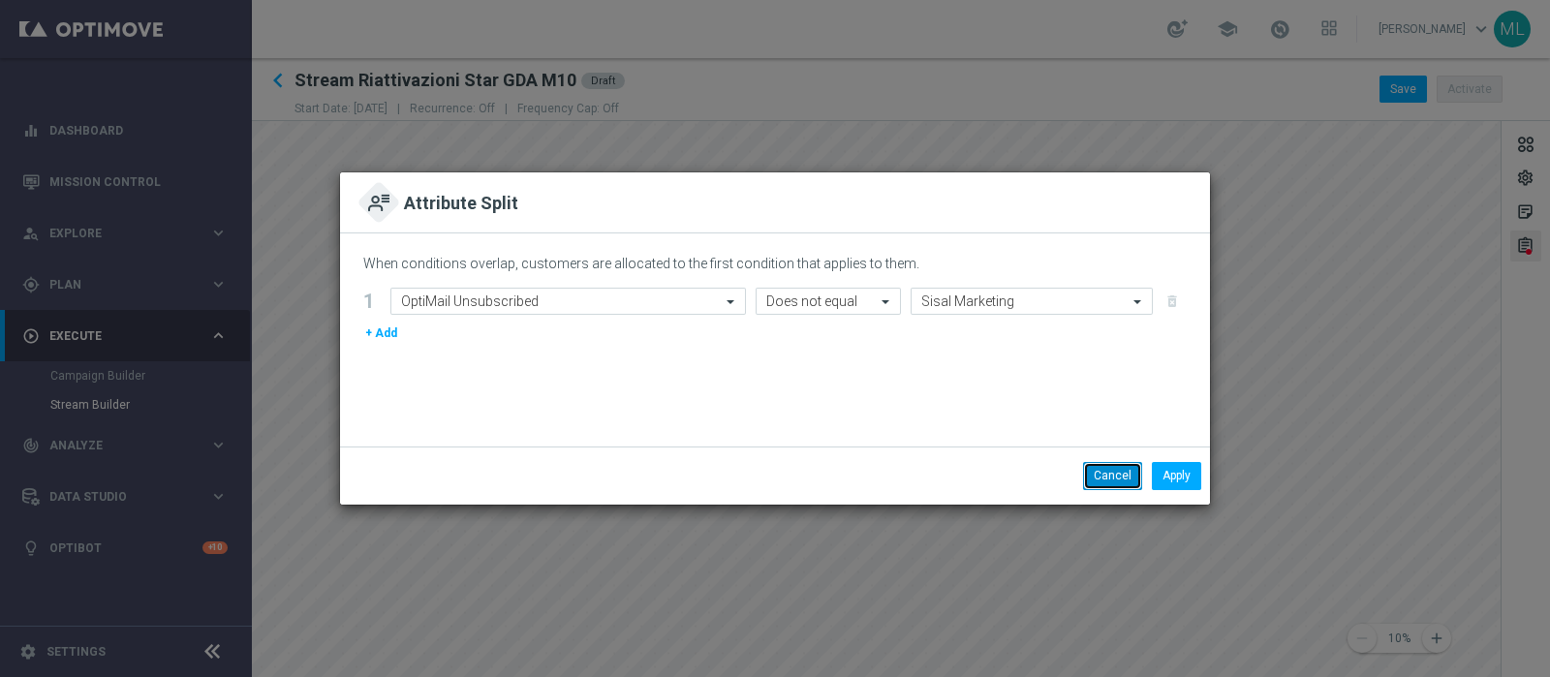
click at [1091, 476] on button "Cancel" at bounding box center [1112, 475] width 59 height 27
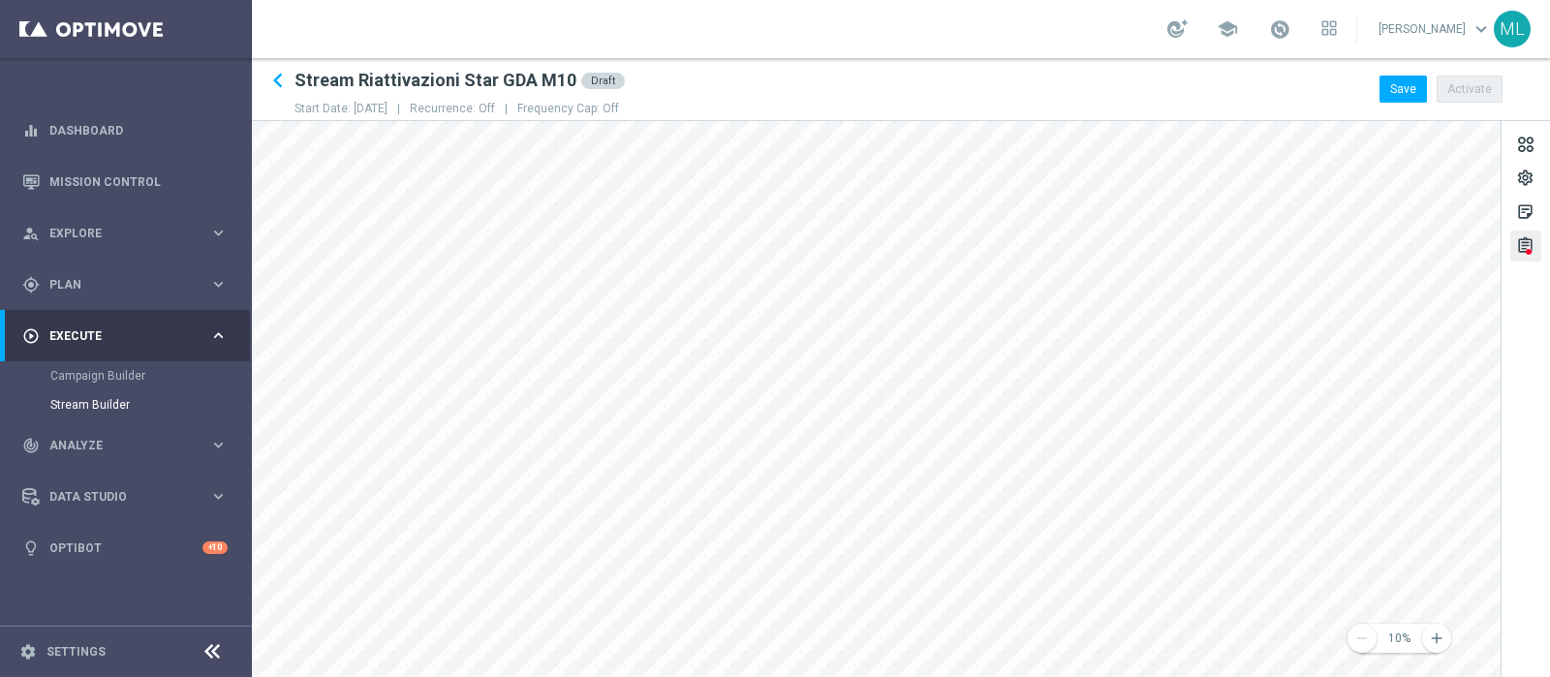
click at [1513, 676] on html "equalizer Dashboard Mission Control" at bounding box center [775, 338] width 1550 height 677
click at [1516, 247] on div "assignment" at bounding box center [1525, 248] width 18 height 25
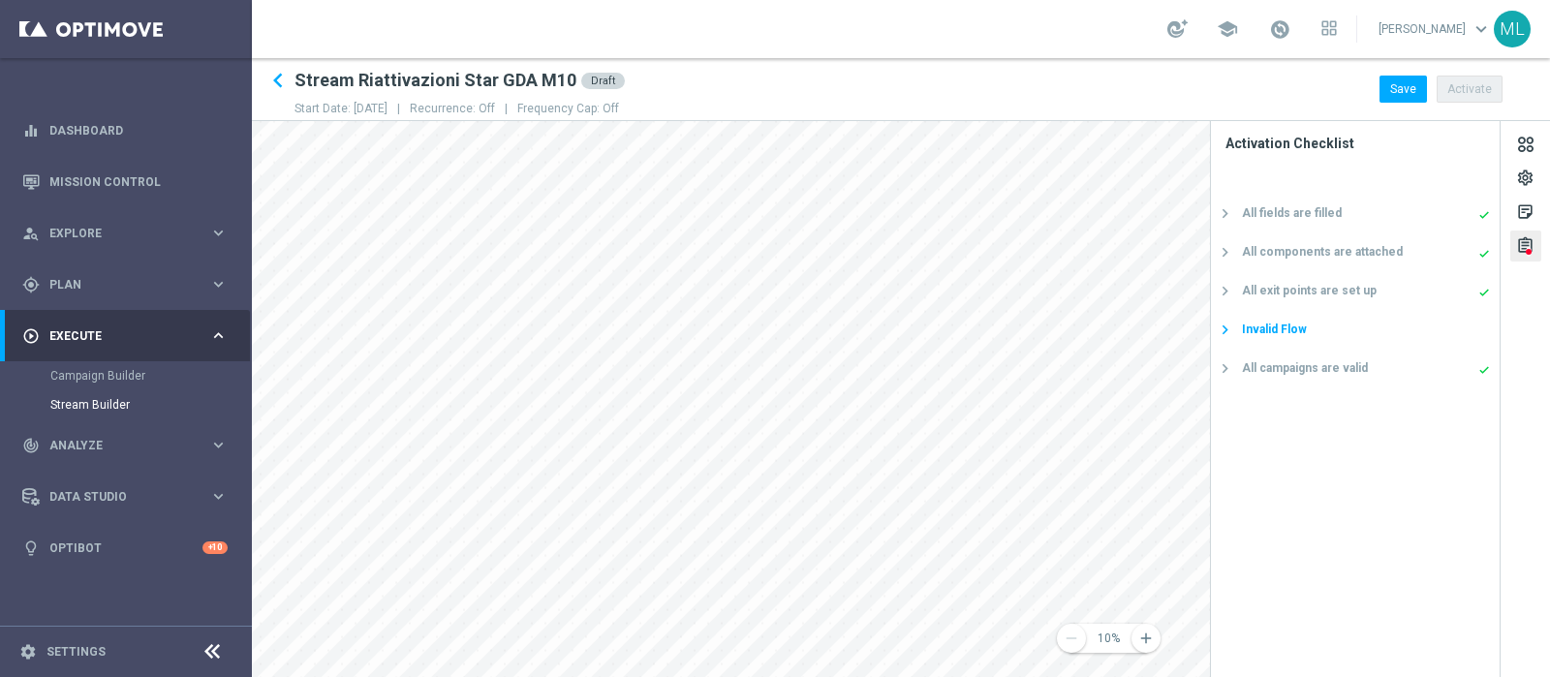
click at [1280, 331] on div "Invalid Flow" at bounding box center [1274, 329] width 65 height 17
click at [1530, 233] on div "assignment" at bounding box center [1525, 246] width 31 height 31
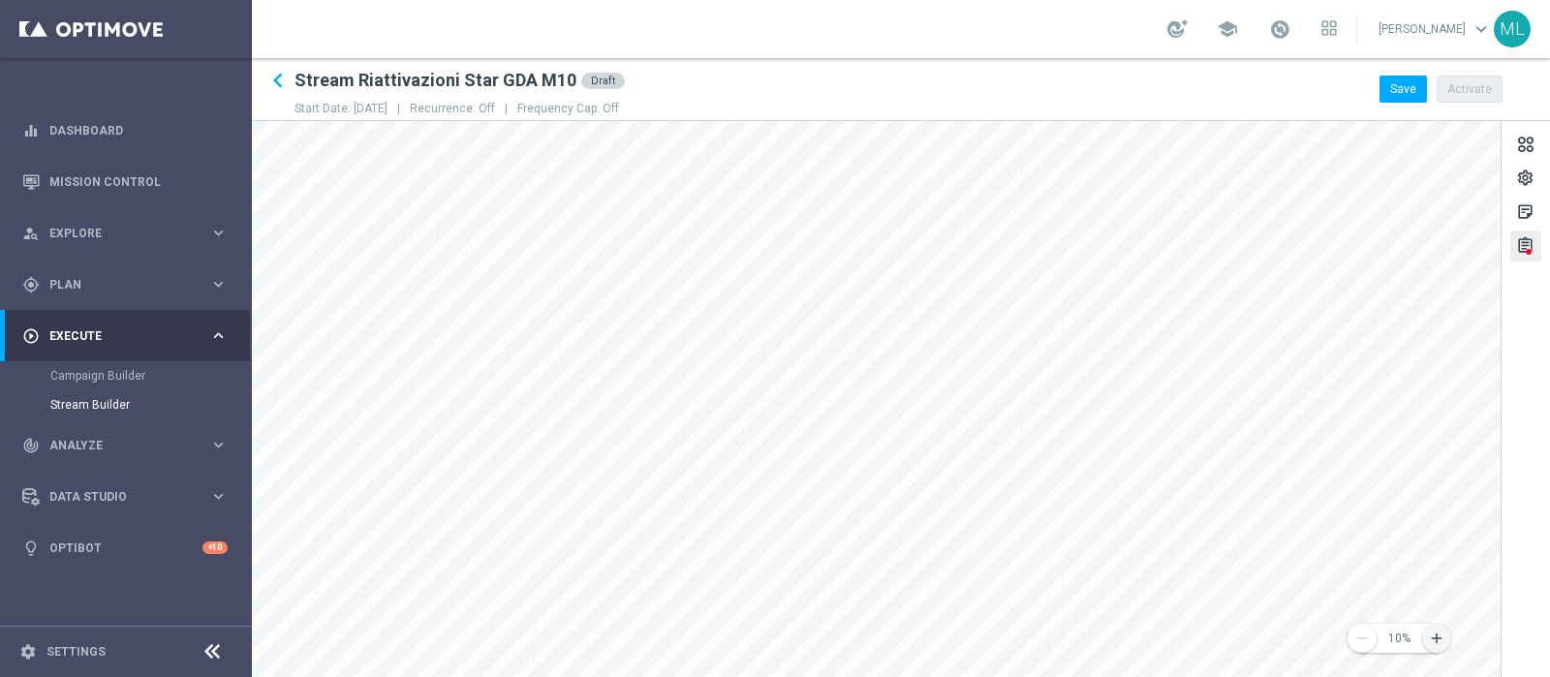
click at [1432, 641] on icon "add" at bounding box center [1436, 638] width 17 height 17
click at [1397, 91] on button "Save" at bounding box center [1402, 89] width 47 height 27
click at [1525, 244] on div "assignment" at bounding box center [1525, 248] width 18 height 25
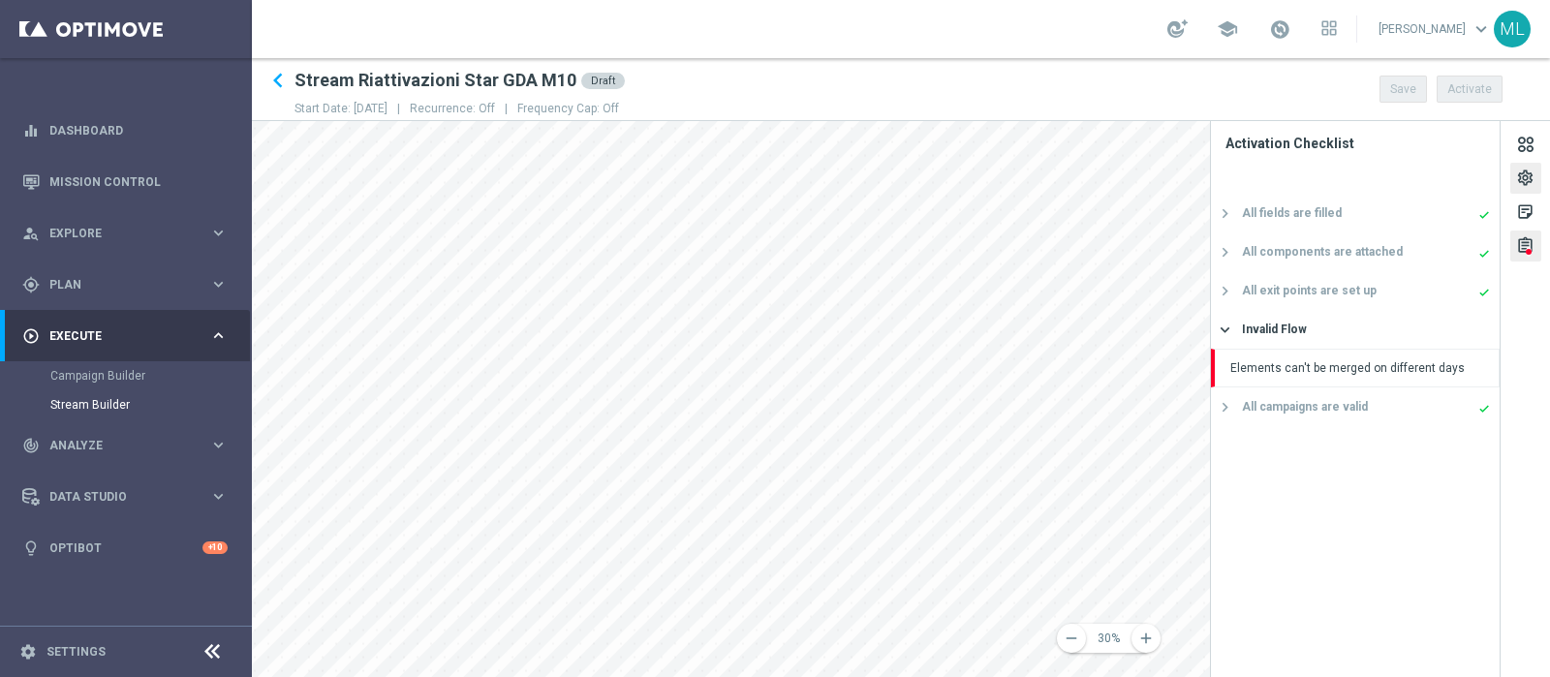
click at [1533, 178] on div "settings" at bounding box center [1525, 181] width 18 height 25
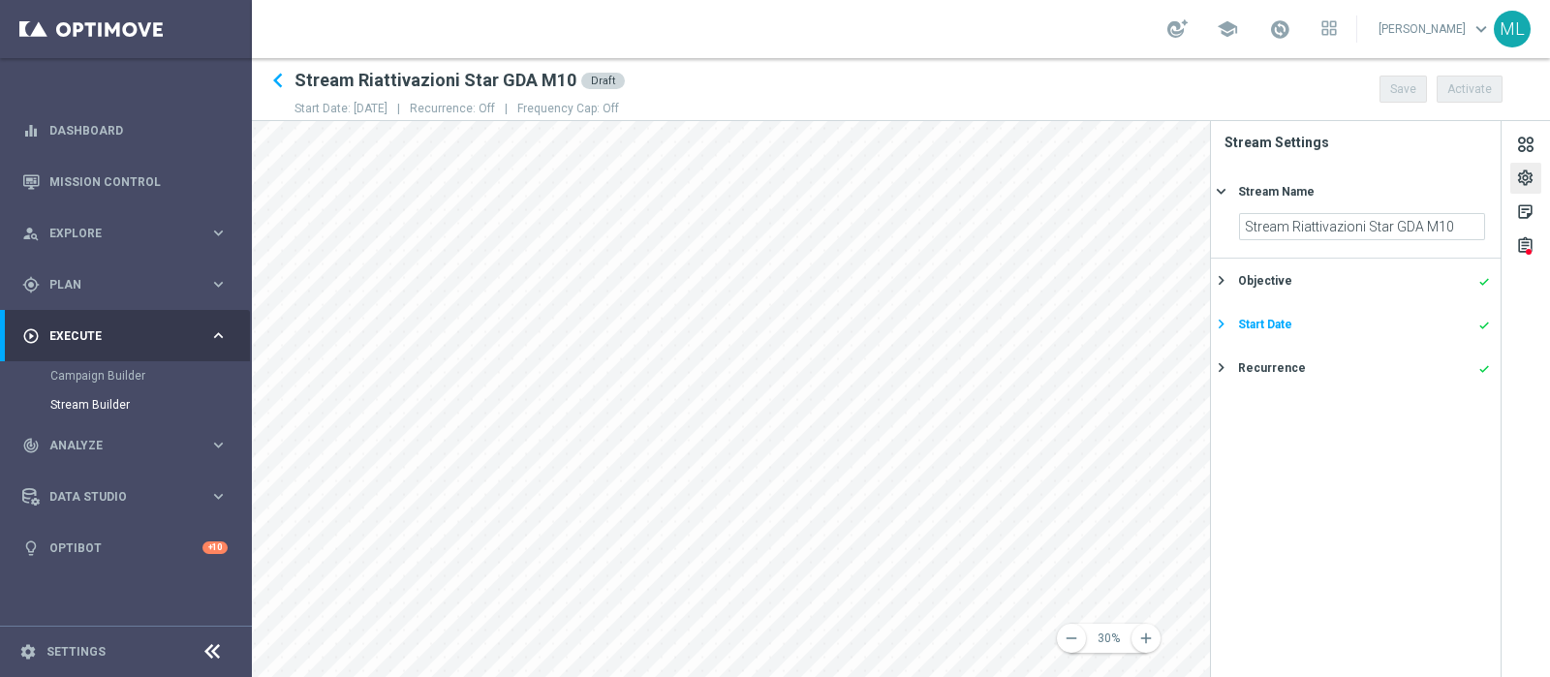
click at [1270, 320] on div "Start Date" at bounding box center [1265, 324] width 54 height 17
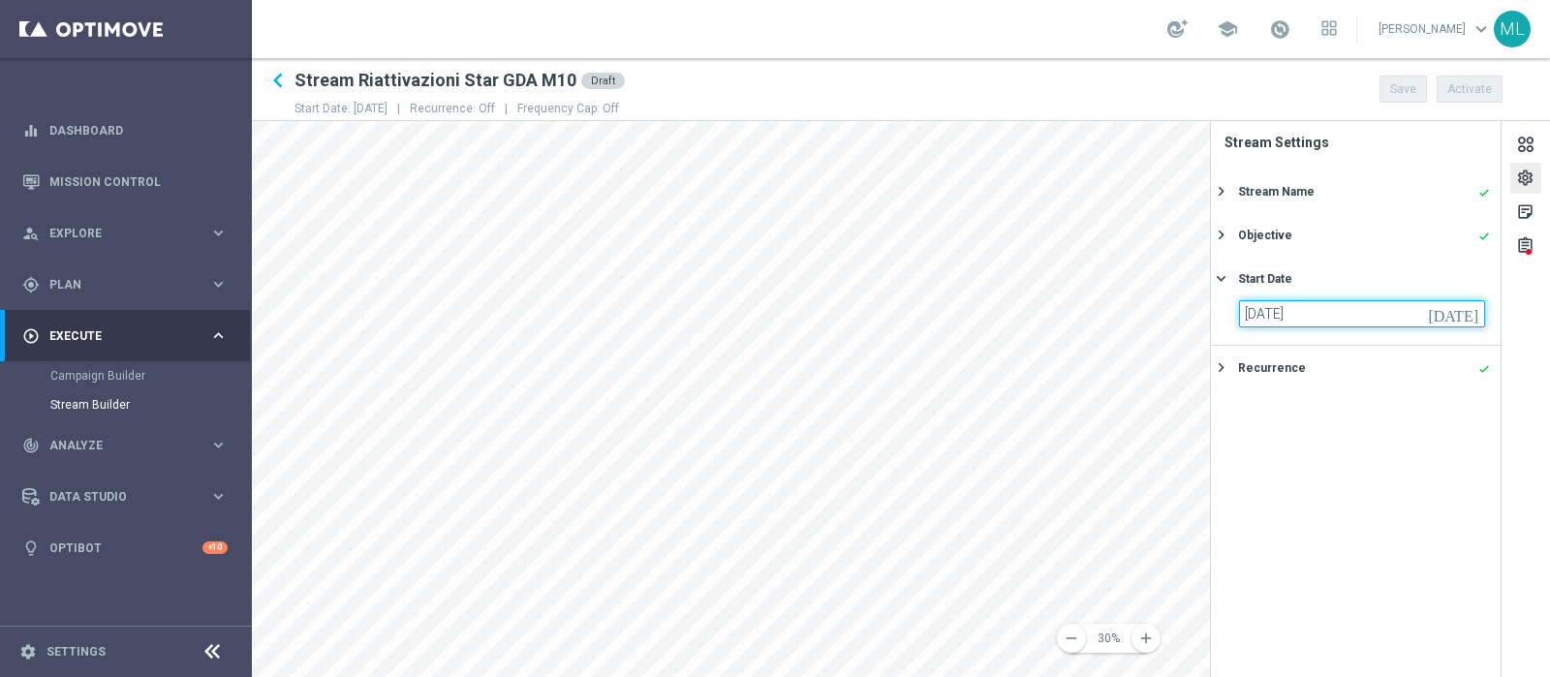
click at [1245, 317] on input "[DATE]" at bounding box center [1362, 313] width 246 height 27
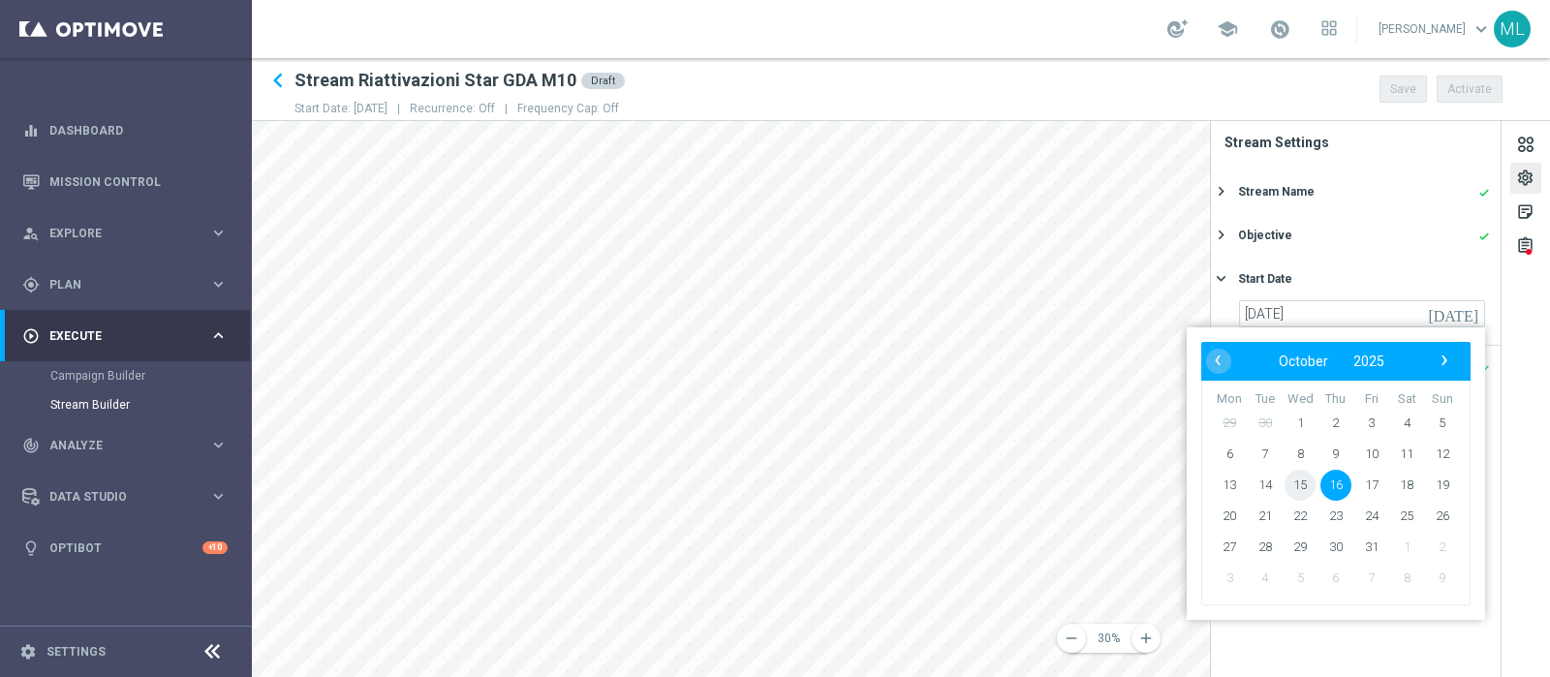
click at [1294, 491] on span "15" at bounding box center [1299, 485] width 31 height 31
type input "[DATE]"
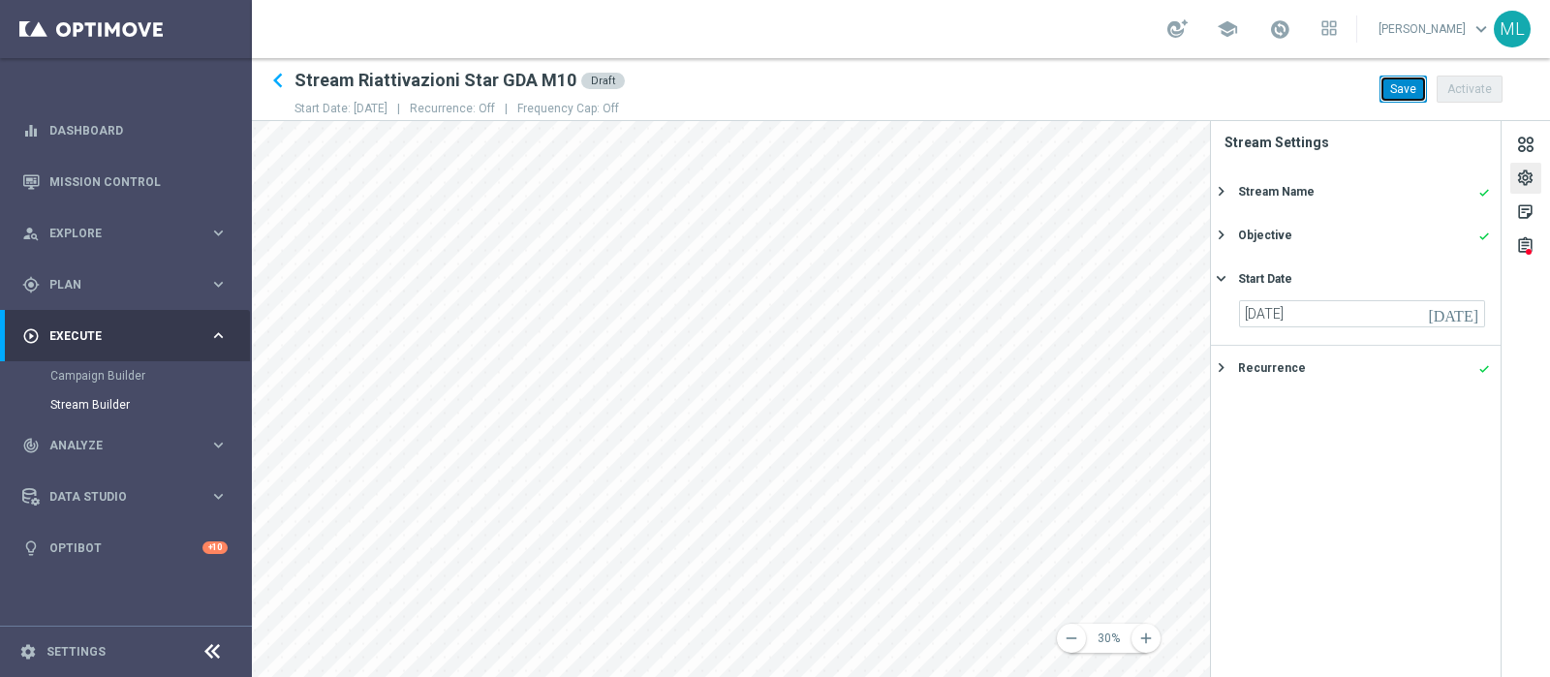
click at [1401, 79] on button "Save" at bounding box center [1402, 89] width 47 height 27
click at [1530, 166] on div "settings" at bounding box center [1525, 178] width 31 height 31
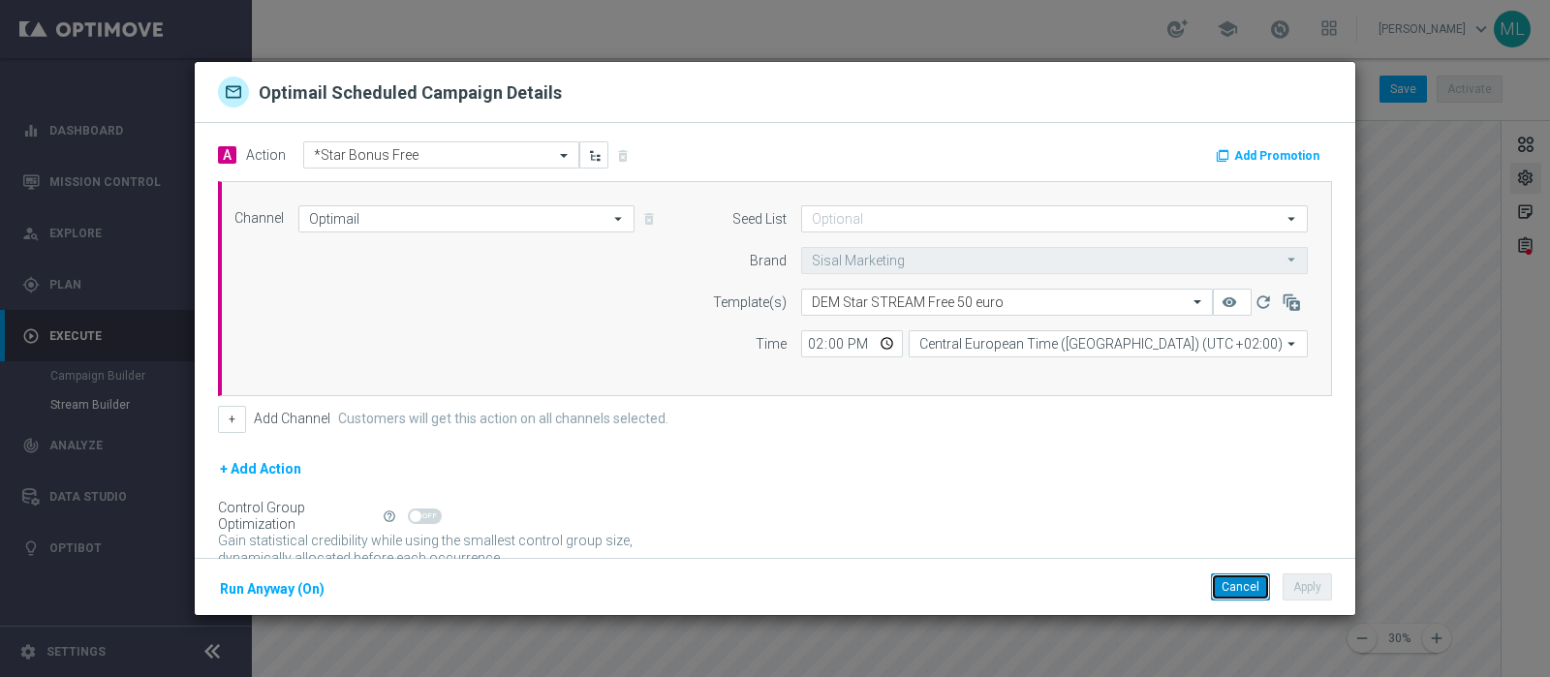
click at [1240, 590] on button "Cancel" at bounding box center [1240, 586] width 59 height 27
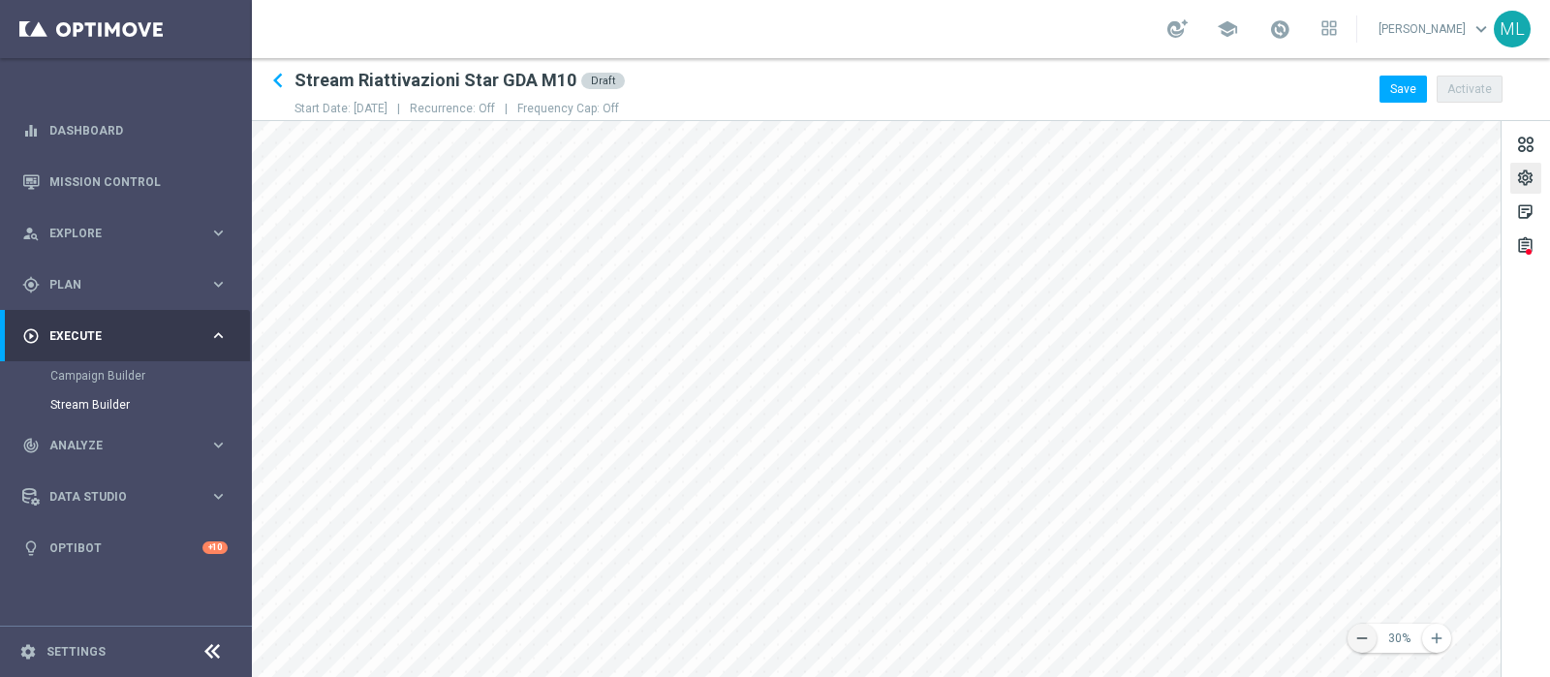
click at [1366, 636] on icon "remove" at bounding box center [1361, 638] width 17 height 17
click at [1438, 637] on icon "add" at bounding box center [1436, 638] width 17 height 17
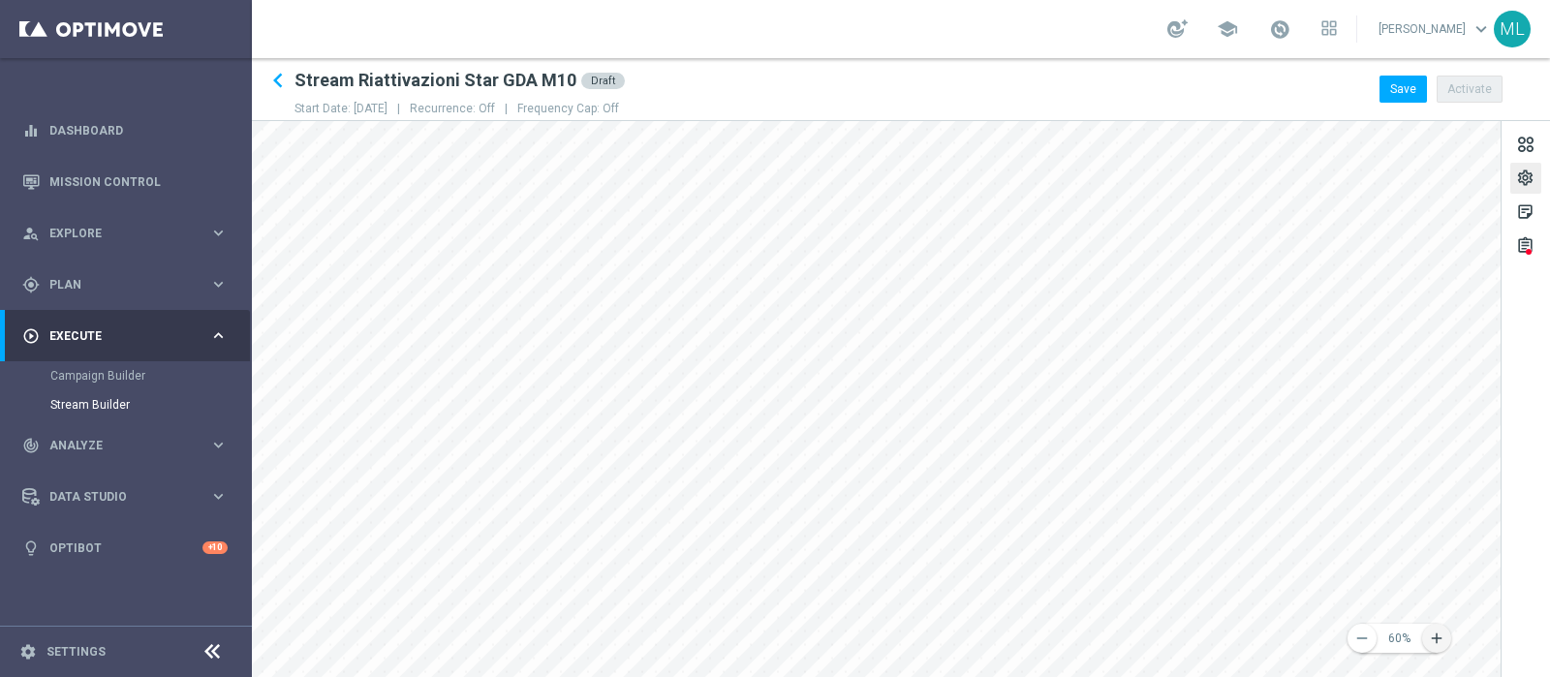
click at [1438, 637] on icon "add" at bounding box center [1436, 638] width 17 height 17
click at [1366, 636] on icon "remove" at bounding box center [1361, 638] width 17 height 17
click at [1368, 636] on icon "remove" at bounding box center [1361, 638] width 17 height 17
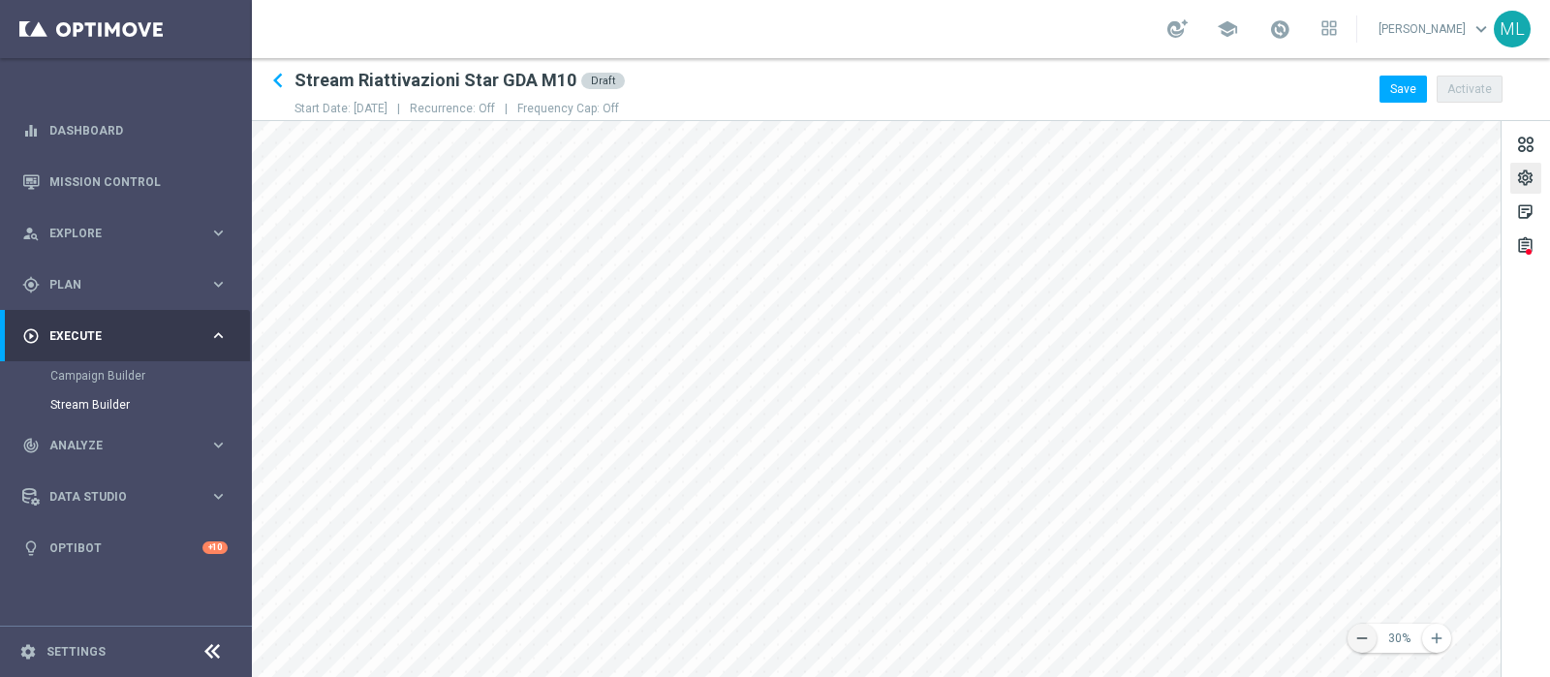
click at [1368, 636] on icon "remove" at bounding box center [1361, 638] width 17 height 17
click at [1126, 406] on button "content_copy Copy Flow Control" at bounding box center [1152, 405] width 130 height 36
click at [1116, 299] on button "content_paste Paste Flow Control" at bounding box center [1133, 304] width 131 height 36
click at [1402, 91] on button "Save" at bounding box center [1402, 89] width 47 height 27
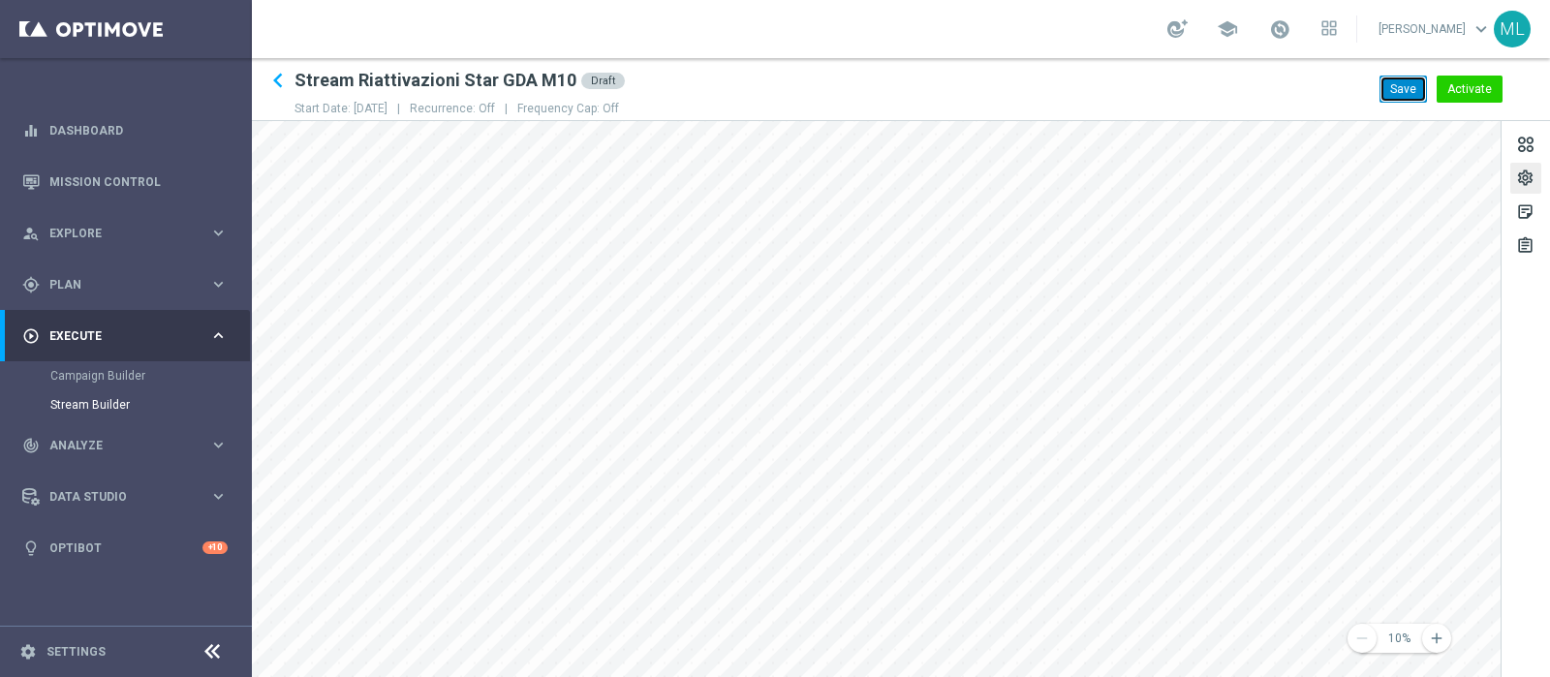
click at [1403, 84] on button "Save" at bounding box center [1402, 89] width 47 height 27
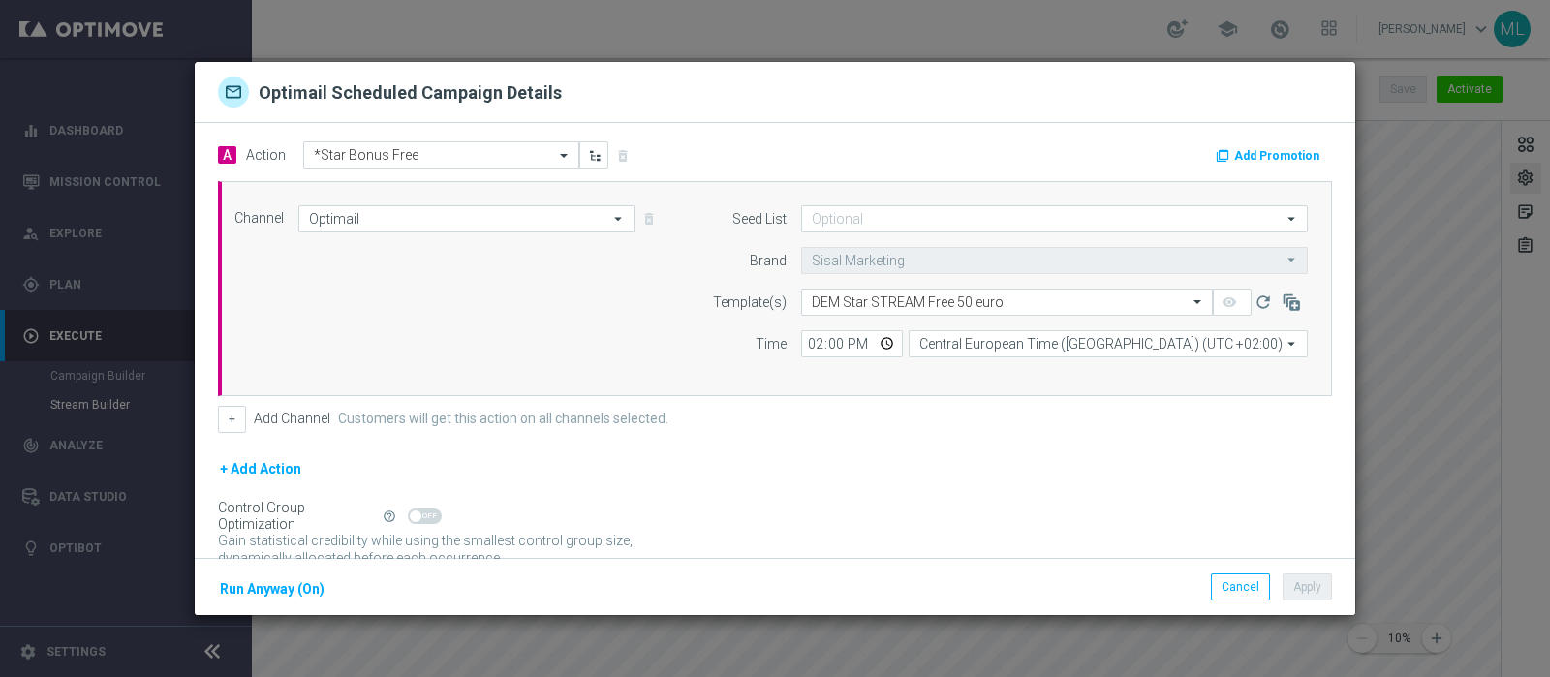
click at [1098, 568] on div "Cancel Apply Run Anyway (On)" at bounding box center [775, 587] width 1160 height 58
click at [1226, 588] on button "Cancel" at bounding box center [1240, 586] width 59 height 27
